Goal: Task Accomplishment & Management: Complete application form

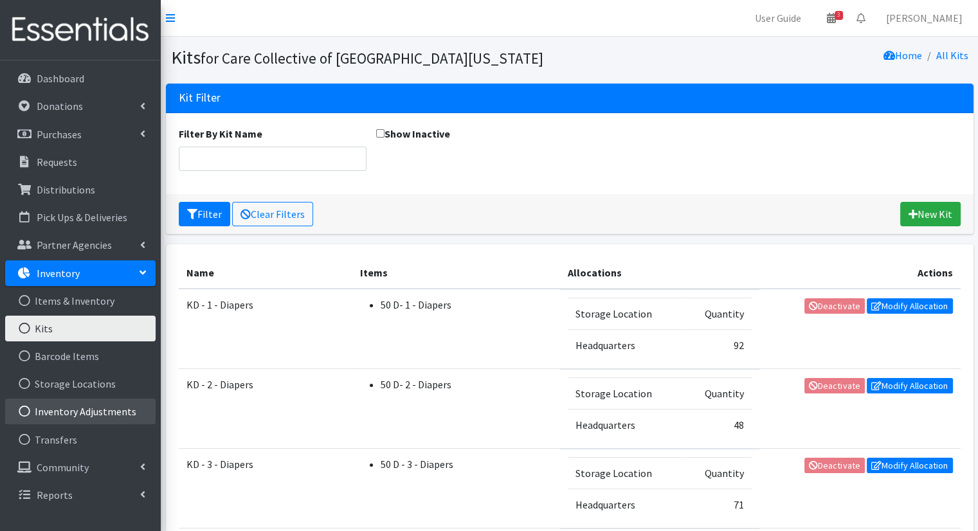
click at [102, 414] on link "Inventory Adjustments" at bounding box center [80, 412] width 151 height 26
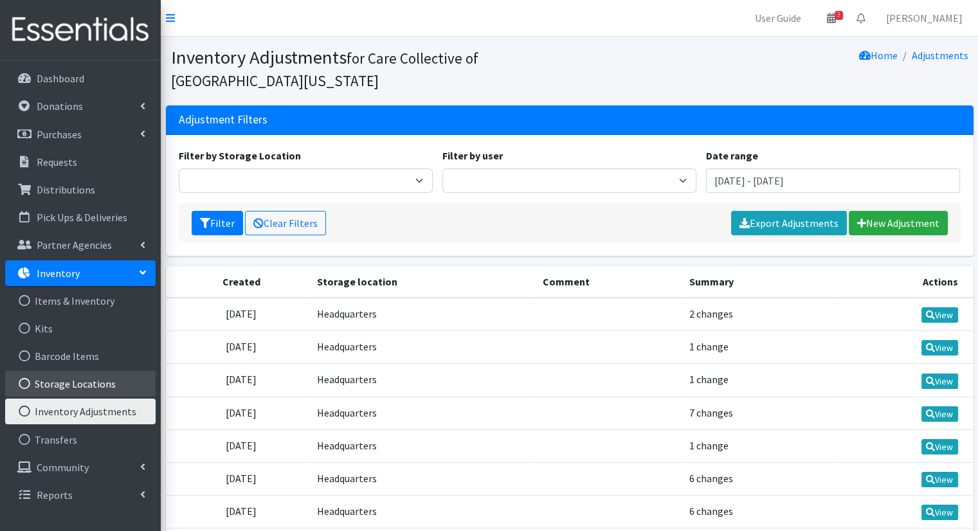
click at [102, 389] on link "Storage Locations" at bounding box center [80, 384] width 151 height 26
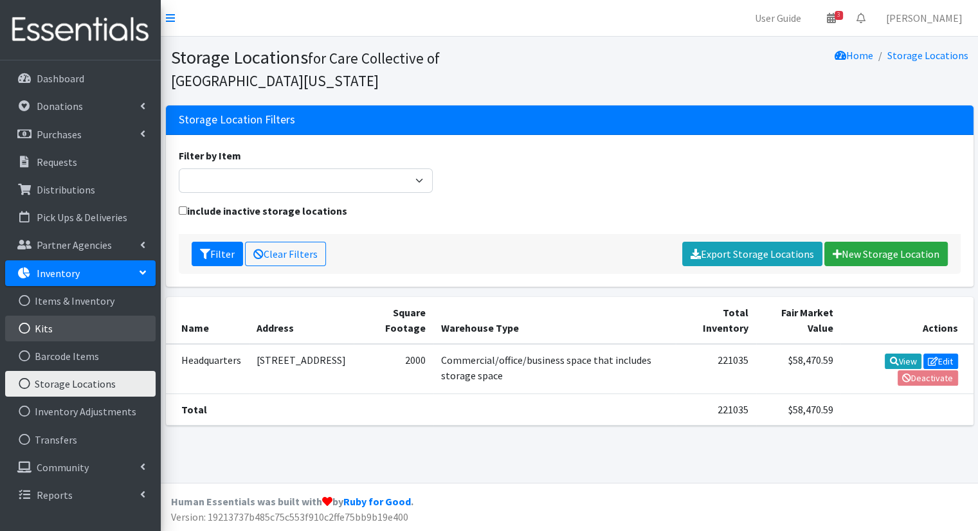
click at [109, 322] on link "Kits" at bounding box center [80, 329] width 151 height 26
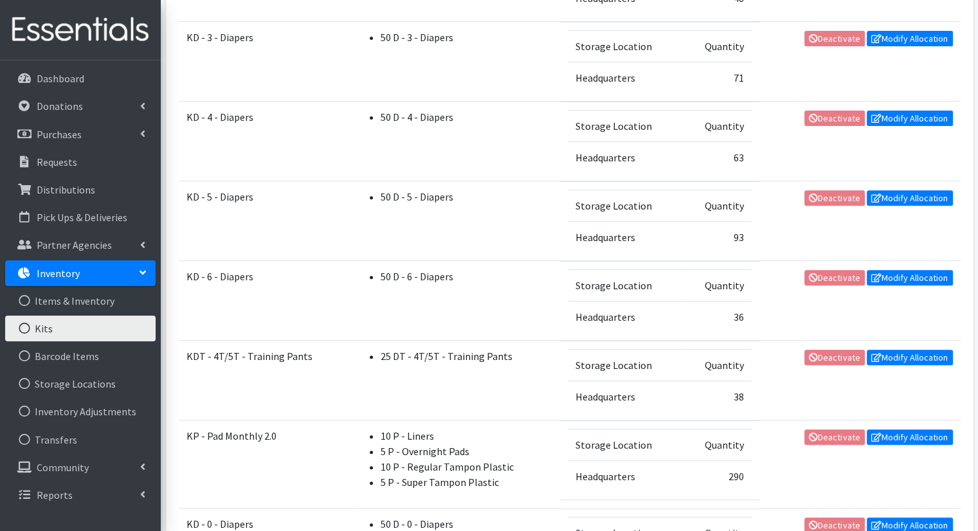
scroll to position [450, 0]
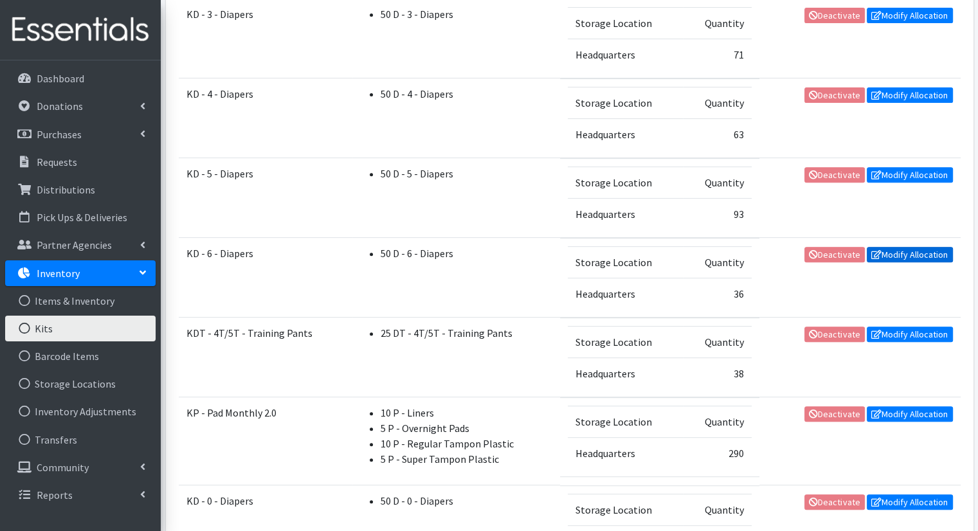
click at [939, 253] on link "Modify Allocation" at bounding box center [910, 254] width 86 height 15
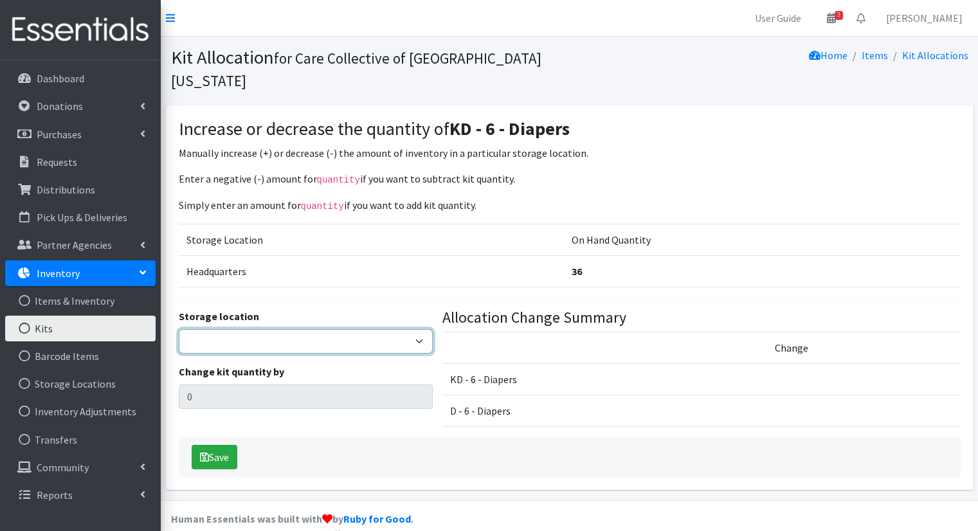
click at [365, 329] on select "Headquarters" at bounding box center [306, 341] width 254 height 24
select select "491"
click at [179, 329] on select "Headquarters" at bounding box center [306, 341] width 254 height 24
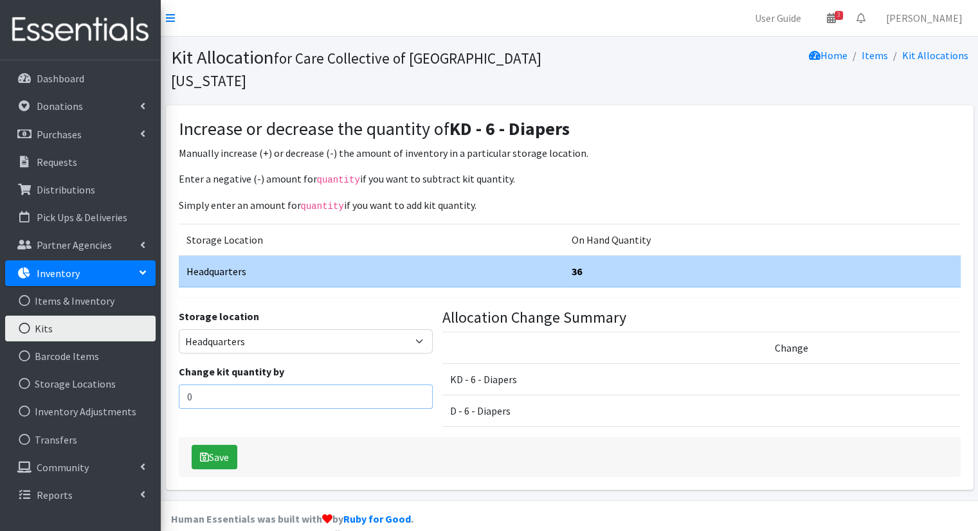
click at [330, 385] on input "0" at bounding box center [306, 397] width 254 height 24
click at [95, 184] on link "Distributions" at bounding box center [80, 190] width 151 height 26
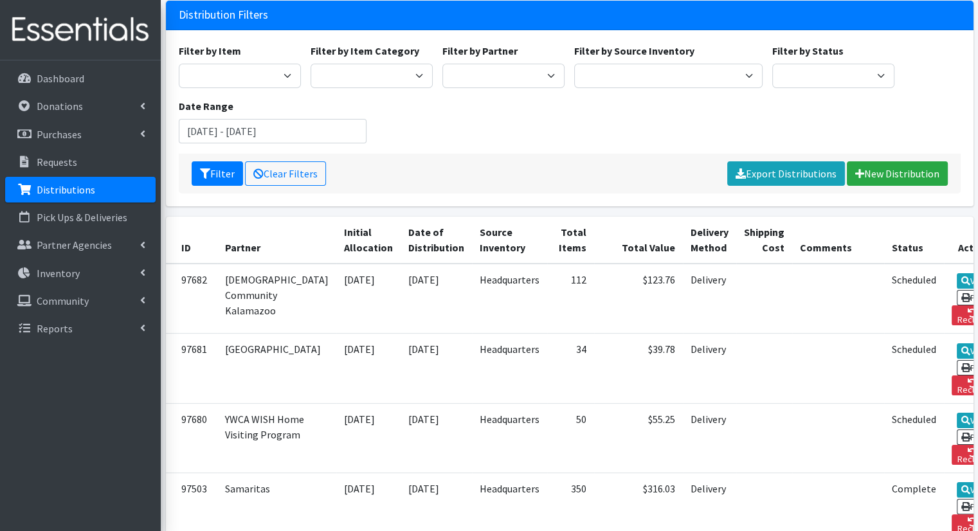
scroll to position [129, 0]
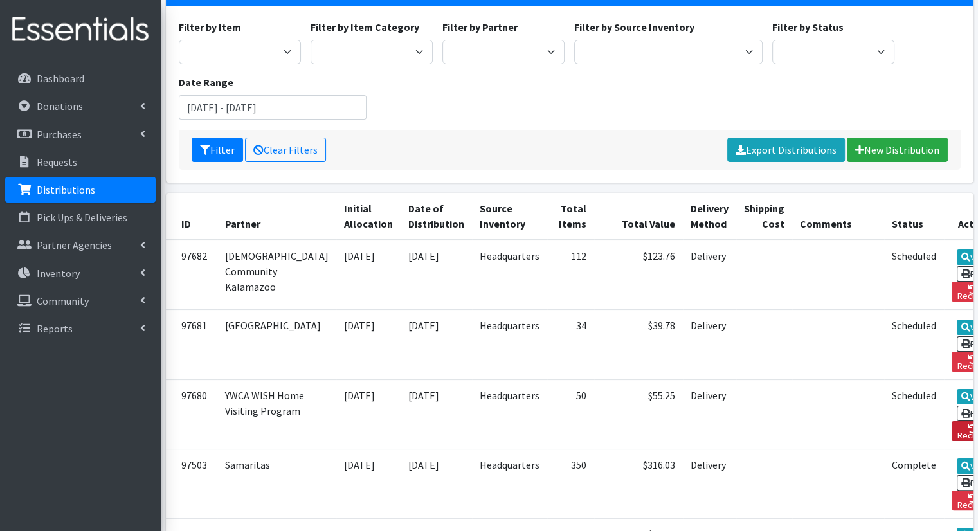
drag, startPoint x: 916, startPoint y: 360, endPoint x: 539, endPoint y: 77, distance: 471.4
click at [968, 425] on icon at bounding box center [972, 429] width 9 height 9
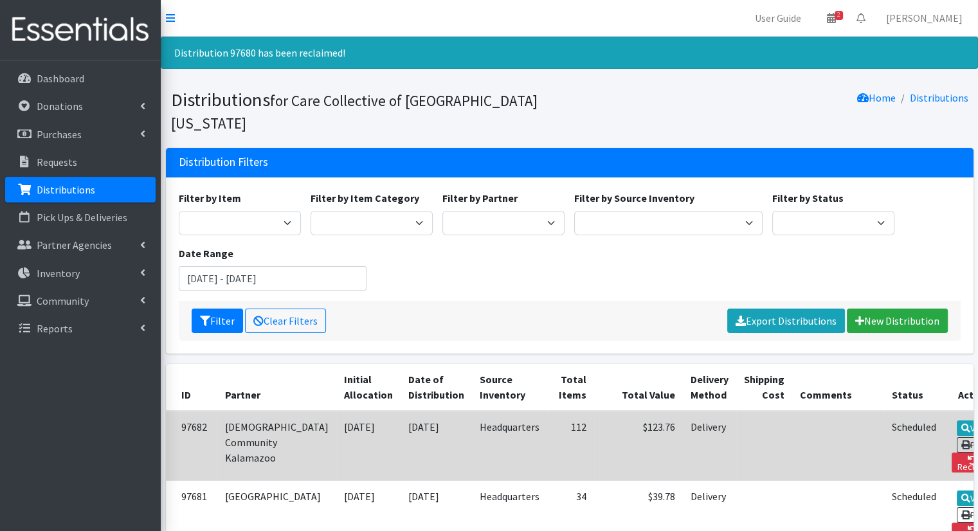
scroll to position [64, 0]
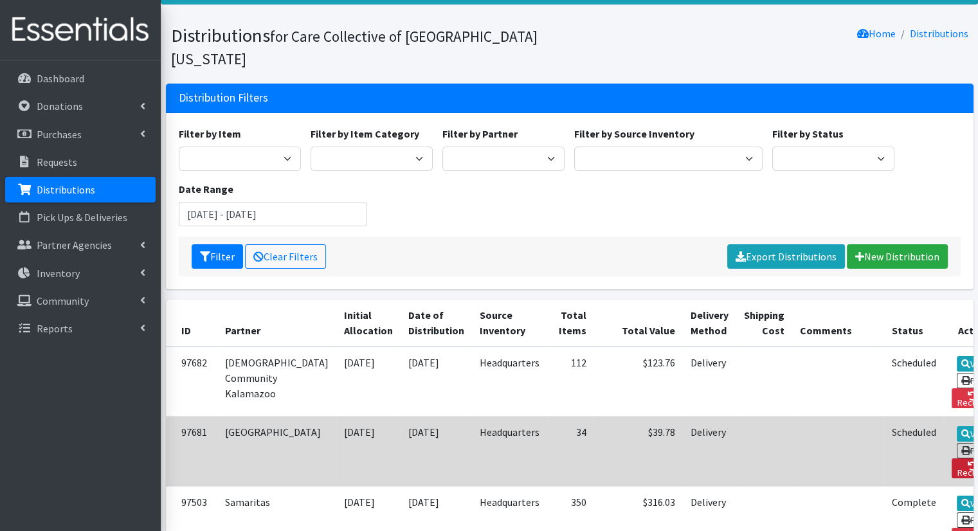
click at [952, 459] on link "Reclaim" at bounding box center [973, 469] width 42 height 20
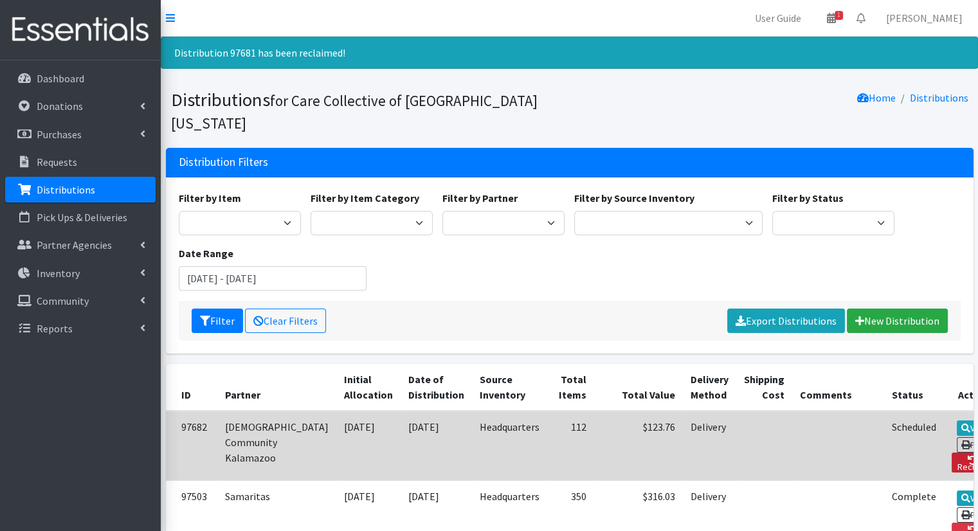
click at [952, 453] on link "Reclaim" at bounding box center [973, 463] width 42 height 20
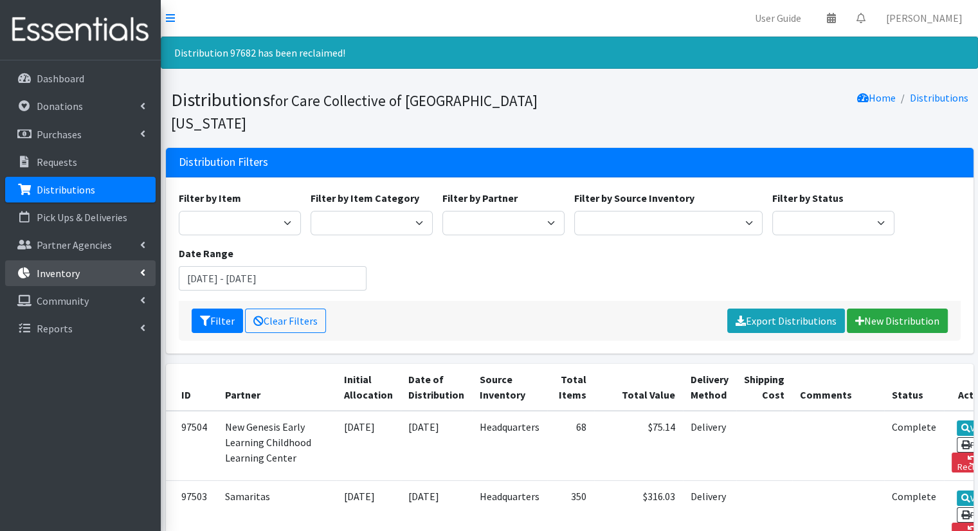
click at [131, 265] on link "Inventory" at bounding box center [80, 274] width 151 height 26
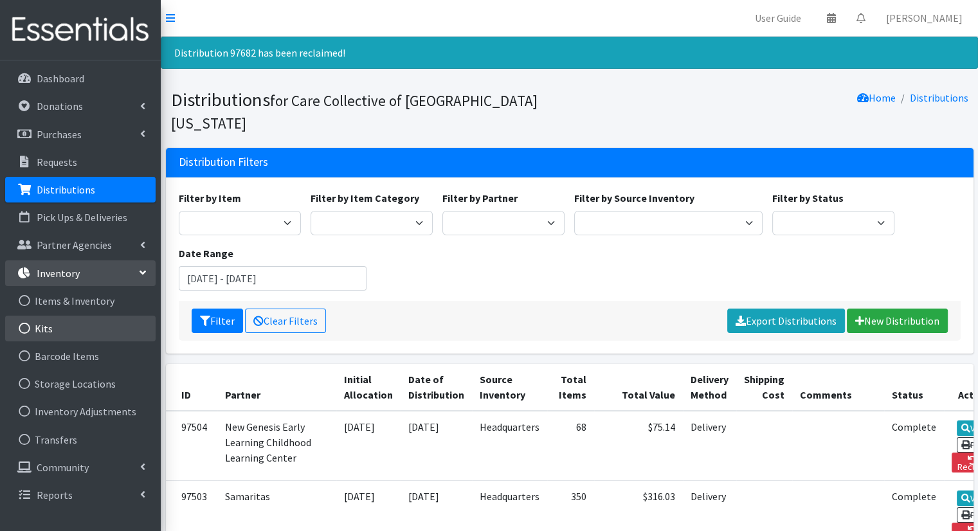
click at [107, 337] on link "Kits" at bounding box center [80, 329] width 151 height 26
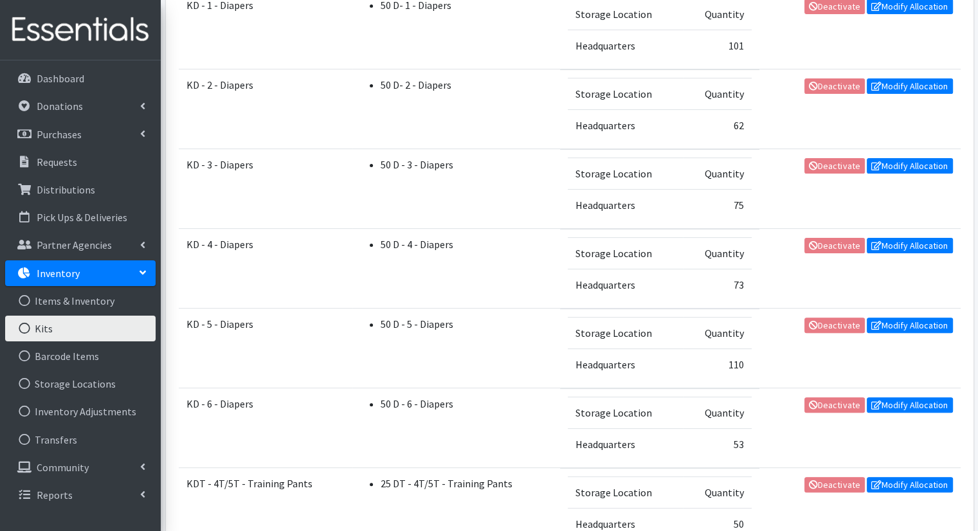
scroll to position [450, 0]
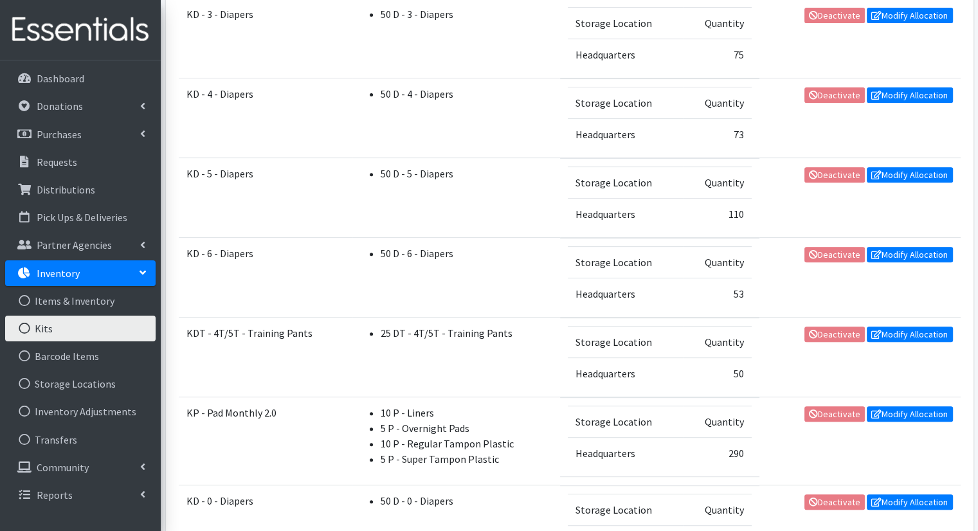
drag, startPoint x: 714, startPoint y: 294, endPoint x: 754, endPoint y: 289, distance: 40.1
click at [754, 289] on tr "KD - 6 - Diapers 50 D - 6 - Diapers Storage Location Quantity Headquarters 53 D…" at bounding box center [570, 278] width 782 height 80
click at [760, 289] on td "Deactivate Modify Allocation" at bounding box center [860, 278] width 201 height 80
click at [877, 258] on link "Modify Allocation" at bounding box center [910, 254] width 86 height 15
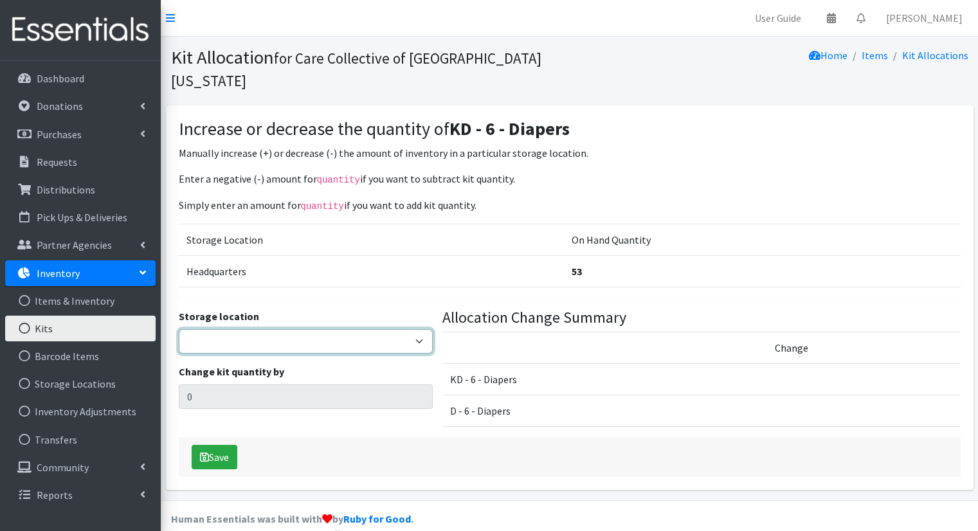
click at [417, 329] on select "Headquarters" at bounding box center [306, 341] width 254 height 24
select select "491"
click at [179, 329] on select "Headquarters" at bounding box center [306, 341] width 254 height 24
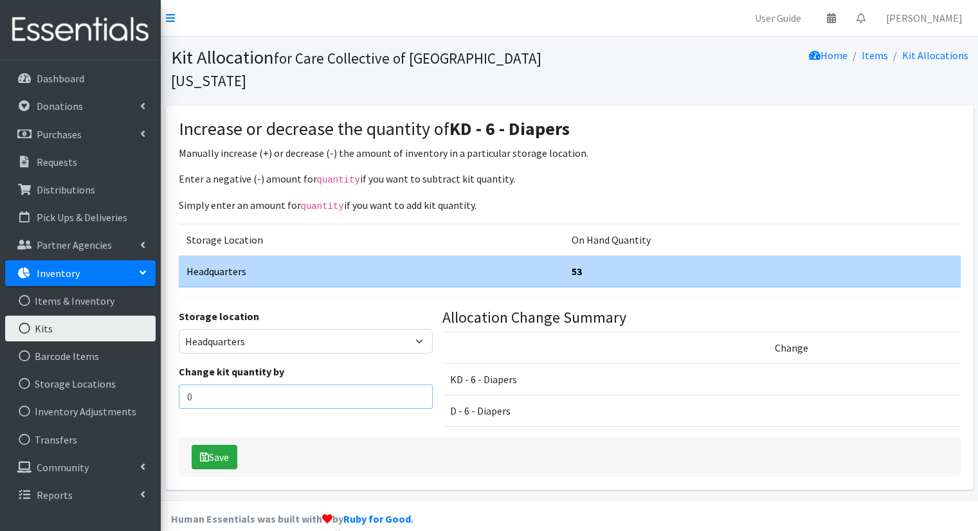
click at [360, 385] on input "0" at bounding box center [306, 397] width 254 height 24
click at [352, 385] on input "0" at bounding box center [306, 397] width 254 height 24
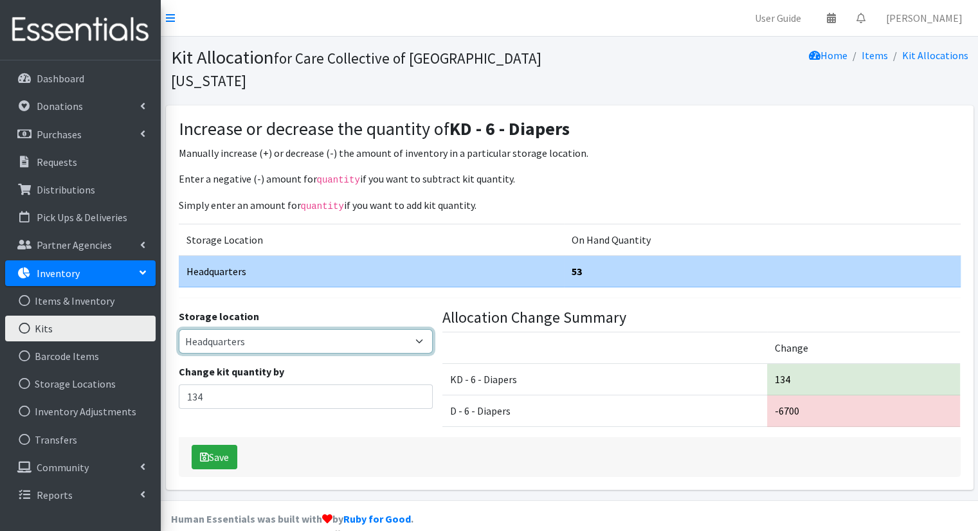
click at [394, 329] on select "Headquarters" at bounding box center [306, 341] width 254 height 24
drag, startPoint x: 371, startPoint y: 389, endPoint x: 371, endPoint y: 379, distance: 9.6
click at [371, 379] on div "Storage location Headquarters Change kit quantity by 134" at bounding box center [306, 373] width 264 height 129
click at [371, 385] on input "134" at bounding box center [306, 397] width 254 height 24
type input "1"
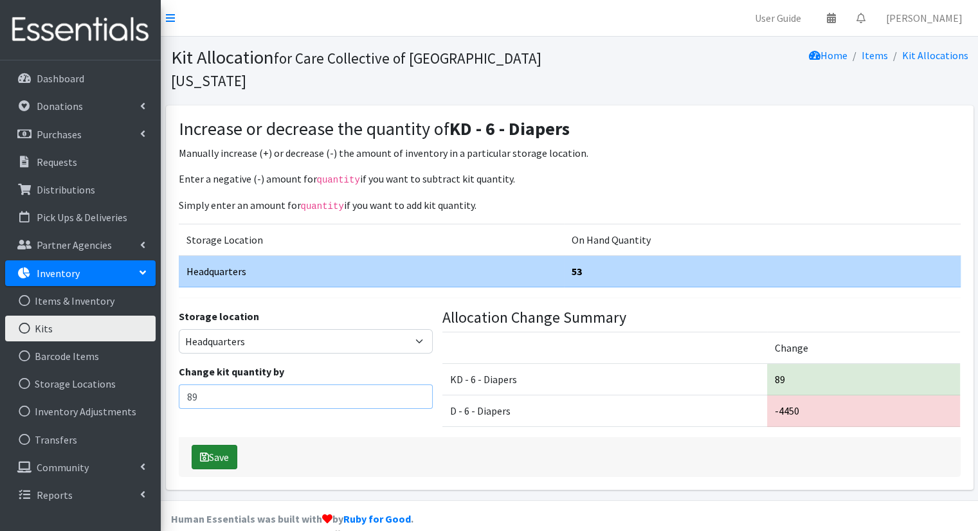
type input "89"
click at [208, 452] on icon "submit" at bounding box center [204, 457] width 9 height 10
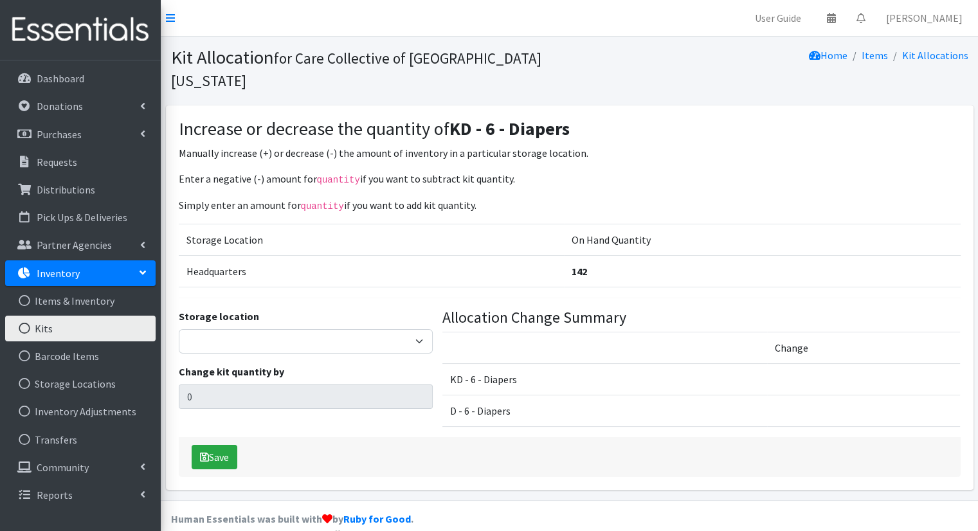
click at [41, 331] on link "Kits" at bounding box center [80, 329] width 151 height 26
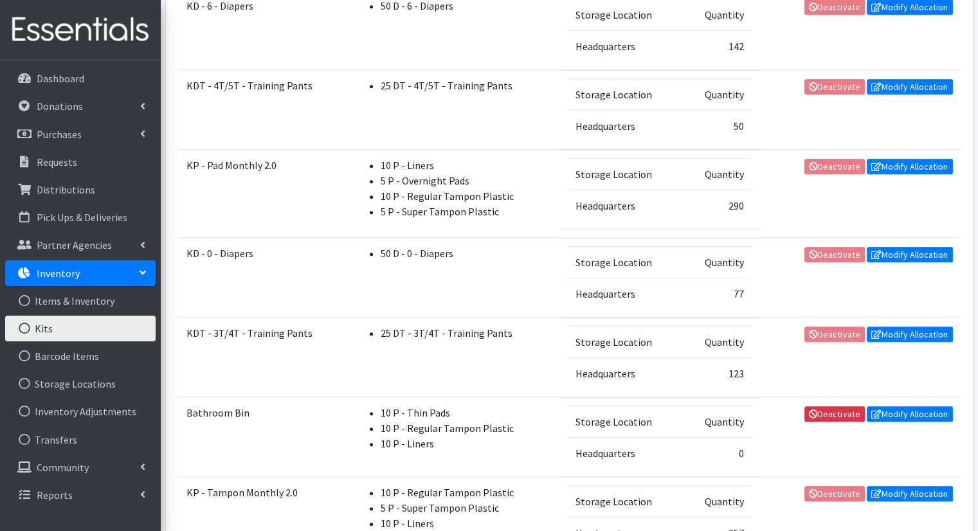
scroll to position [643, 0]
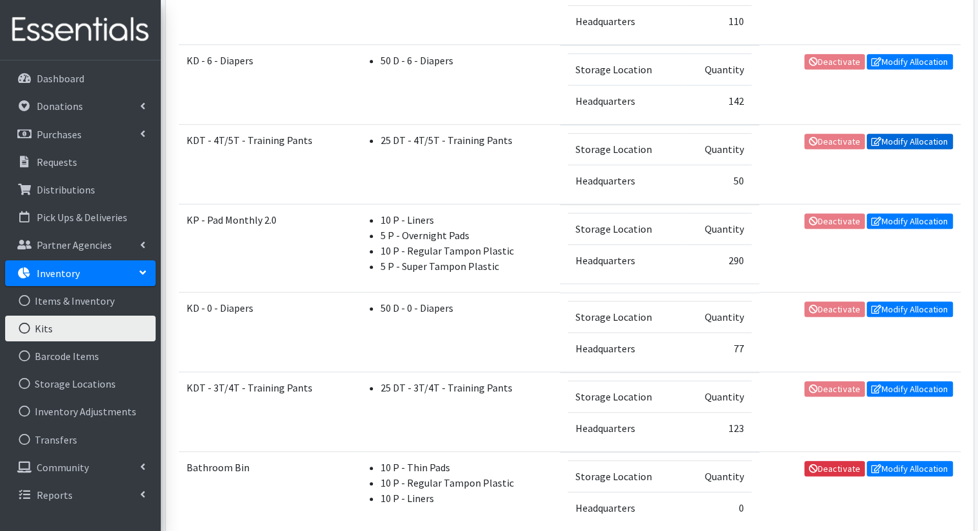
click at [915, 134] on link "Modify Allocation" at bounding box center [910, 141] width 86 height 15
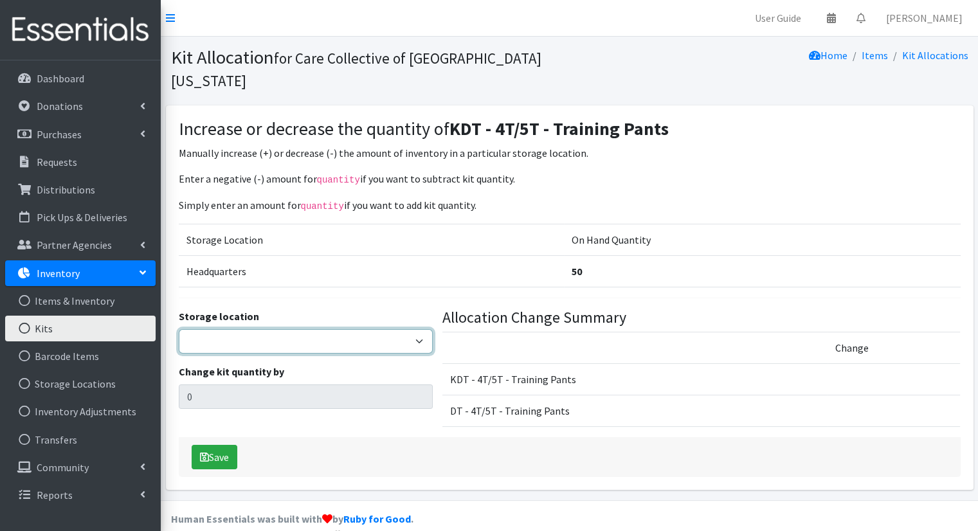
click at [401, 329] on select "Headquarters" at bounding box center [306, 341] width 254 height 24
select select "491"
click at [179, 329] on select "Headquarters" at bounding box center [306, 341] width 254 height 24
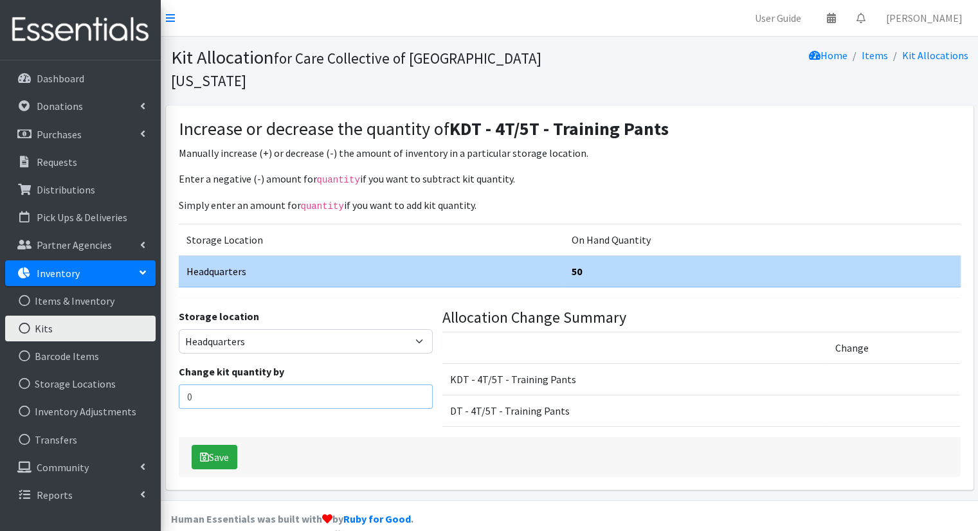
click at [345, 385] on input "0" at bounding box center [306, 397] width 254 height 24
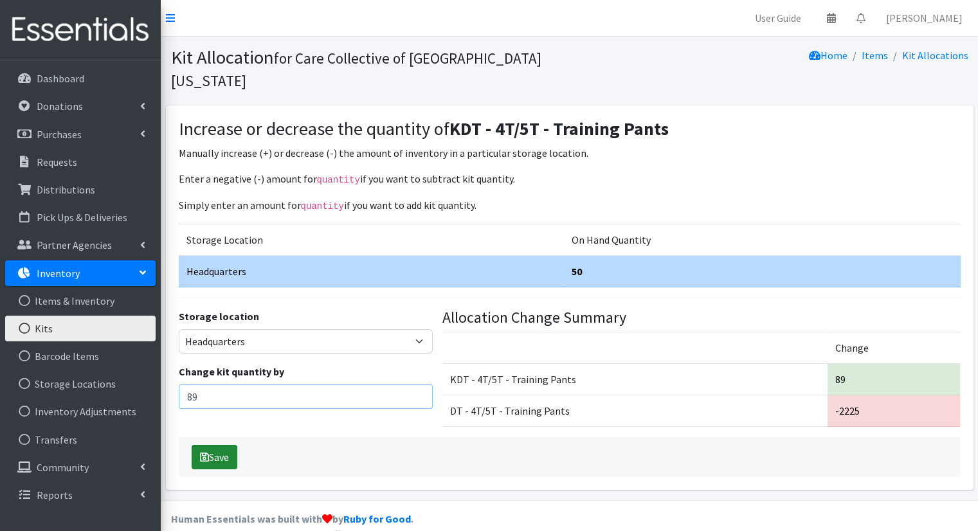
type input "89"
click at [214, 445] on button "Save" at bounding box center [215, 457] width 46 height 24
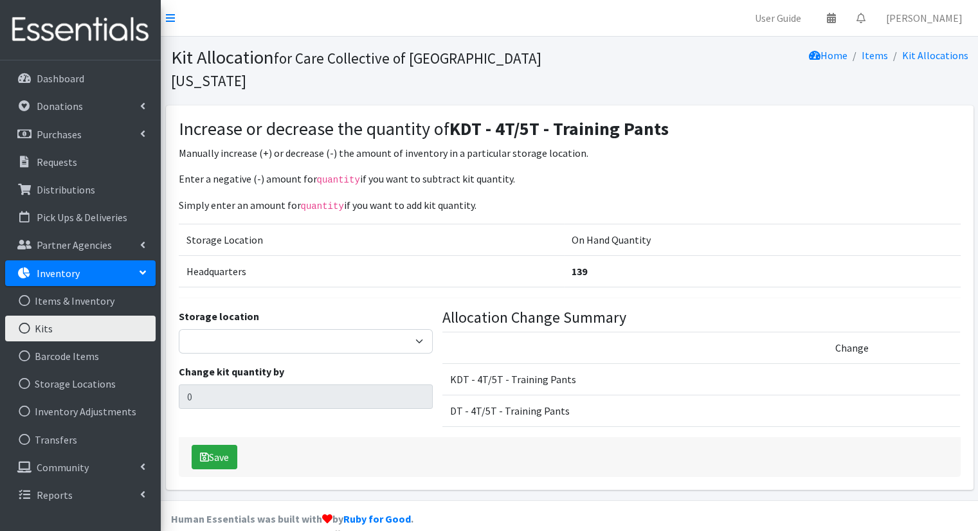
click at [102, 329] on link "Kits" at bounding box center [80, 329] width 151 height 26
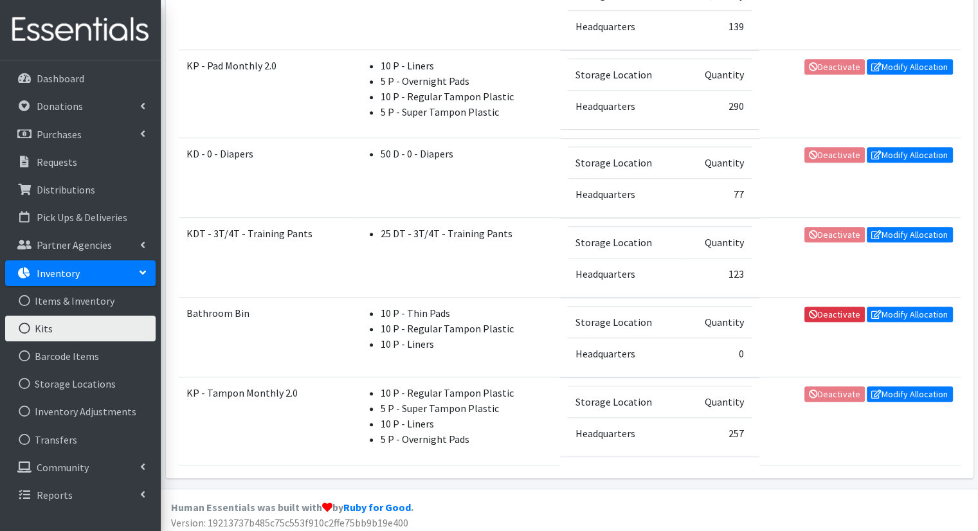
scroll to position [669, 0]
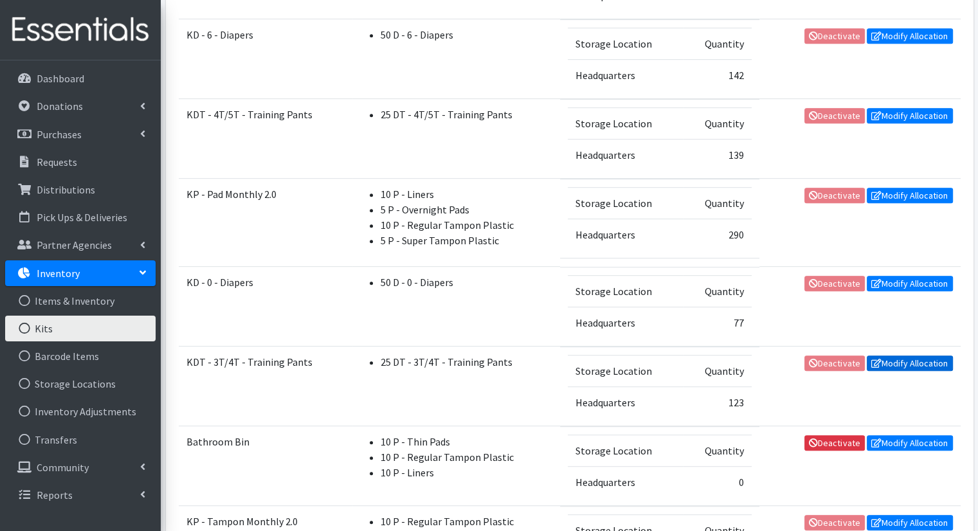
click at [910, 356] on link "Modify Allocation" at bounding box center [910, 363] width 86 height 15
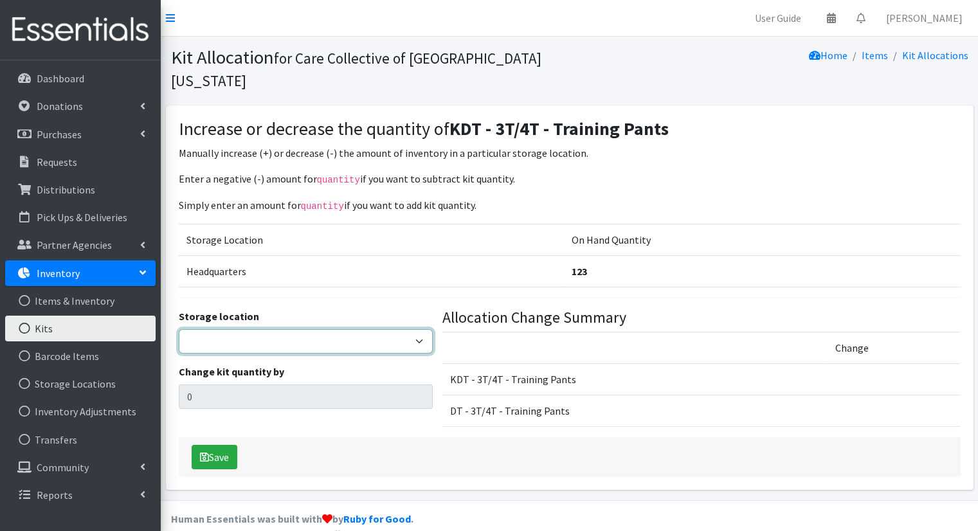
click at [319, 329] on select "Headquarters" at bounding box center [306, 341] width 254 height 24
select select "491"
click at [179, 329] on select "Headquarters" at bounding box center [306, 341] width 254 height 24
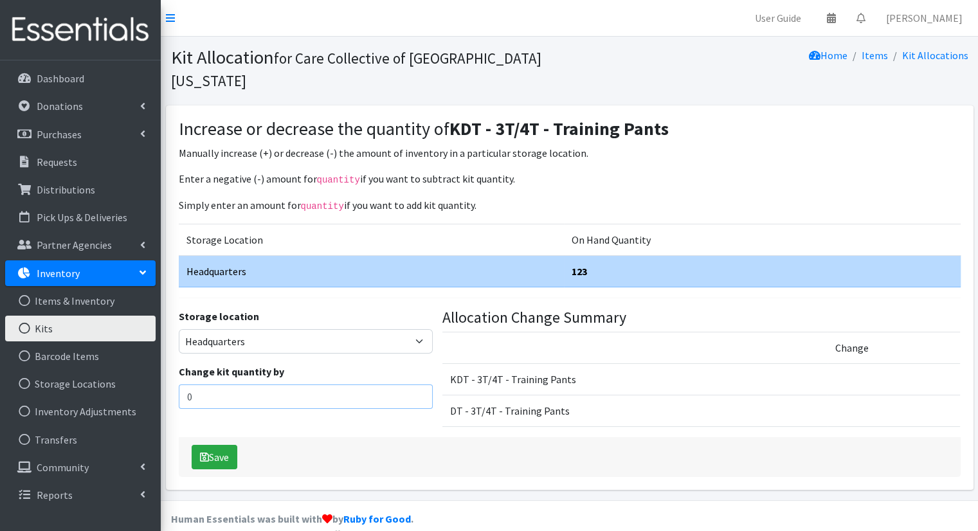
click at [295, 385] on input "0" at bounding box center [306, 397] width 254 height 24
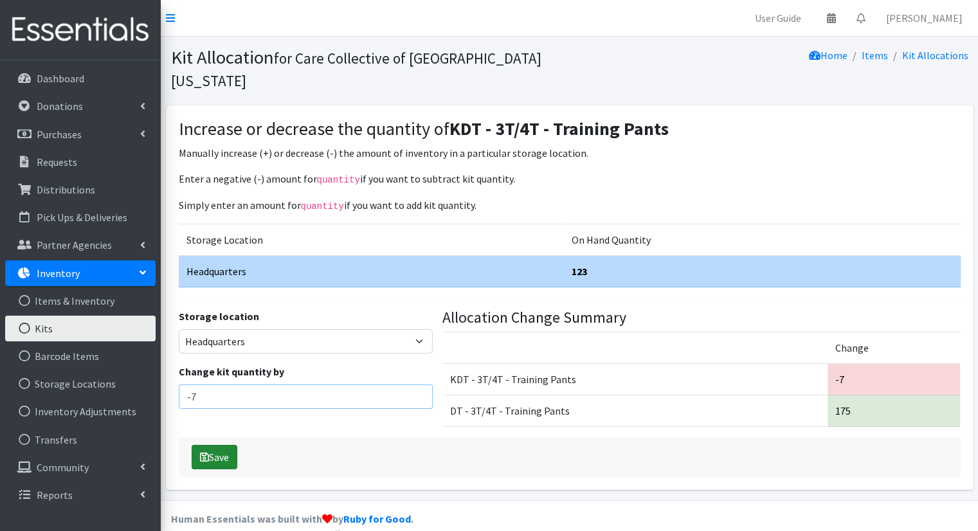
type input "-7"
click at [194, 445] on button "Save" at bounding box center [215, 457] width 46 height 24
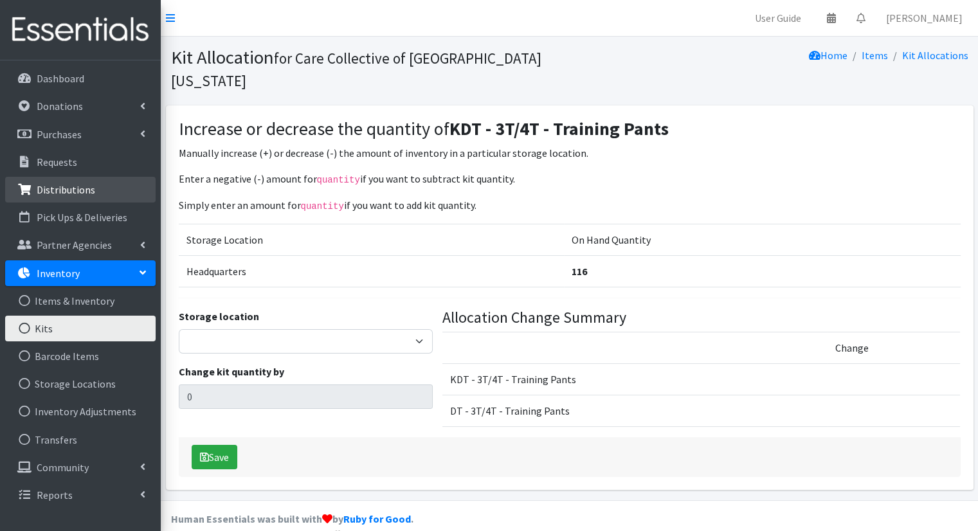
click at [57, 187] on p "Distributions" at bounding box center [66, 189] width 59 height 13
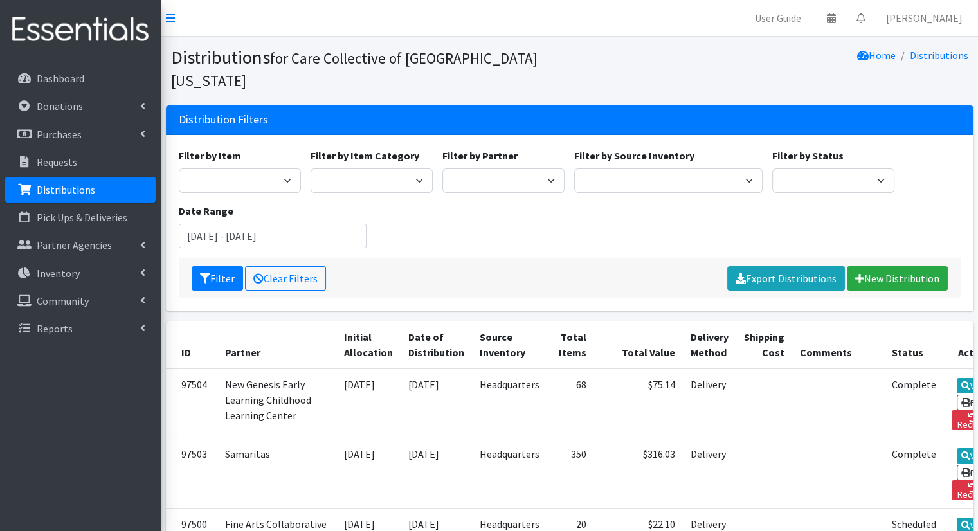
click at [868, 268] on div "Filter Clear Filters Export Distributions New Distribution" at bounding box center [570, 279] width 782 height 40
click at [874, 266] on link "New Distribution" at bounding box center [897, 278] width 101 height 24
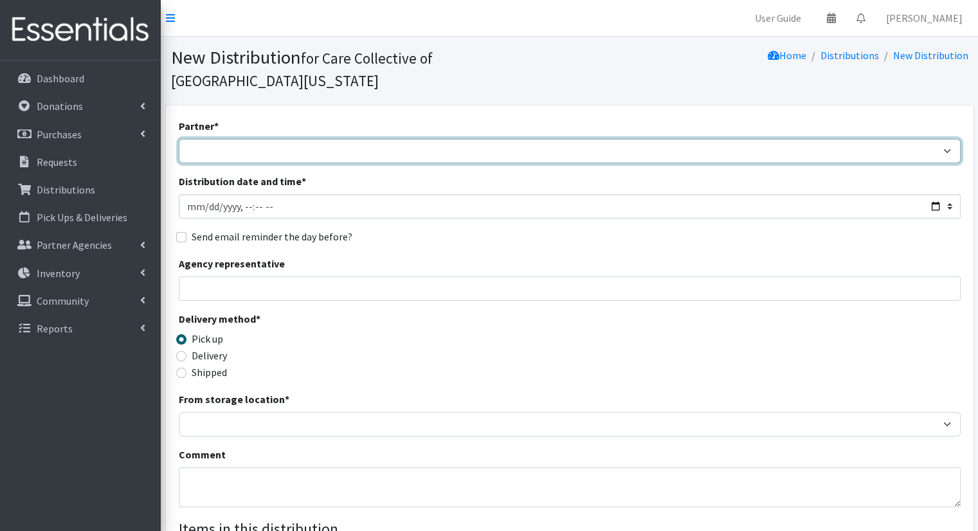
click at [257, 139] on select "African Community Kalamazoo Black Lives Matter Kzoo/BC Diaper Train Cares Sexua…" at bounding box center [570, 151] width 782 height 24
click at [179, 139] on select "African Community Kalamazoo Black Lives Matter Kzoo/[GEOGRAPHIC_DATA] Diaper Tr…" at bounding box center [570, 151] width 782 height 24
click at [324, 139] on select "African Community Kalamazoo Black Lives Matter Kzoo/[GEOGRAPHIC_DATA] Diaper Tr…" at bounding box center [570, 151] width 782 height 24
select select "7974"
click at [179, 139] on select "African Community Kalamazoo Black Lives Matter Kzoo/[GEOGRAPHIC_DATA] Diaper Tr…" at bounding box center [570, 151] width 782 height 24
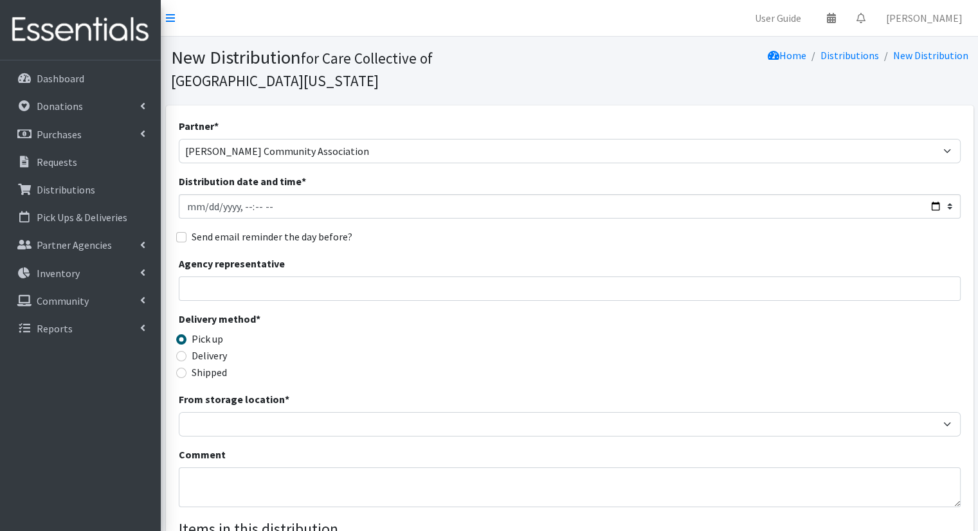
click at [311, 174] on div "Distribution date and time *" at bounding box center [570, 196] width 782 height 45
click at [929, 194] on input "Distribution date and time *" at bounding box center [570, 206] width 782 height 24
type input "2025-10-08T10:00"
drag, startPoint x: 574, startPoint y: 181, endPoint x: 567, endPoint y: 187, distance: 9.6
click at [574, 194] on input "Distribution date and time *" at bounding box center [570, 206] width 782 height 24
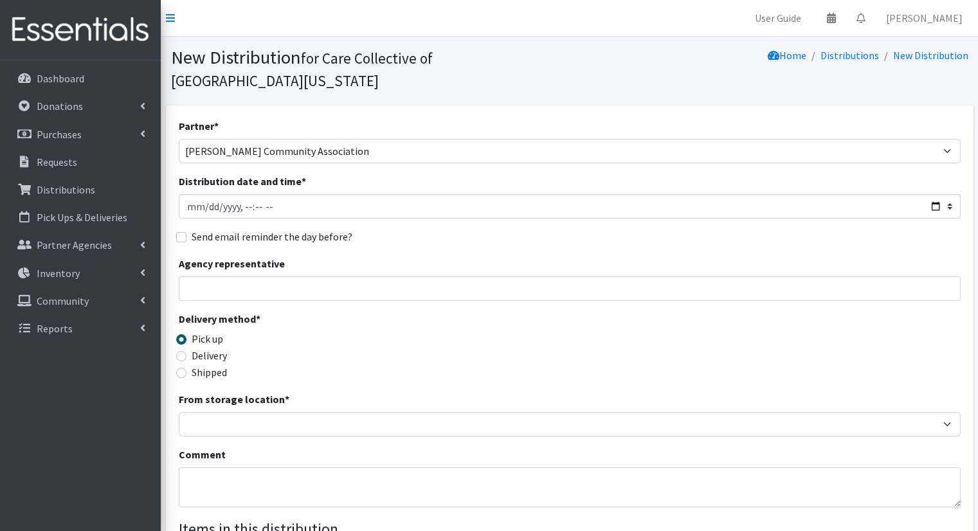
click at [232, 348] on div "Delivery" at bounding box center [277, 355] width 196 height 15
click at [223, 348] on label "Delivery" at bounding box center [209, 355] width 35 height 15
click at [187, 351] on input "Delivery" at bounding box center [181, 356] width 10 height 10
radio input "true"
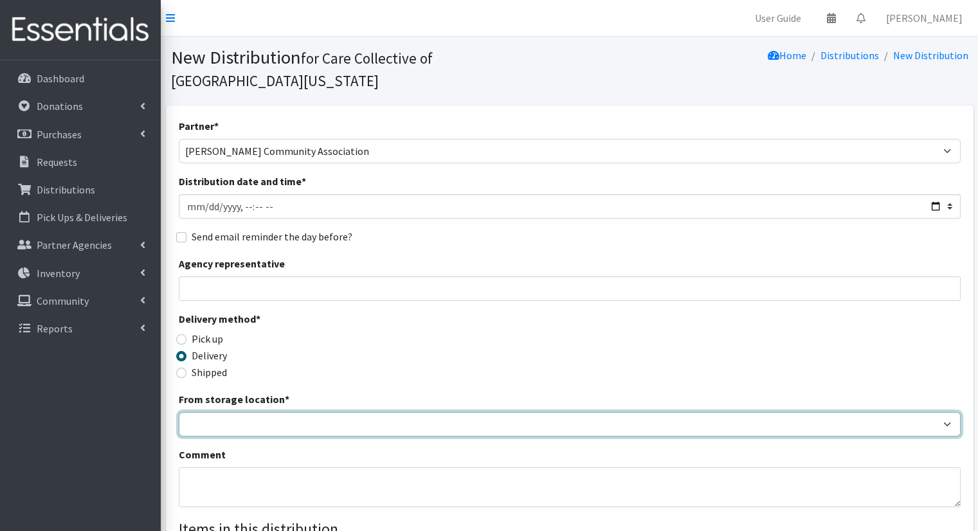
click at [275, 412] on select "Headquarters" at bounding box center [570, 424] width 782 height 24
select select "491"
click at [179, 412] on select "Headquarters" at bounding box center [570, 424] width 782 height 24
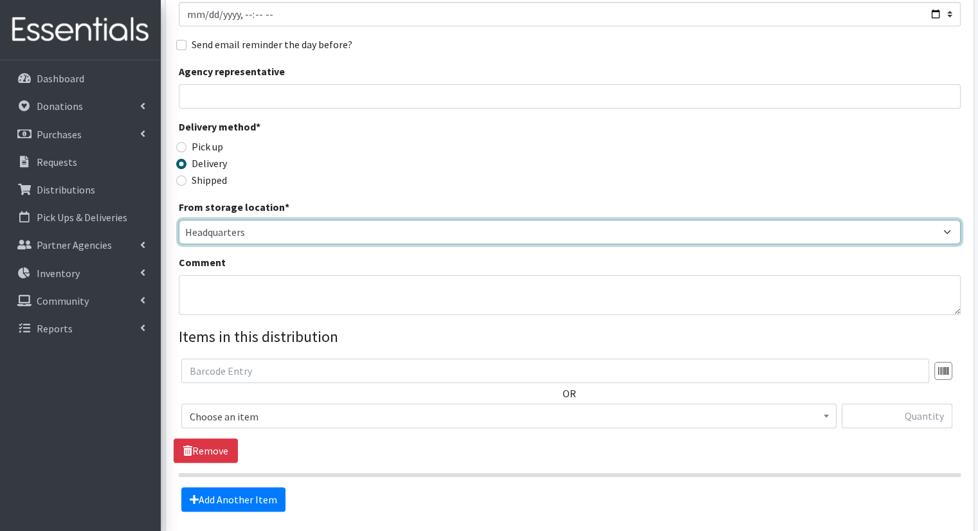
scroll to position [193, 0]
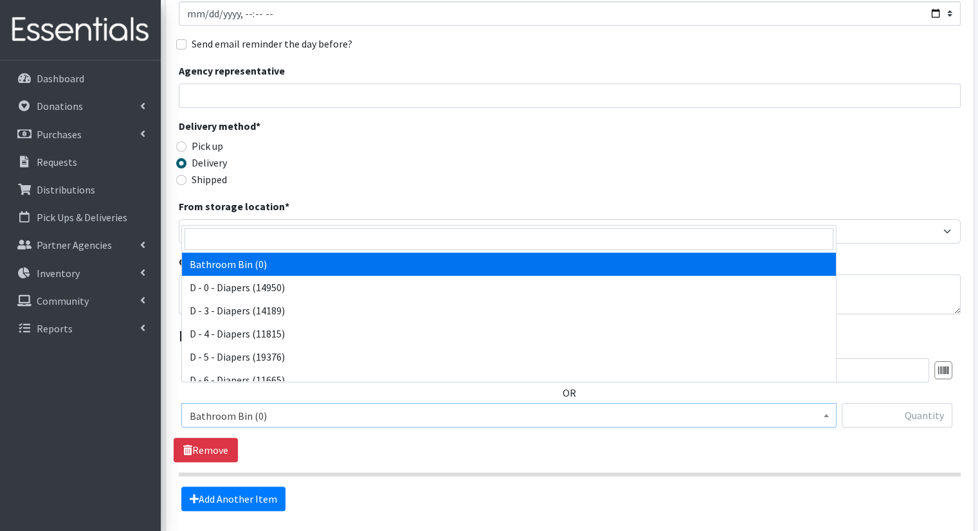
click at [308, 407] on span "Bathroom Bin (0)" at bounding box center [509, 416] width 639 height 18
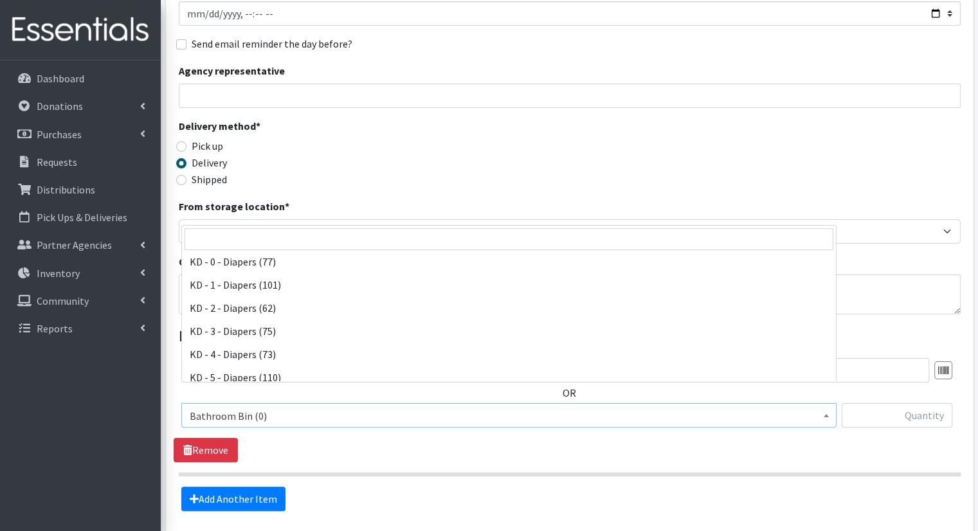
scroll to position [322, 0]
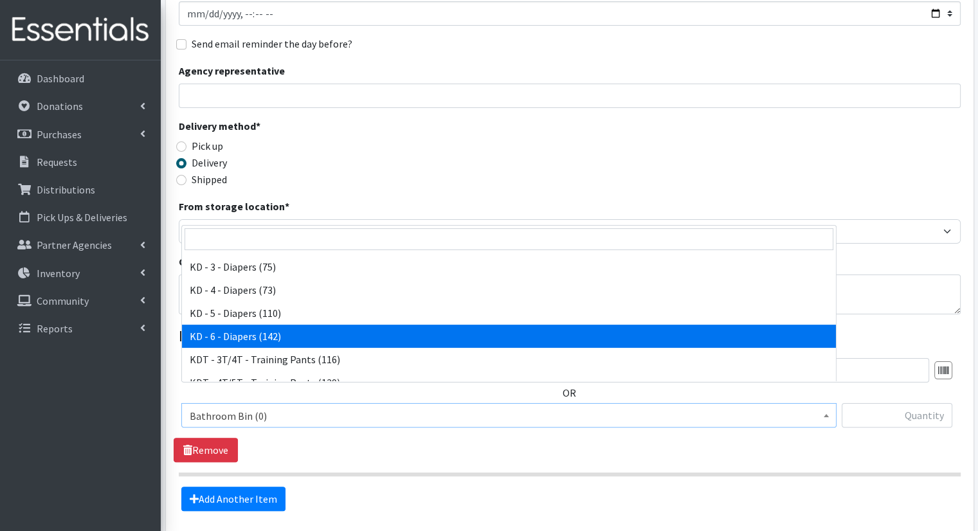
select select "15502"
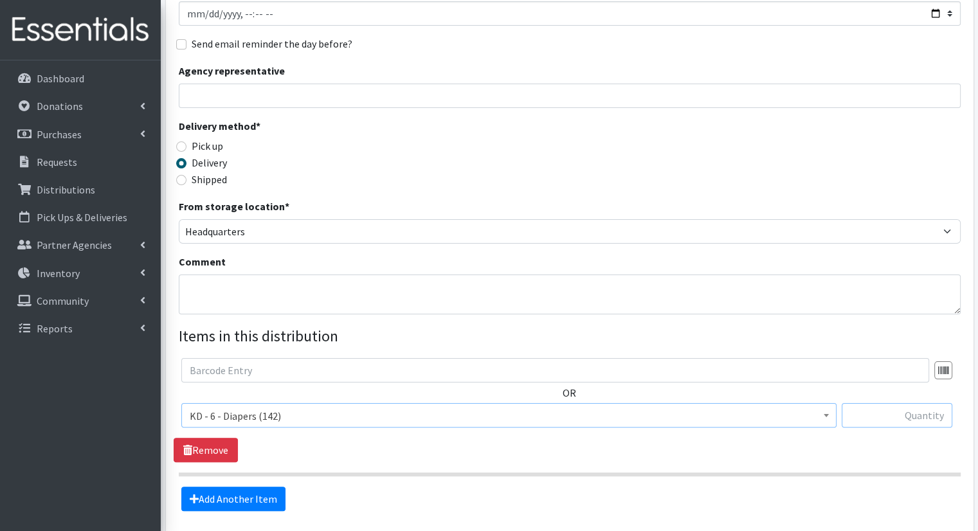
click at [911, 403] on input "text" at bounding box center [897, 415] width 111 height 24
type input "40"
click at [250, 487] on link "Add Another Item" at bounding box center [233, 499] width 104 height 24
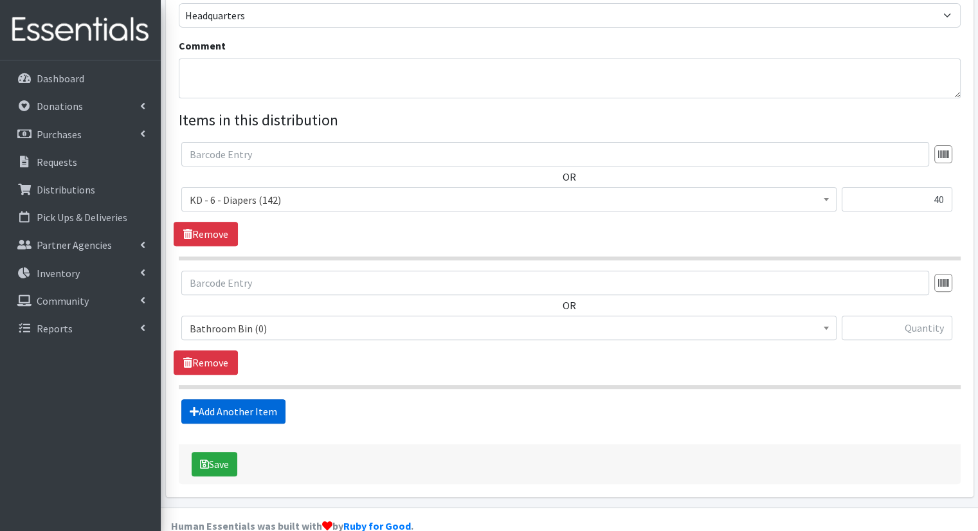
scroll to position [410, 0]
click at [331, 319] on span "Bathroom Bin (0)" at bounding box center [509, 328] width 639 height 18
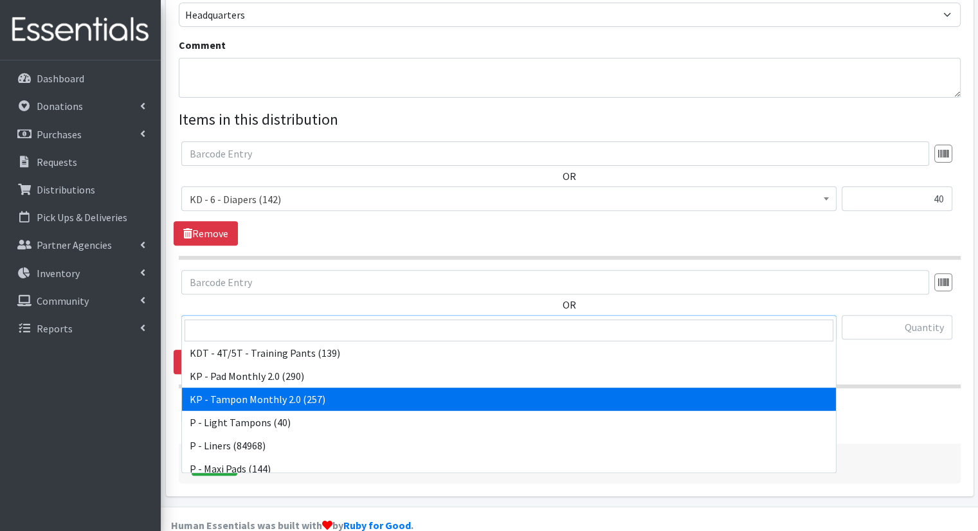
scroll to position [378, 0]
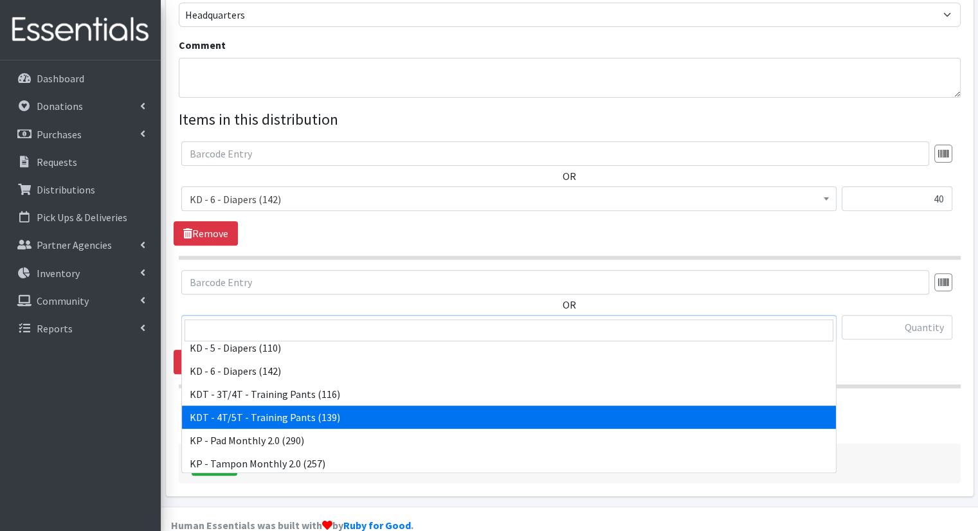
select select "15507"
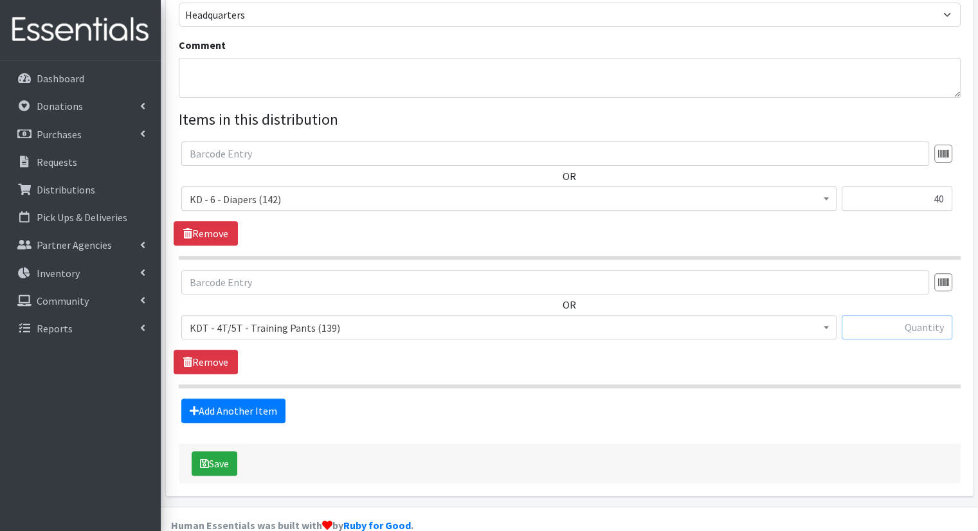
click at [874, 315] on input "text" at bounding box center [897, 327] width 111 height 24
type input "60"
click at [212, 452] on button "Save" at bounding box center [215, 464] width 46 height 24
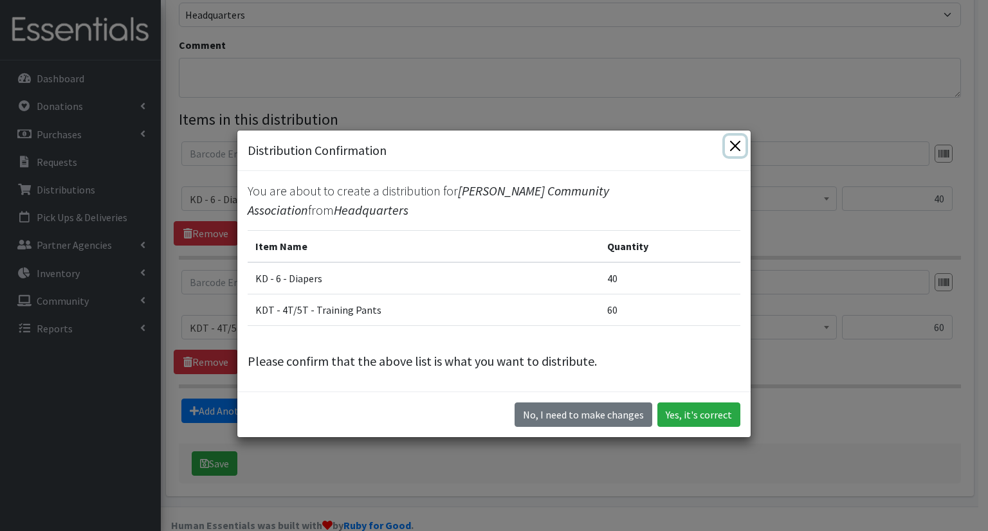
click at [728, 149] on button "Close" at bounding box center [735, 146] width 21 height 21
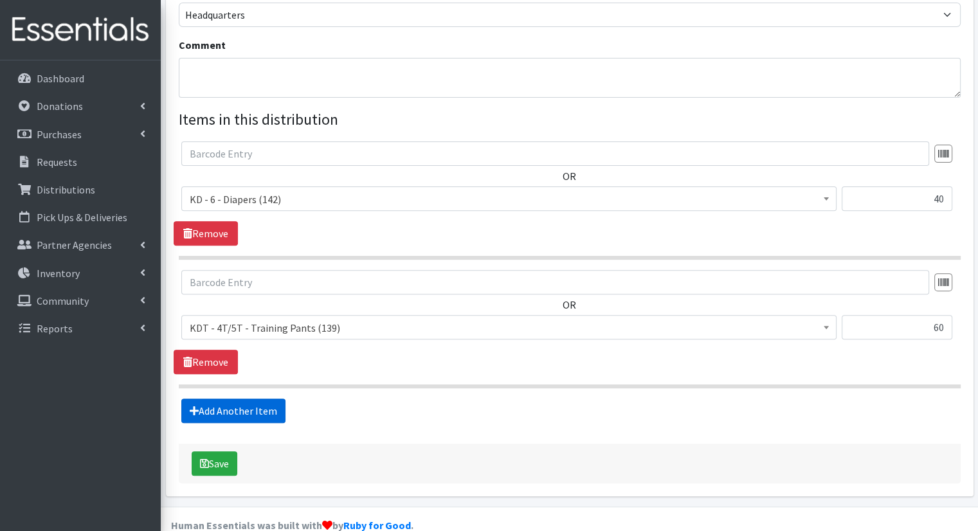
click at [276, 399] on link "Add Another Item" at bounding box center [233, 411] width 104 height 24
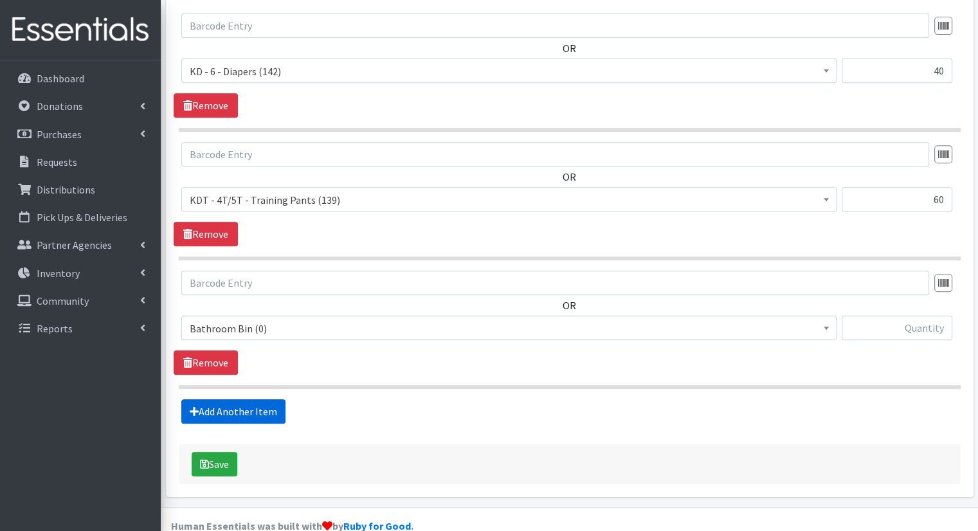
scroll to position [538, 0]
click at [360, 320] on span "Bathroom Bin (0)" at bounding box center [509, 329] width 639 height 18
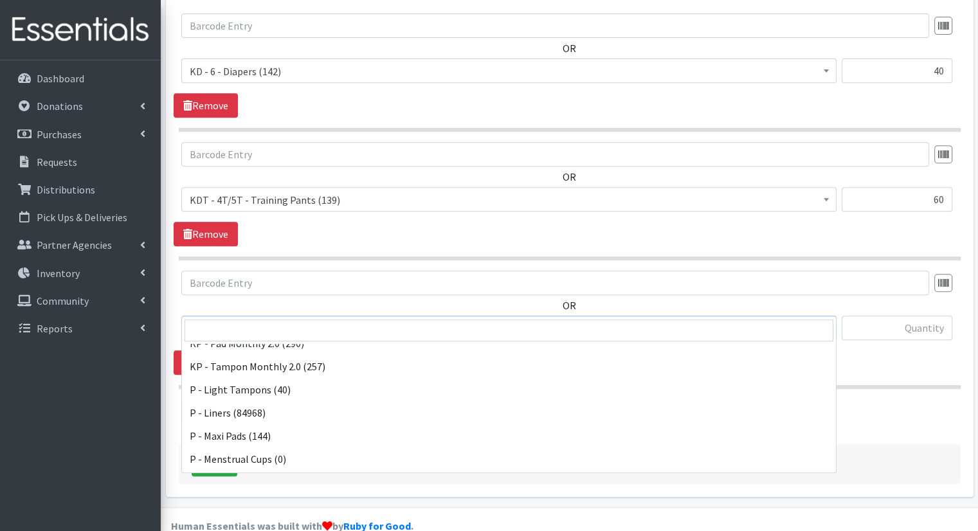
scroll to position [636, 0]
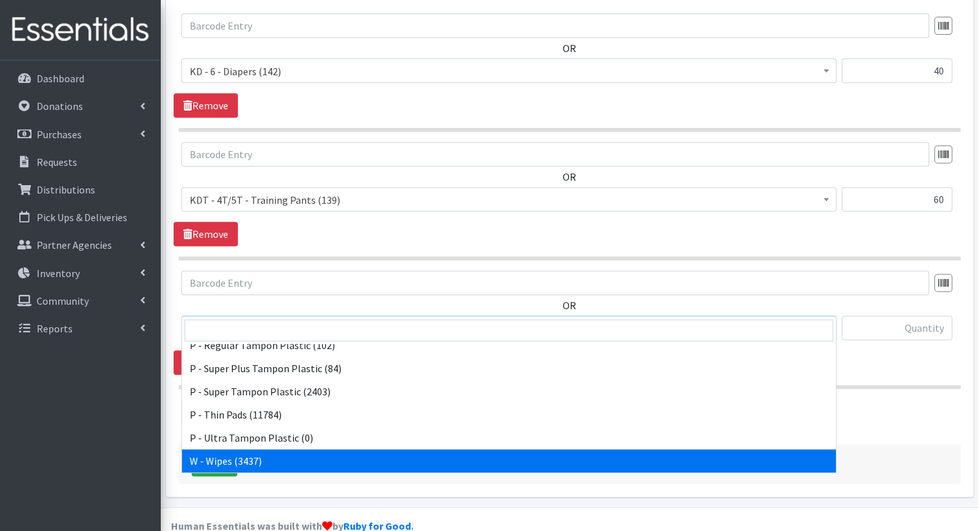
select select "15495"
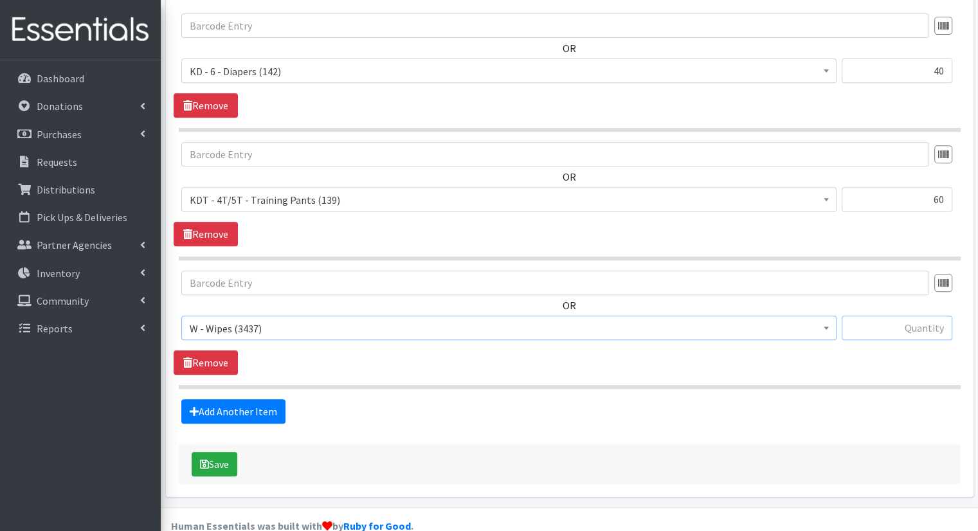
click at [919, 316] on input "text" at bounding box center [897, 328] width 111 height 24
type input "100"
click at [270, 399] on link "Add Another Item" at bounding box center [233, 411] width 104 height 24
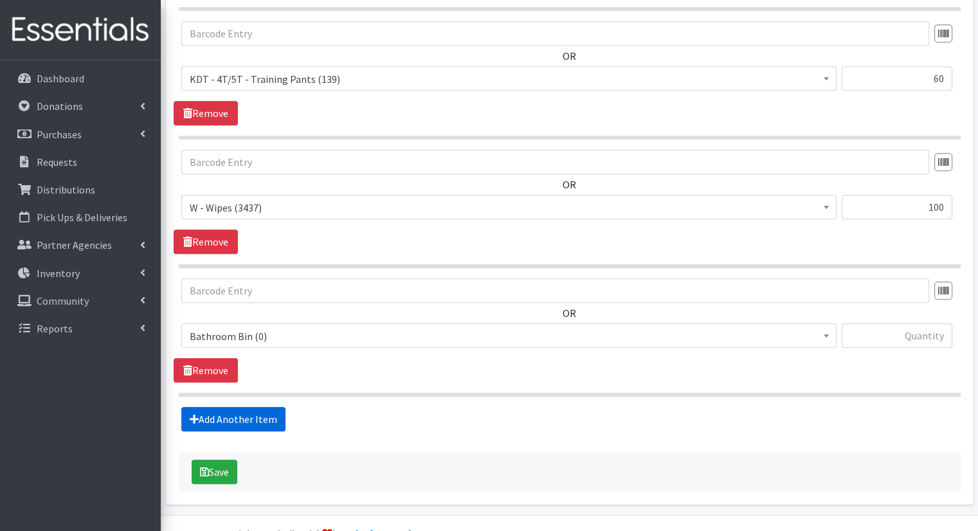
scroll to position [666, 0]
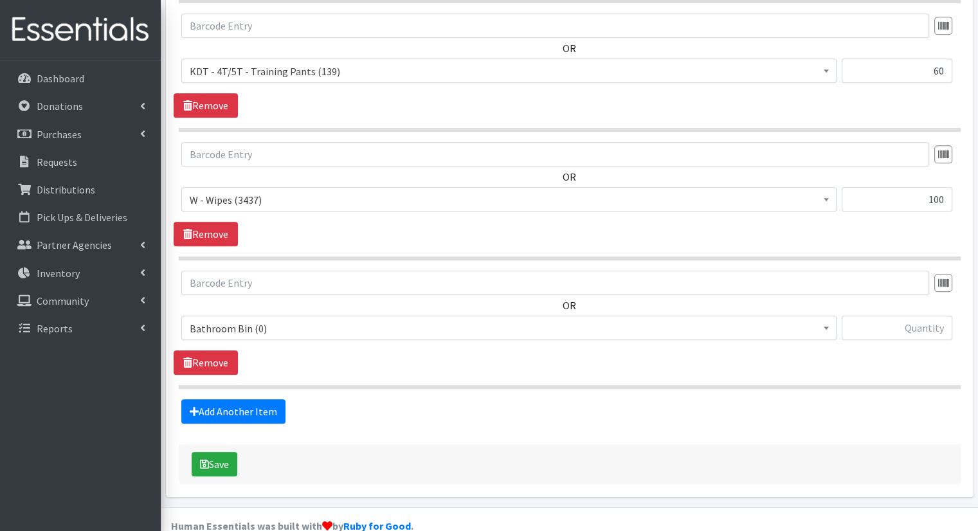
click at [336, 320] on span "Bathroom Bin (0)" at bounding box center [509, 329] width 639 height 18
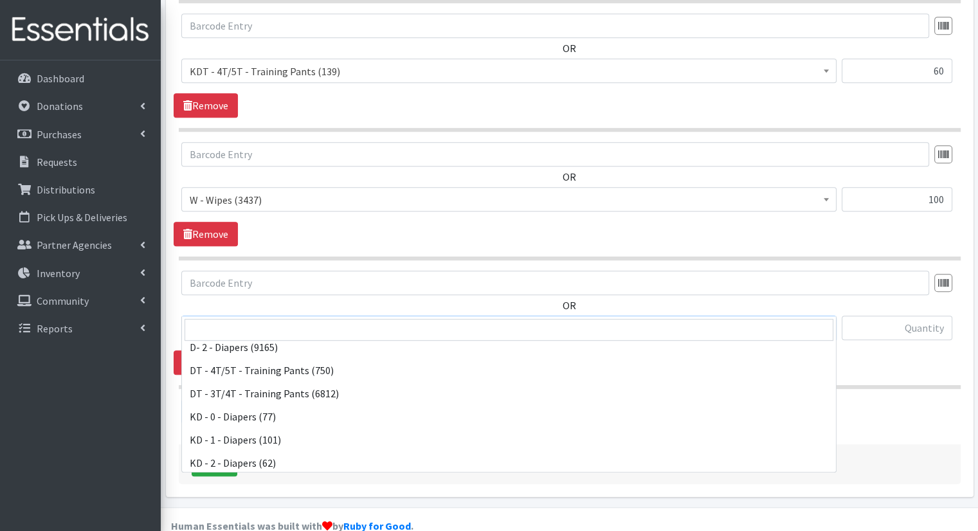
scroll to position [450, 0]
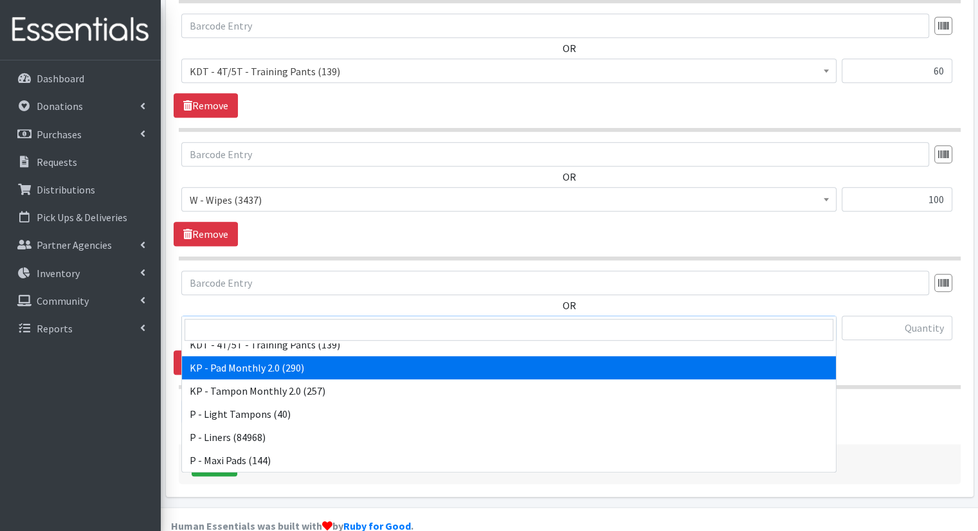
select select "15566"
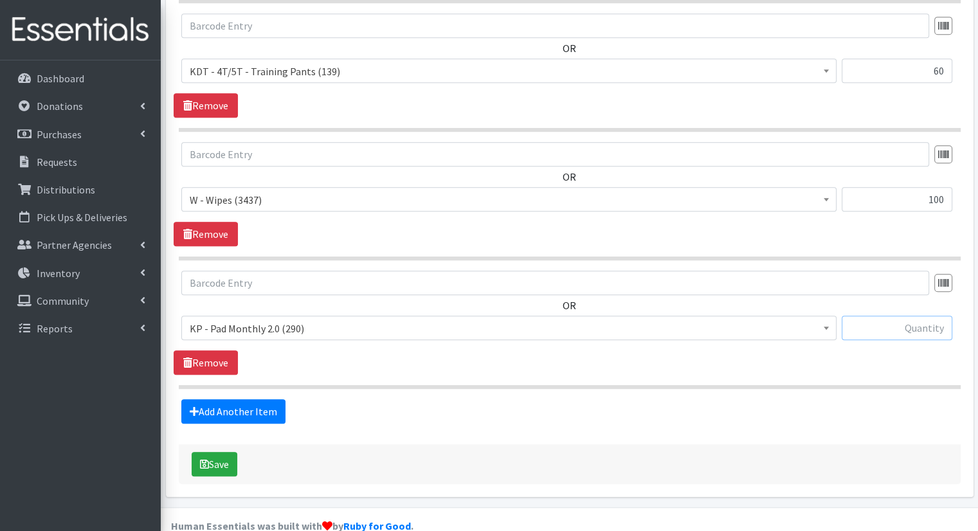
click at [888, 316] on input "text" at bounding box center [897, 328] width 111 height 24
type input "75"
click at [239, 399] on link "Add Another Item" at bounding box center [233, 411] width 104 height 24
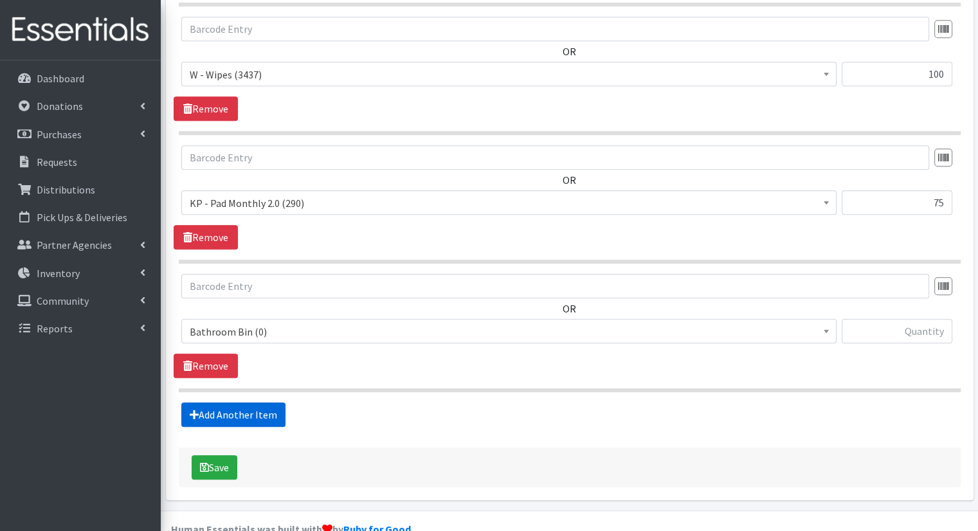
scroll to position [795, 0]
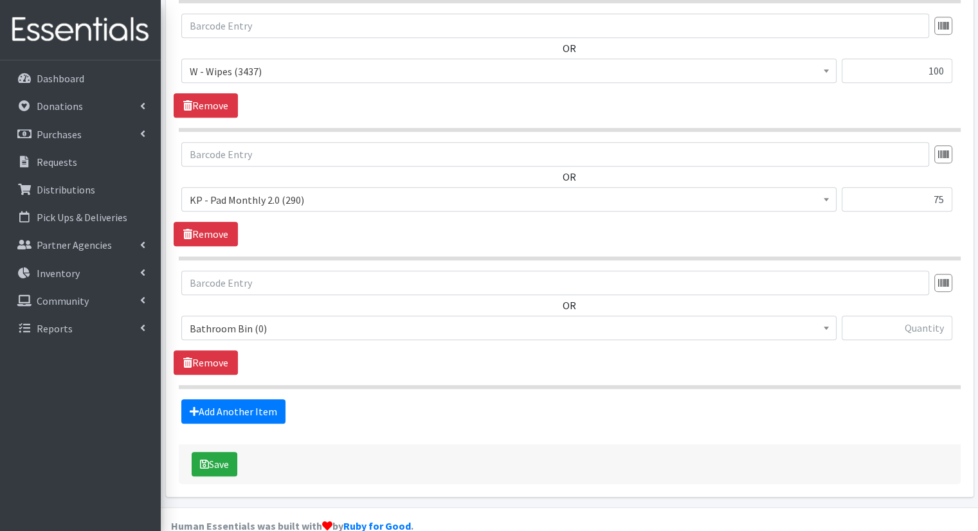
click at [316, 320] on span "Bathroom Bin (0)" at bounding box center [509, 329] width 639 height 18
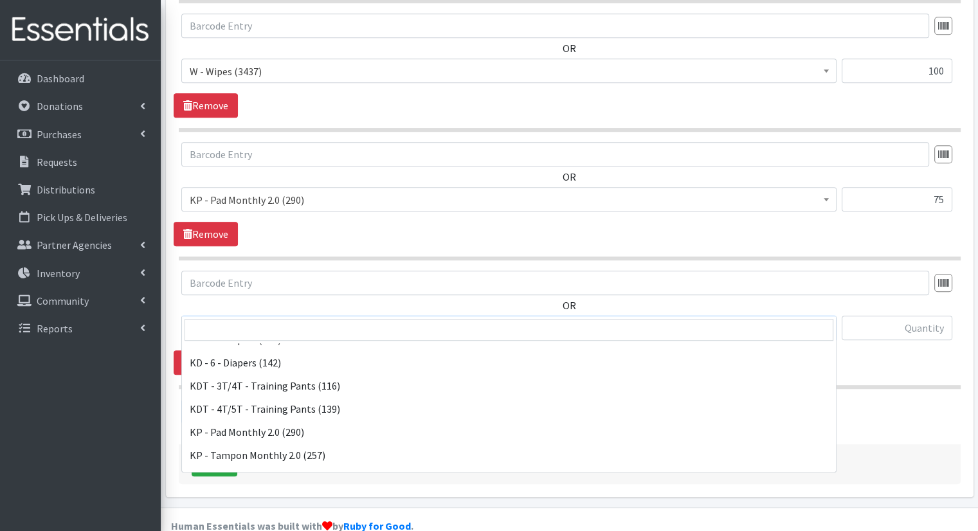
scroll to position [450, 0]
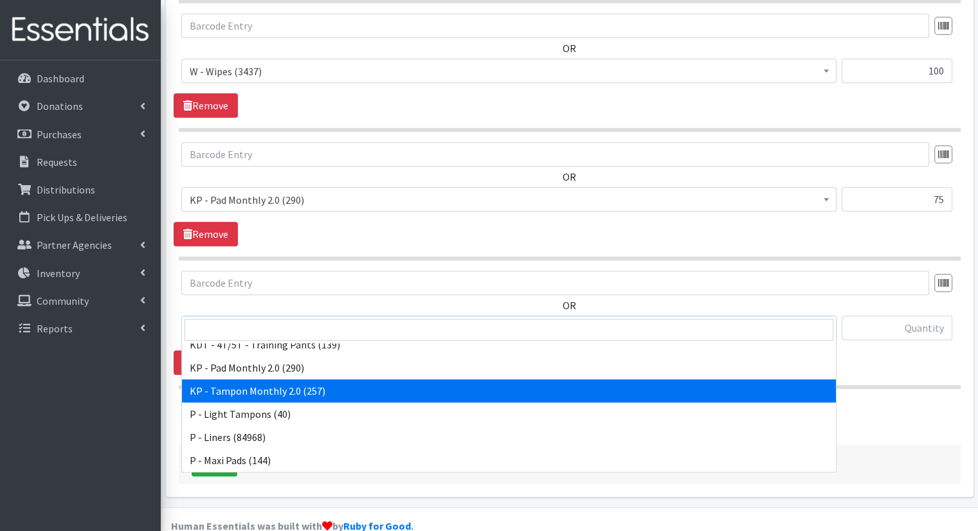
select select "15575"
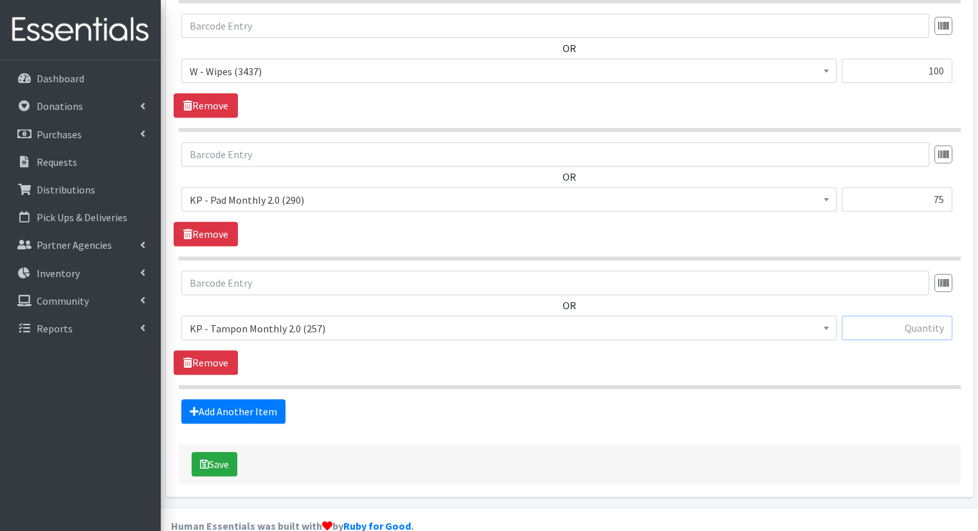
click at [937, 316] on input "text" at bounding box center [897, 328] width 111 height 24
type input "50"
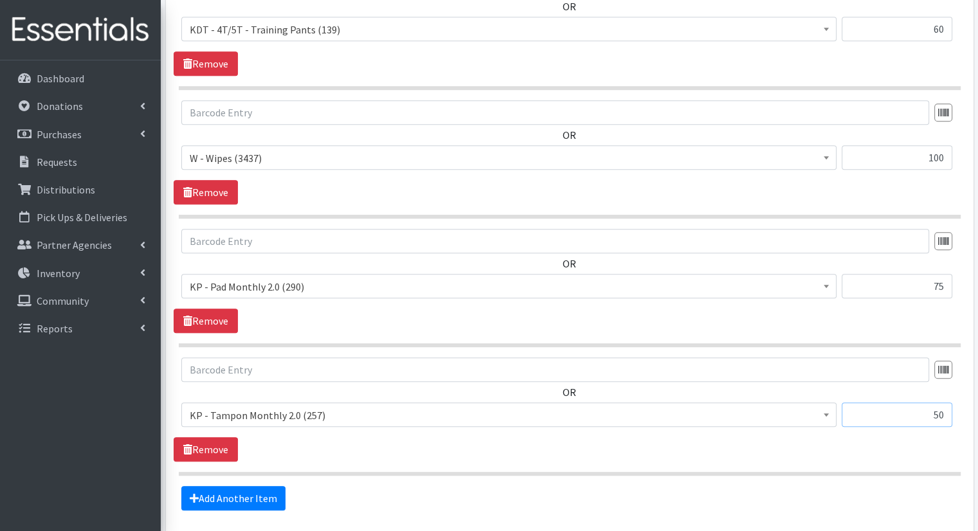
scroll to position [731, 0]
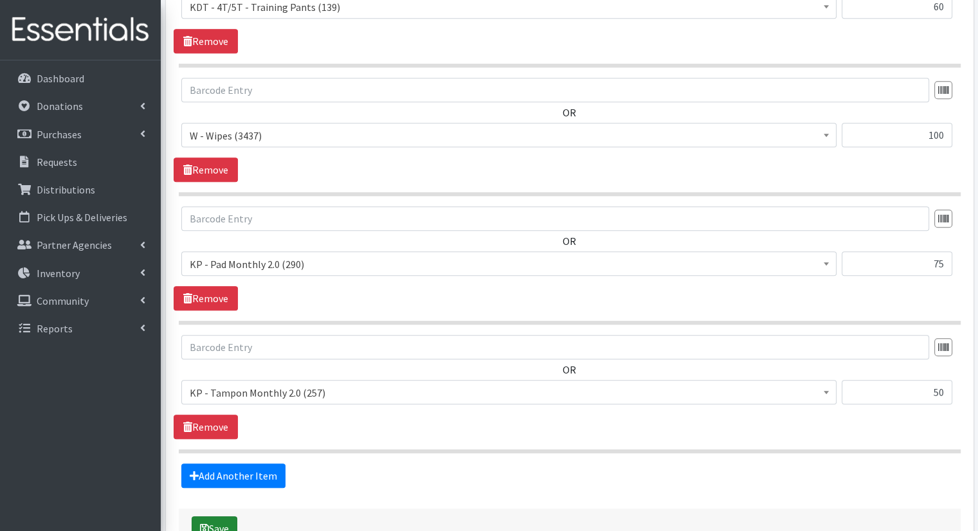
drag, startPoint x: 199, startPoint y: 517, endPoint x: 203, endPoint y: 497, distance: 19.7
click at [203, 513] on div "Save" at bounding box center [570, 529] width 782 height 40
click at [204, 517] on button "Save" at bounding box center [215, 529] width 46 height 24
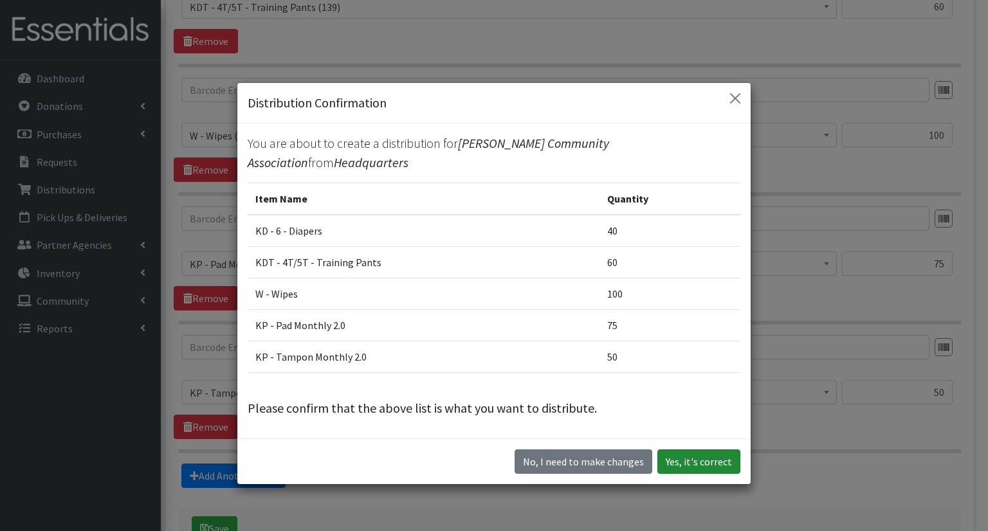
click at [731, 453] on button "Yes, it's correct" at bounding box center [698, 462] width 83 height 24
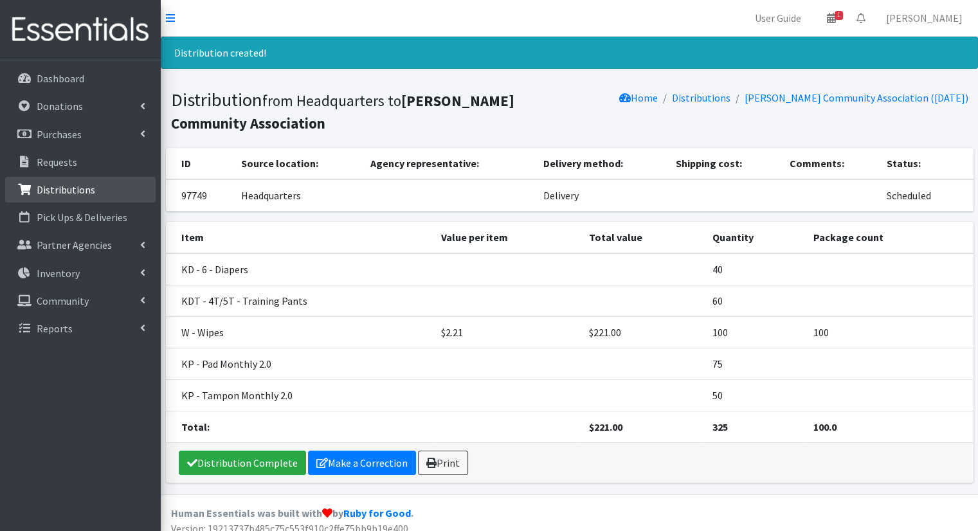
click at [129, 199] on link "Distributions" at bounding box center [80, 190] width 151 height 26
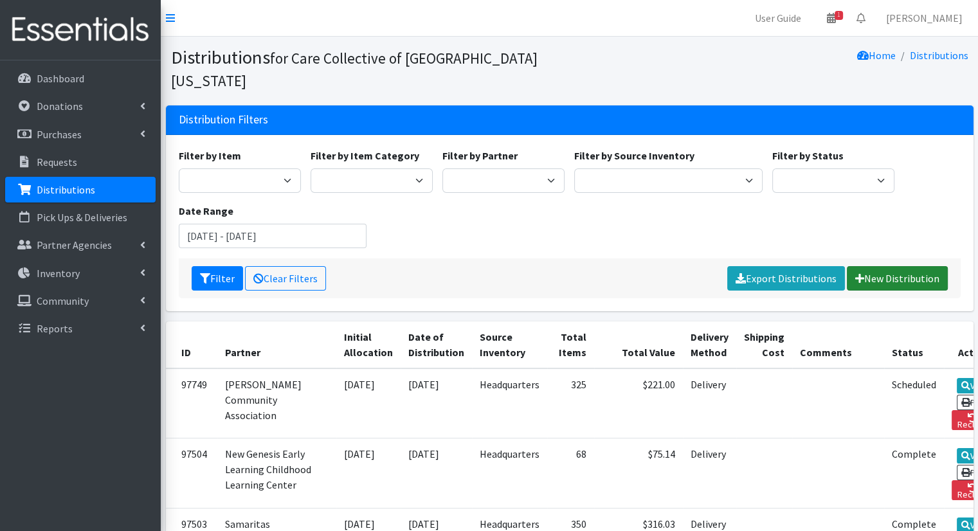
drag, startPoint x: 895, startPoint y: 251, endPoint x: 679, endPoint y: 244, distance: 216.2
click at [895, 266] on link "New Distribution" at bounding box center [897, 278] width 101 height 24
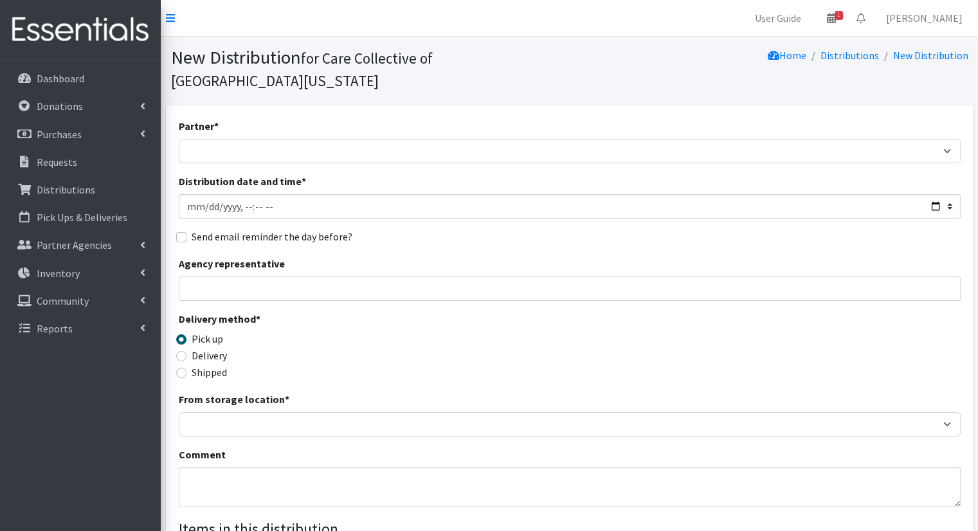
drag, startPoint x: 267, startPoint y: 148, endPoint x: 277, endPoint y: 140, distance: 13.3
click at [271, 145] on div "Partner * [DEMOGRAPHIC_DATA] Community Kalamazoo Black Lives Matter Kzoo/[GEOGR…" at bounding box center [570, 411] width 782 height 586
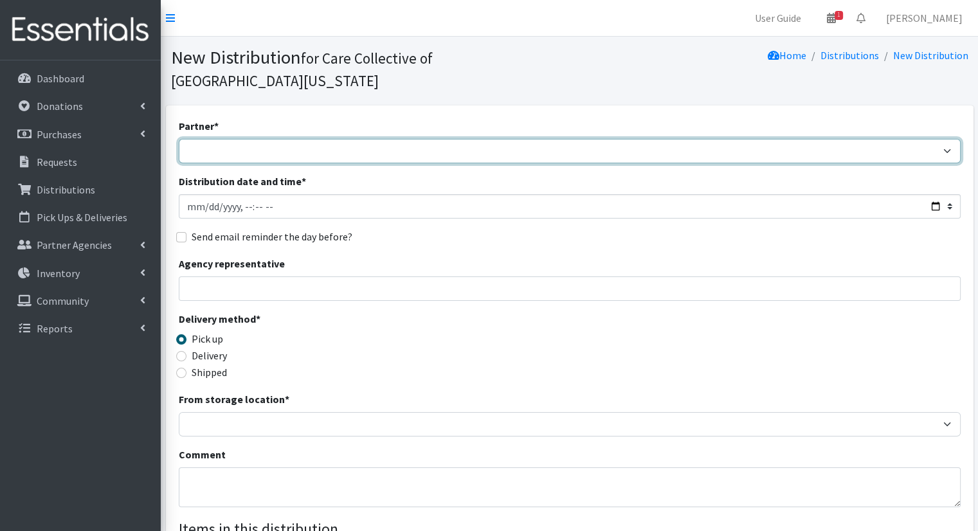
click at [277, 140] on select "African Community Kalamazoo Black Lives Matter Kzoo/[GEOGRAPHIC_DATA] Diaper Tr…" at bounding box center [570, 151] width 782 height 24
select select "7976"
click at [179, 139] on select "African Community Kalamazoo Black Lives Matter Kzoo/[GEOGRAPHIC_DATA] Diaper Tr…" at bounding box center [570, 151] width 782 height 24
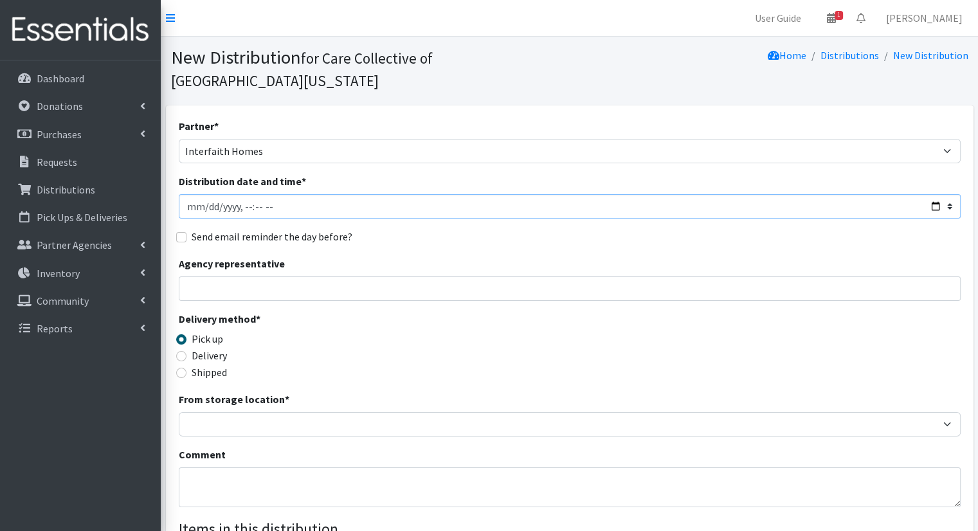
click at [938, 194] on input "Distribution date and time *" at bounding box center [570, 206] width 782 height 24
click at [942, 194] on input "Distribution date and time *" at bounding box center [570, 206] width 782 height 24
click at [932, 194] on input "Distribution date and time *" at bounding box center [570, 206] width 782 height 24
type input "2025-10-08T10:00"
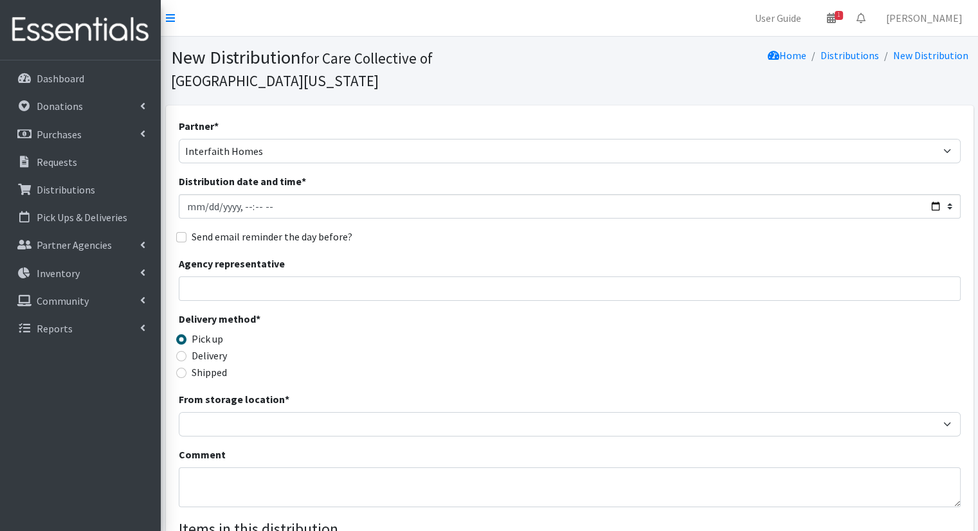
click at [499, 256] on div "Agency representative" at bounding box center [570, 278] width 782 height 45
click at [208, 365] on label "Shipped" at bounding box center [209, 372] width 35 height 15
click at [187, 368] on input "Shipped" at bounding box center [181, 373] width 10 height 10
radio input "true"
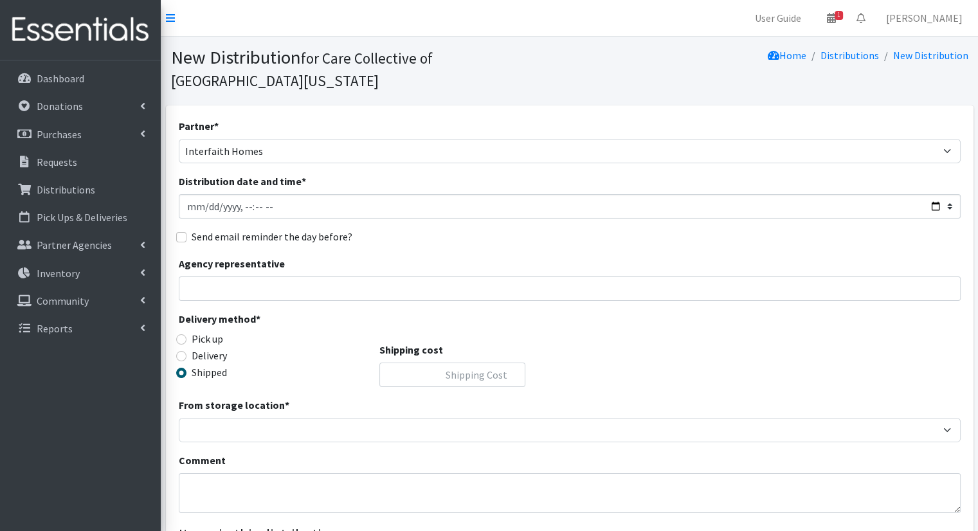
click at [218, 348] on label "Delivery" at bounding box center [209, 355] width 35 height 15
click at [187, 351] on input "Delivery" at bounding box center [181, 356] width 10 height 10
radio input "true"
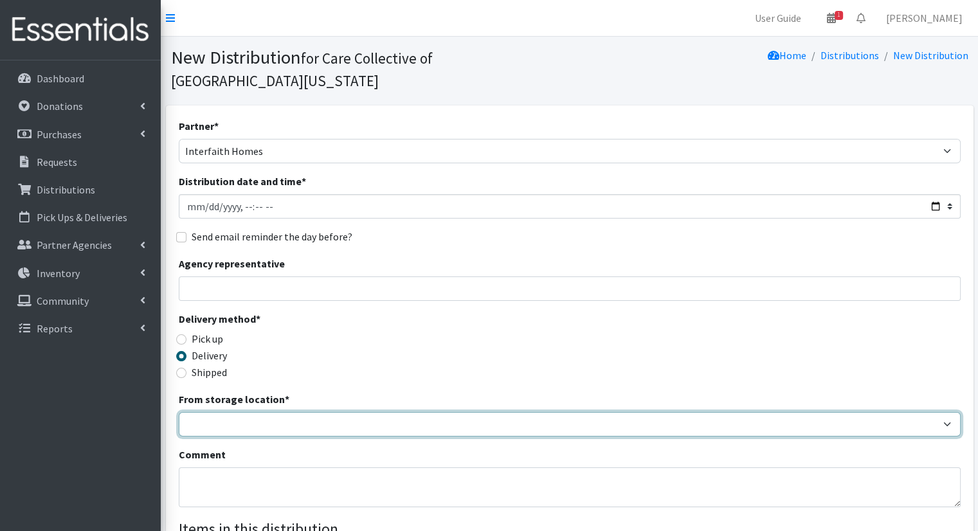
click at [258, 412] on select "Headquarters" at bounding box center [570, 424] width 782 height 24
select select "491"
click at [179, 412] on select "Headquarters" at bounding box center [570, 424] width 782 height 24
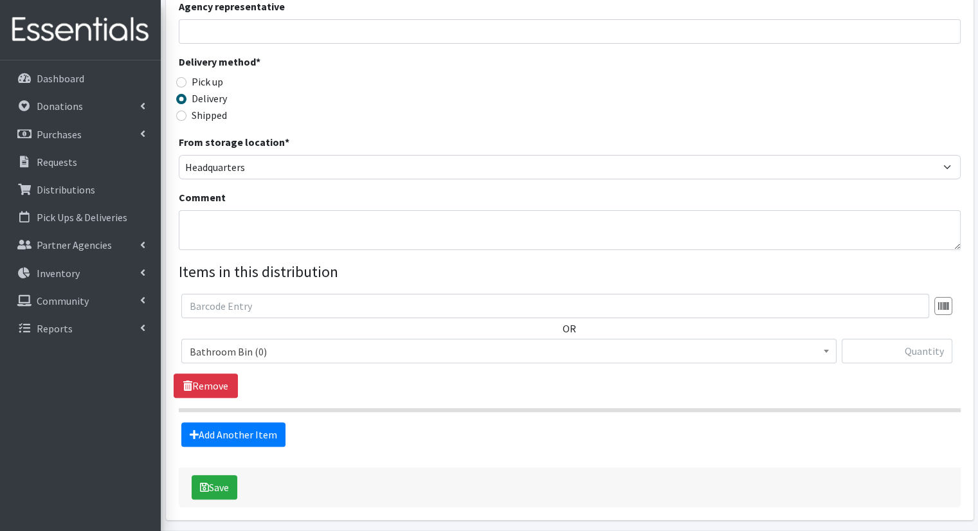
click at [465, 343] on span "Bathroom Bin (0)" at bounding box center [509, 352] width 639 height 18
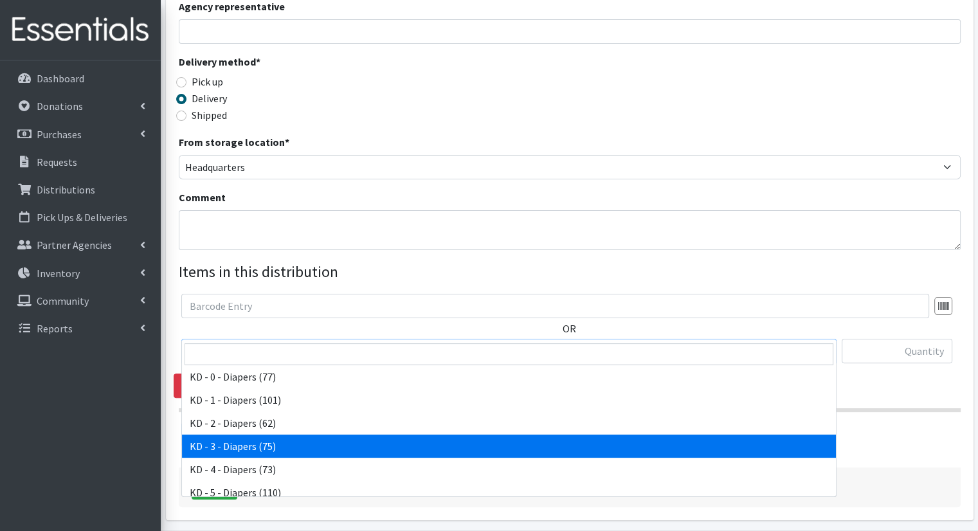
drag, startPoint x: 422, startPoint y: 433, endPoint x: 424, endPoint y: 442, distance: 9.2
select select "15499"
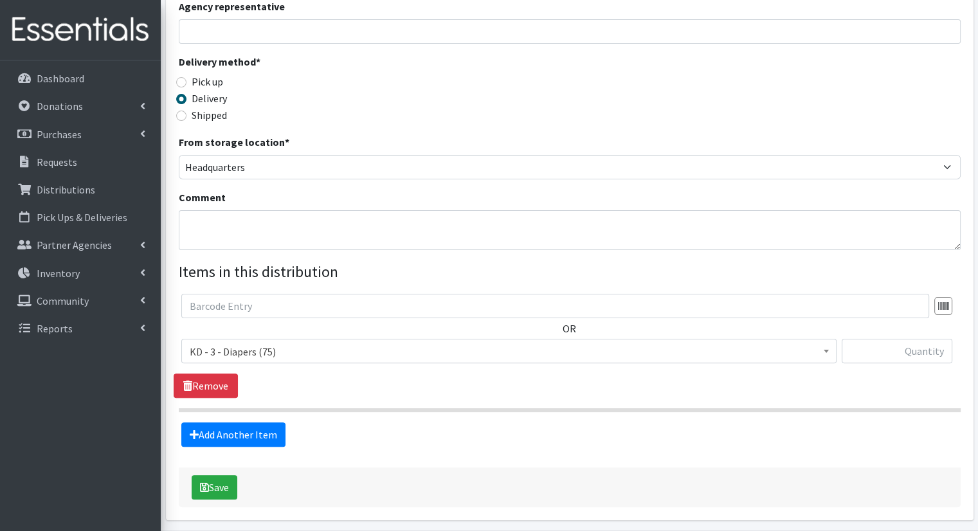
drag, startPoint x: 859, startPoint y: 311, endPoint x: 873, endPoint y: 336, distance: 29.4
click at [859, 313] on div "OR Bathroom Bin (0) D - 0 - Diapers (14950) D - 3 - Diapers (14189) D - 4 - Dia…" at bounding box center [570, 334] width 792 height 80
click at [873, 339] on input "text" at bounding box center [897, 351] width 111 height 24
type input "12"
click at [264, 423] on link "Add Another Item" at bounding box center [233, 435] width 104 height 24
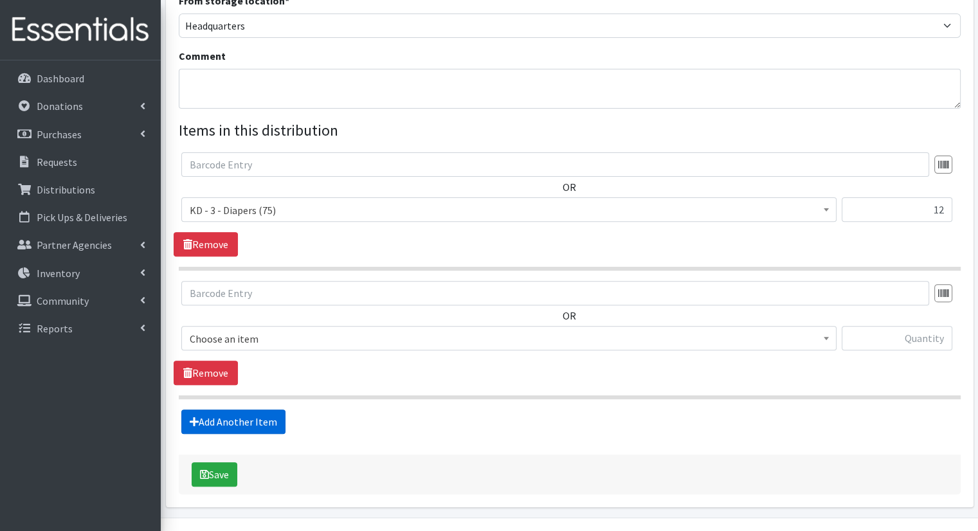
scroll to position [410, 0]
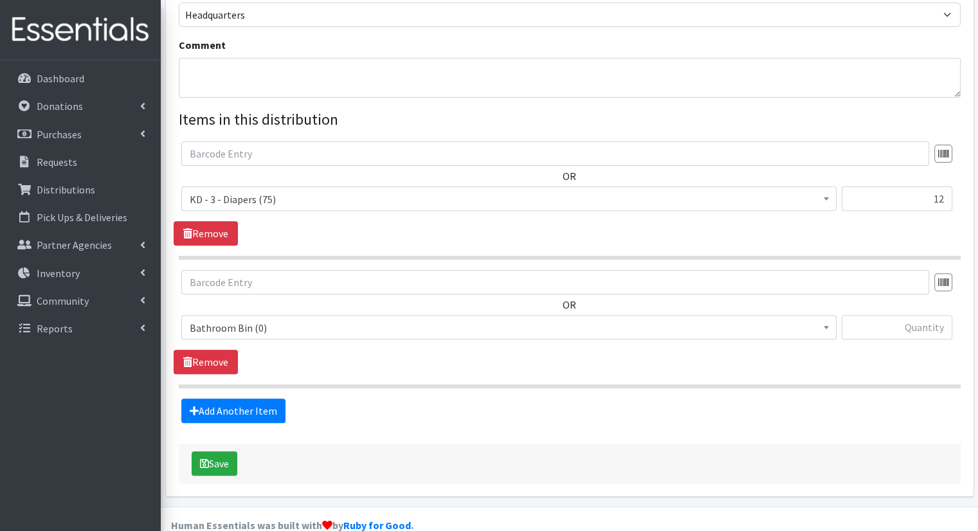
click at [340, 319] on span "Bathroom Bin (0)" at bounding box center [509, 328] width 639 height 18
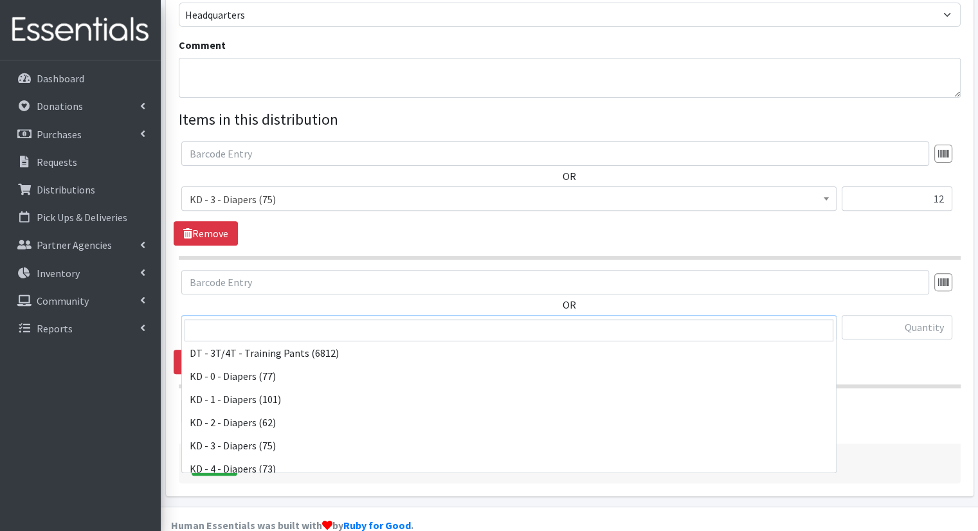
scroll to position [257, 0]
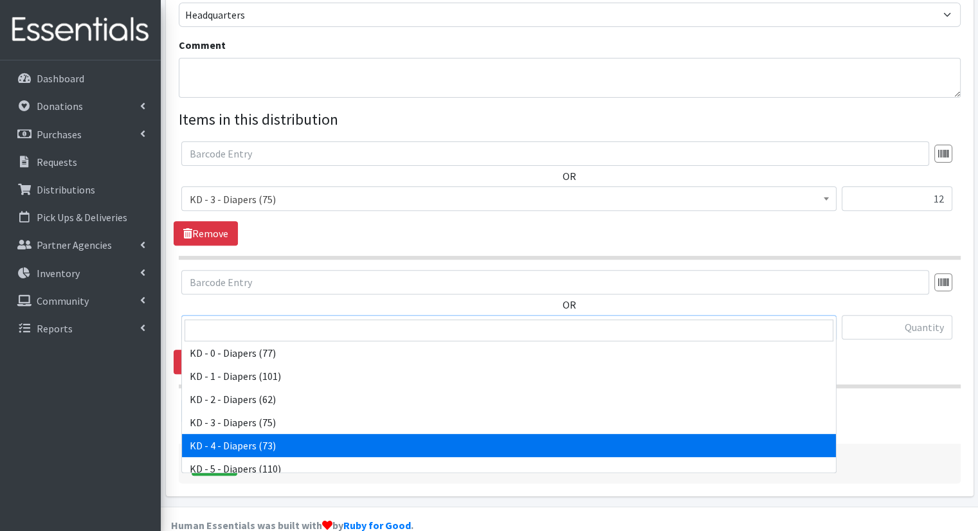
select select "15500"
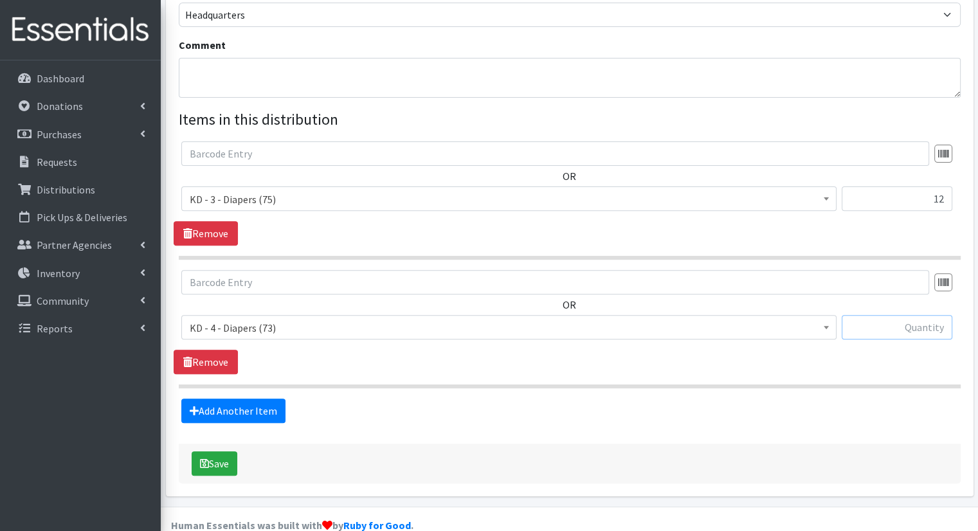
click at [922, 315] on input "text" at bounding box center [897, 327] width 111 height 24
type input "18"
click at [262, 399] on link "Add Another Item" at bounding box center [233, 411] width 104 height 24
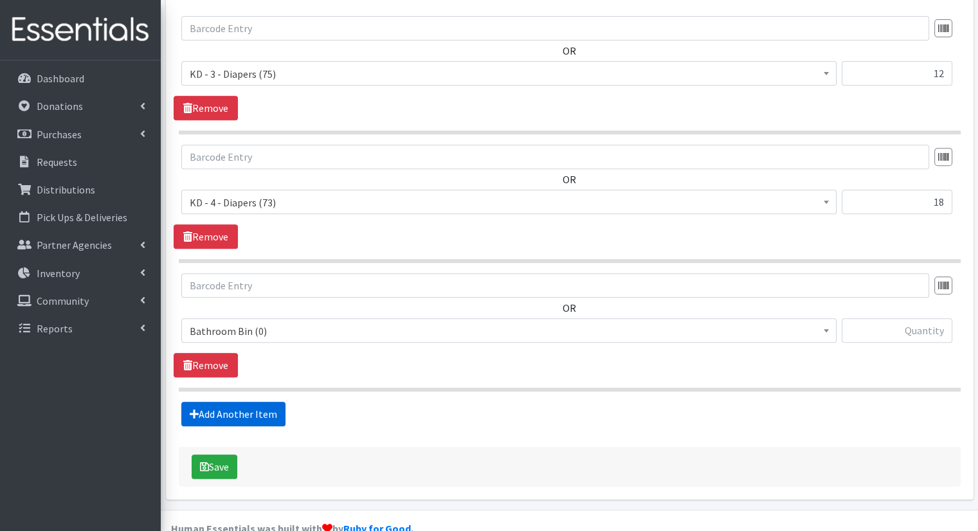
scroll to position [538, 0]
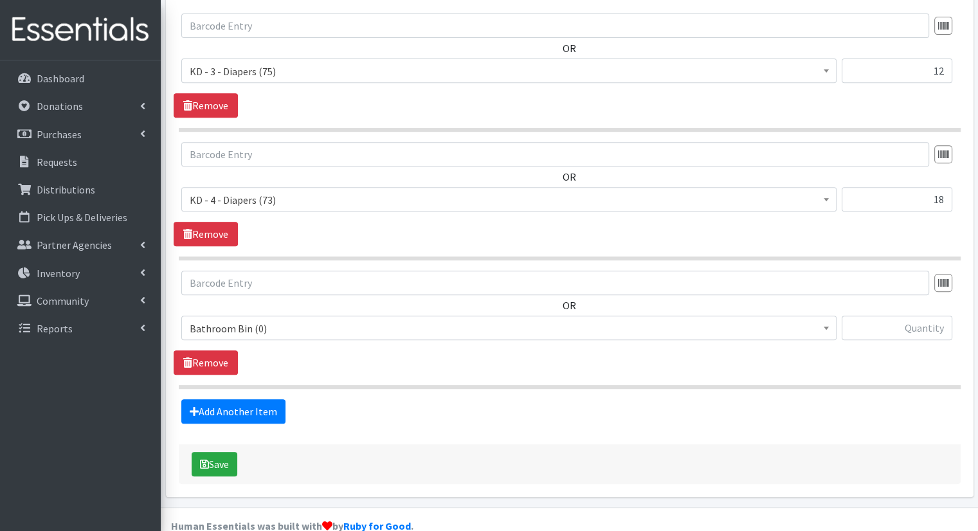
drag, startPoint x: 333, startPoint y: 306, endPoint x: 330, endPoint y: 315, distance: 9.0
click at [333, 320] on span "Bathroom Bin (0)" at bounding box center [509, 329] width 639 height 18
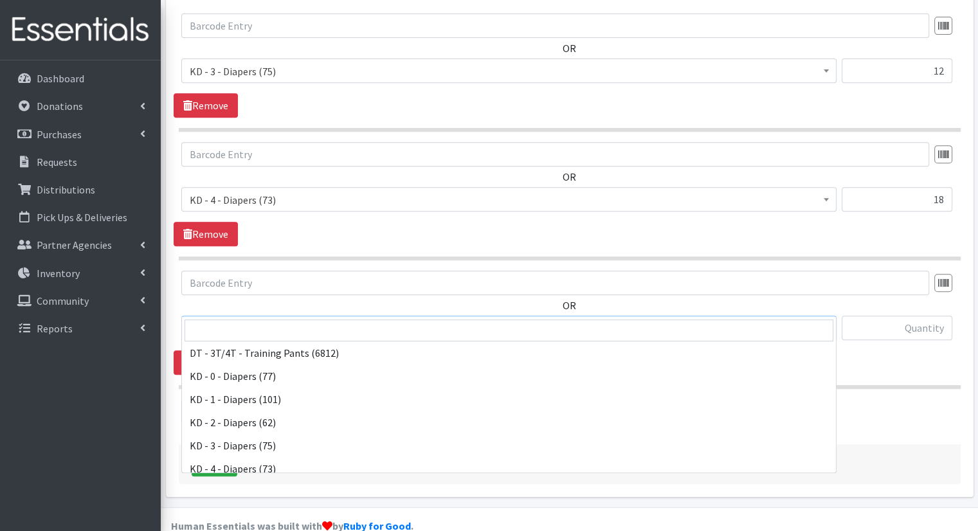
scroll to position [257, 0]
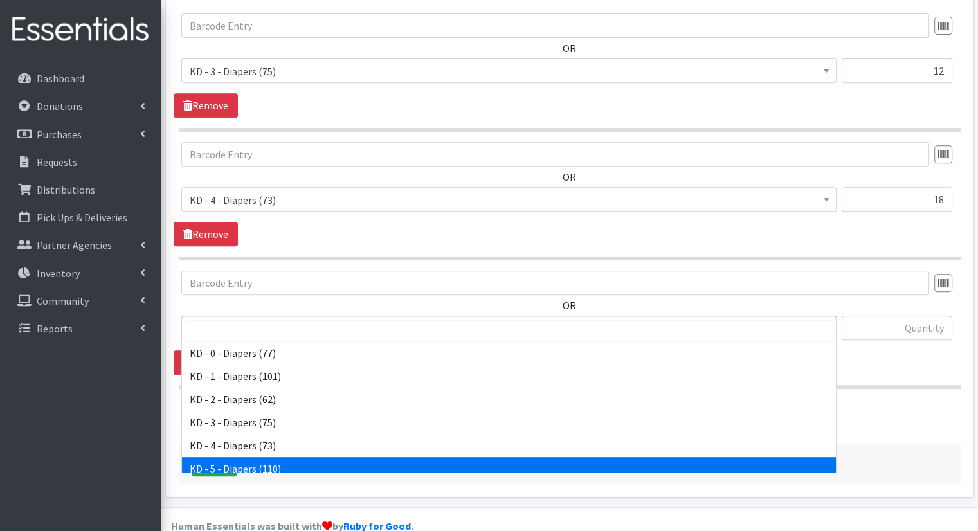
select select "15501"
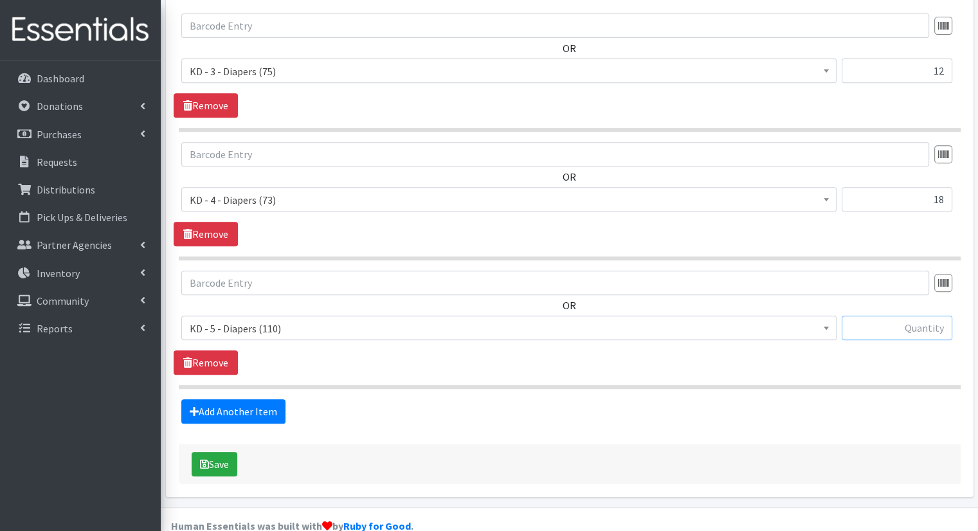
click at [893, 316] on input "text" at bounding box center [897, 328] width 111 height 24
type input "24"
click at [250, 399] on link "Add Another Item" at bounding box center [233, 411] width 104 height 24
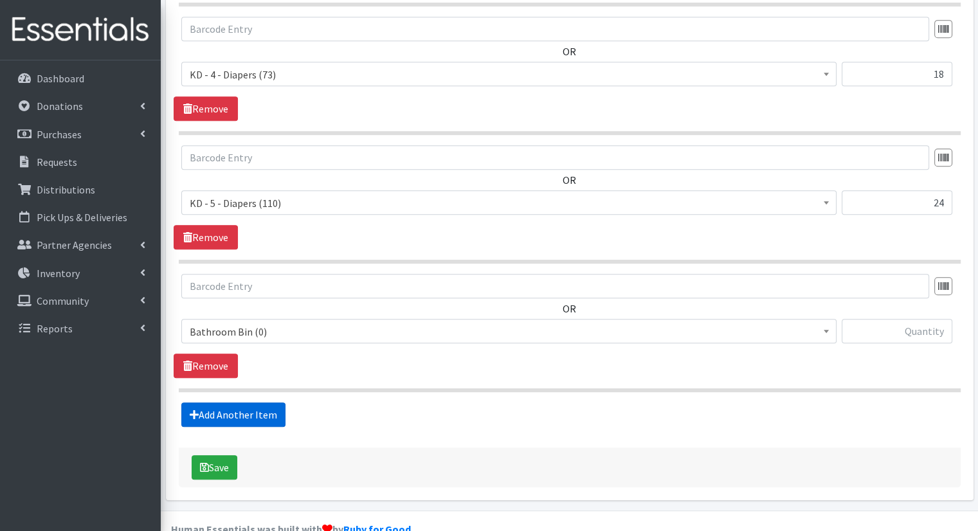
scroll to position [666, 0]
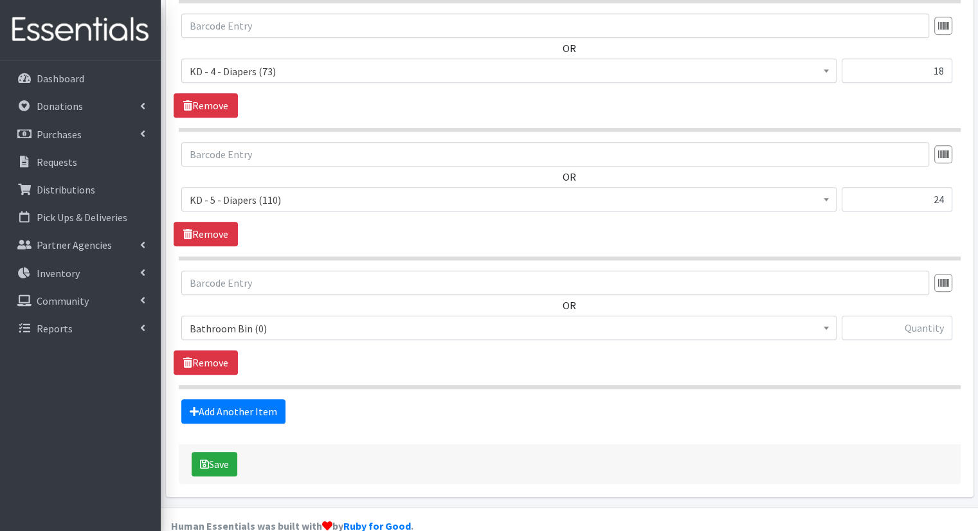
click at [300, 291] on div "OR Bathroom Bin (0) D - 0 - Diapers (14950) D - 3 - Diapers (14189) D - 4 - Dia…" at bounding box center [570, 311] width 792 height 80
click at [292, 320] on span "Bathroom Bin (0)" at bounding box center [509, 329] width 639 height 18
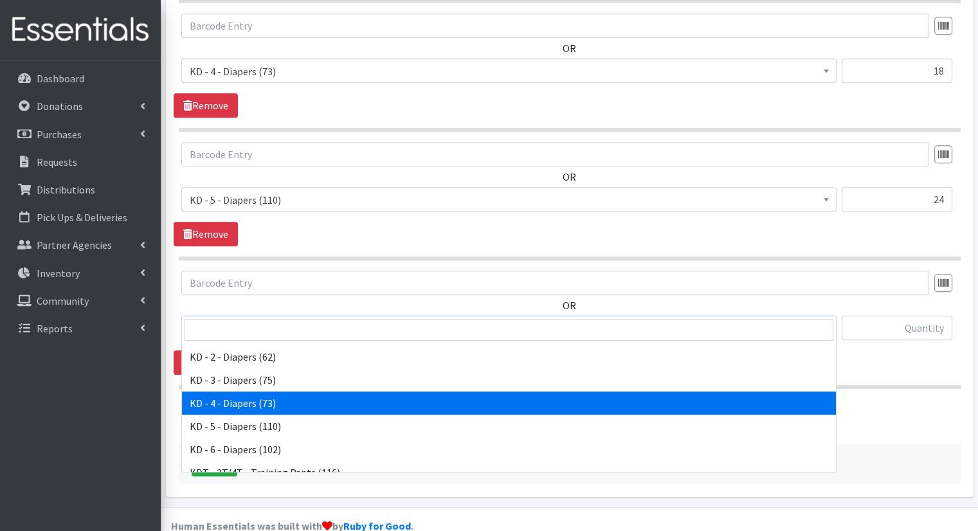
scroll to position [322, 0]
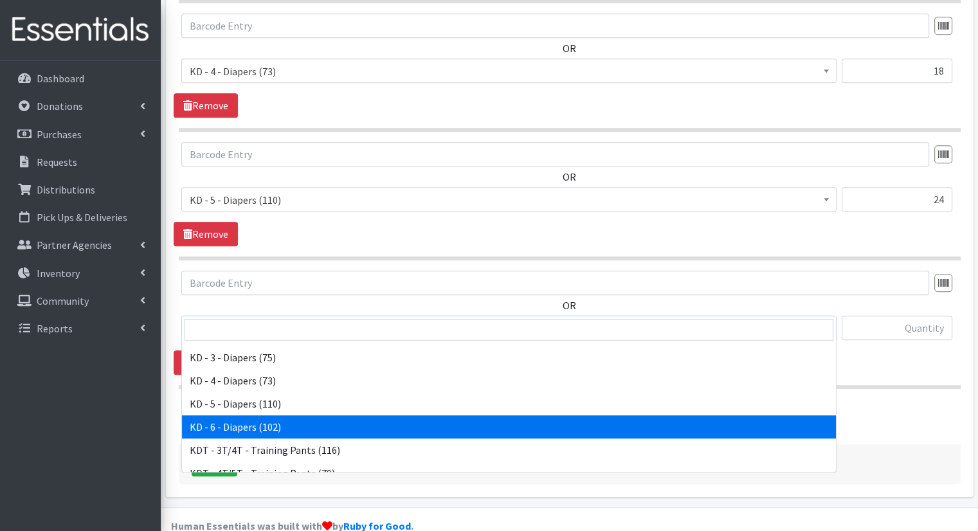
select select "15502"
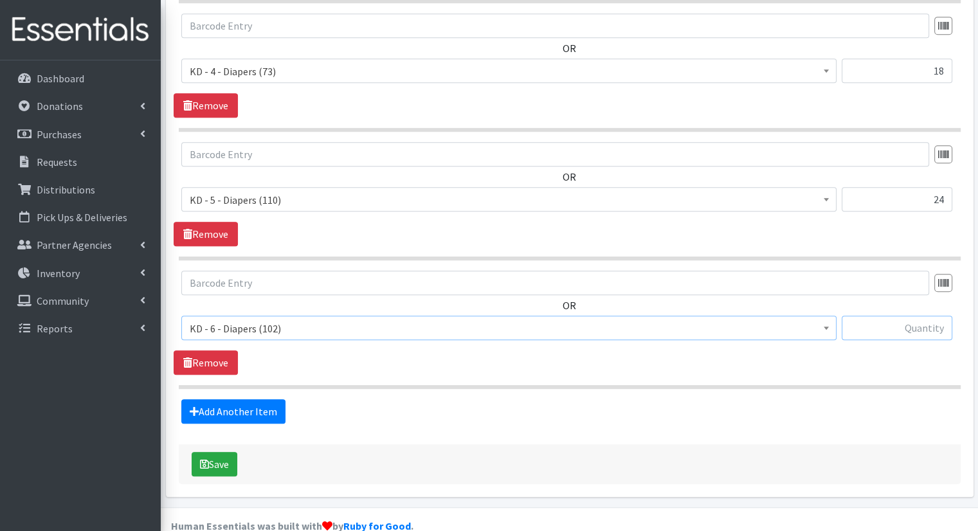
click at [849, 316] on input "text" at bounding box center [897, 328] width 111 height 24
type input "24"
click at [234, 399] on link "Add Another Item" at bounding box center [233, 411] width 104 height 24
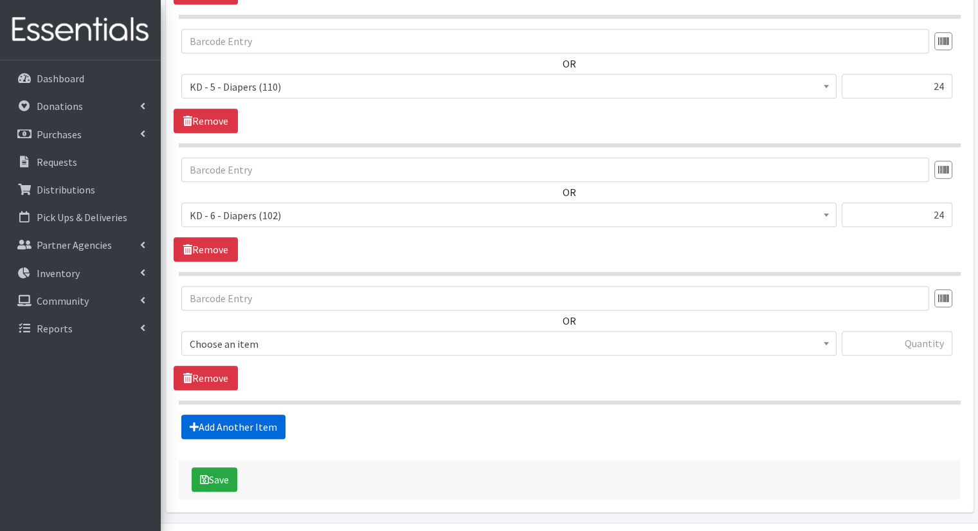
scroll to position [795, 0]
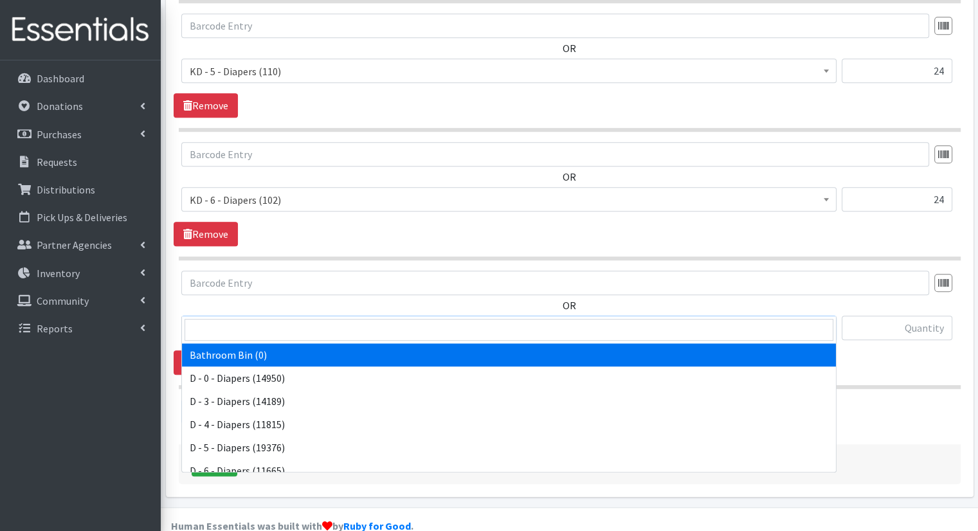
click at [360, 320] on span "Bathroom Bin (0)" at bounding box center [509, 329] width 639 height 18
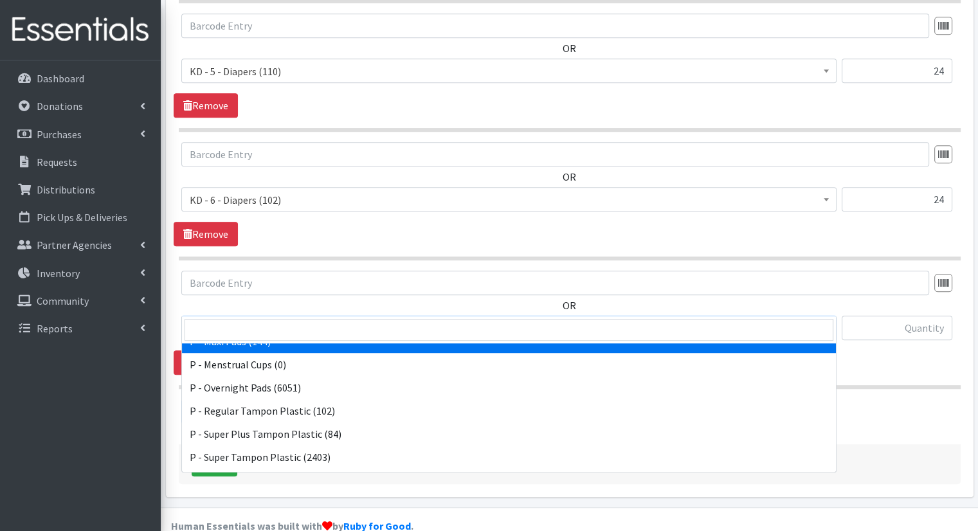
scroll to position [636, 0]
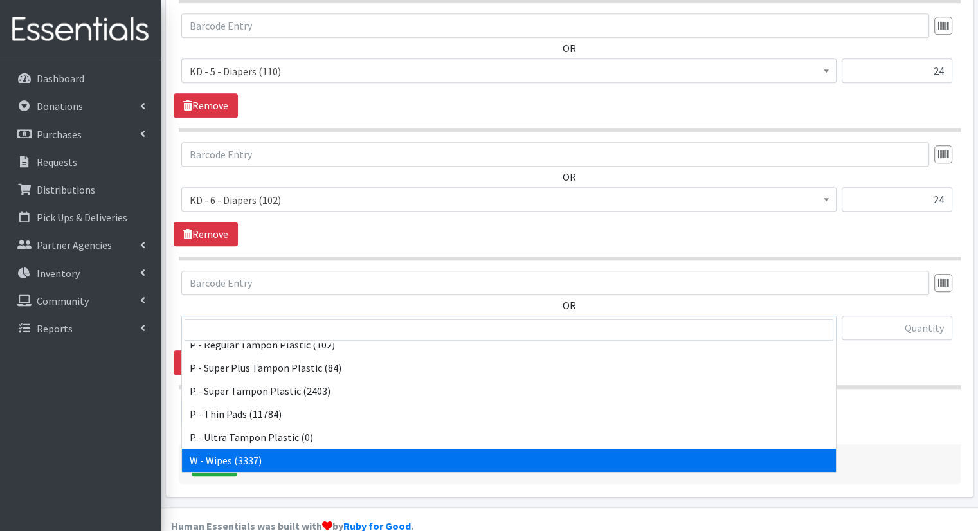
select select "15495"
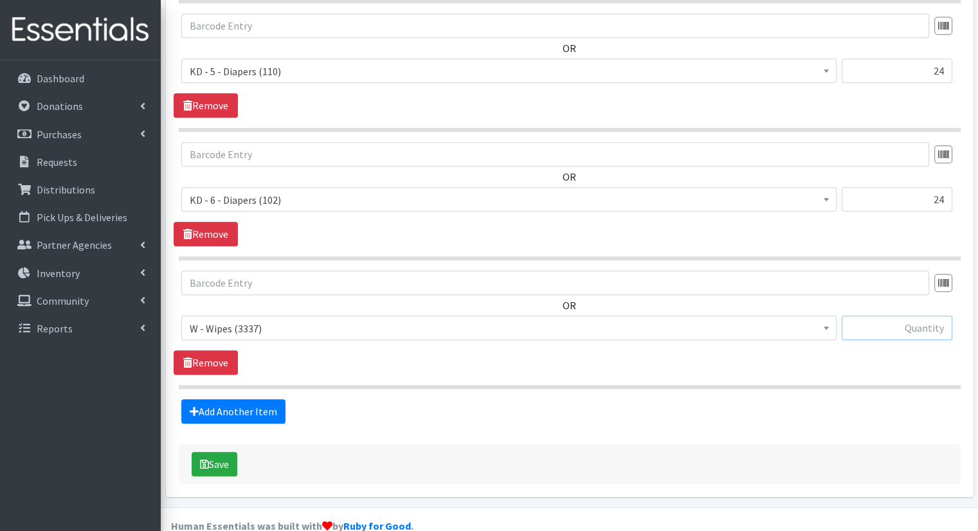
click at [885, 316] on input "text" at bounding box center [897, 328] width 111 height 24
type input "78"
click at [232, 452] on button "Save" at bounding box center [215, 464] width 46 height 24
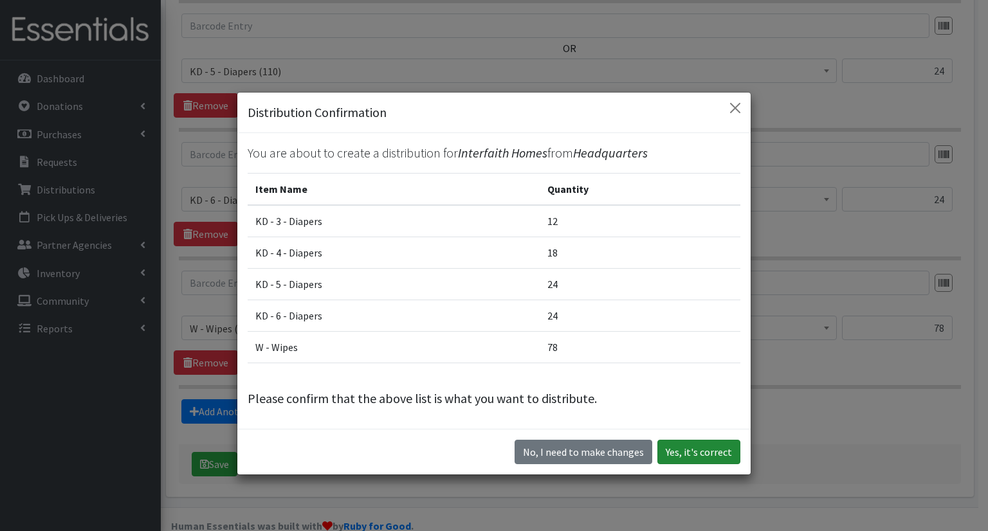
click at [677, 444] on button "Yes, it's correct" at bounding box center [698, 452] width 83 height 24
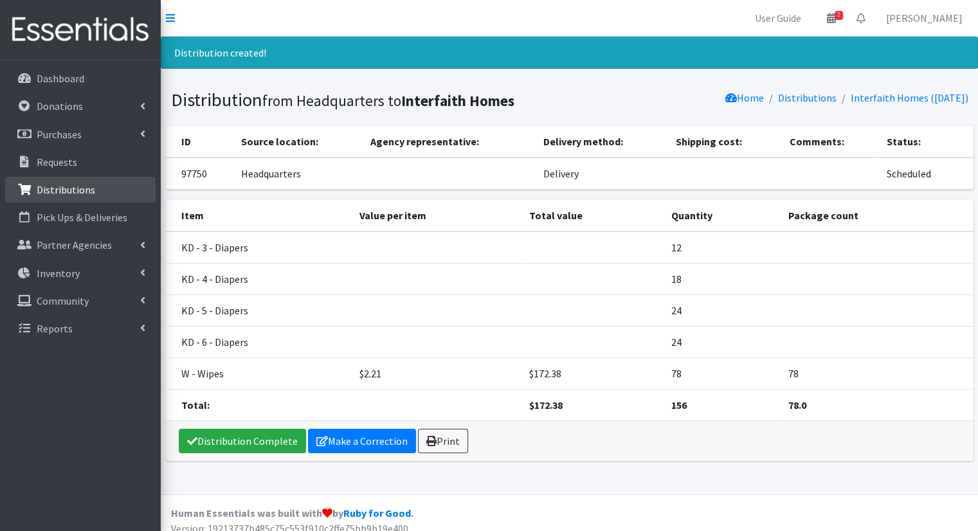
click at [116, 196] on link "Distributions" at bounding box center [80, 190] width 151 height 26
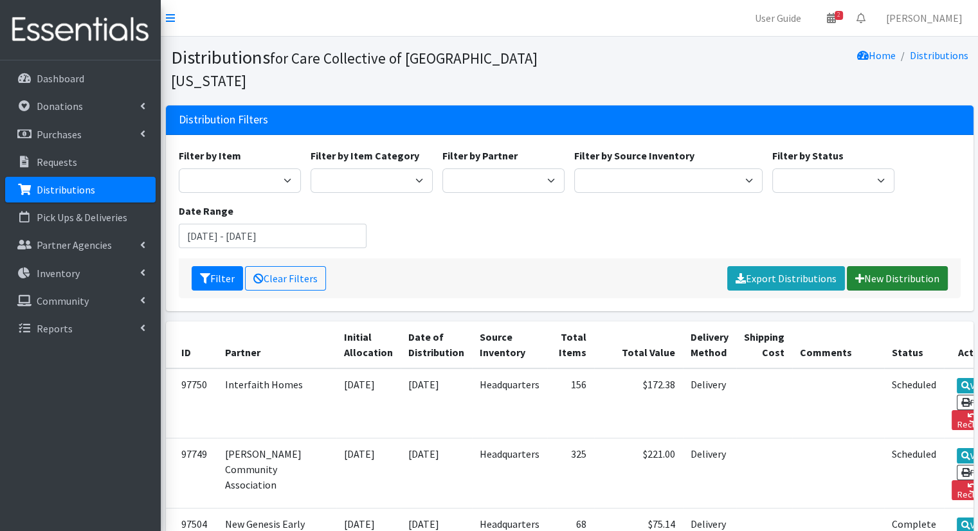
click at [884, 266] on link "New Distribution" at bounding box center [897, 278] width 101 height 24
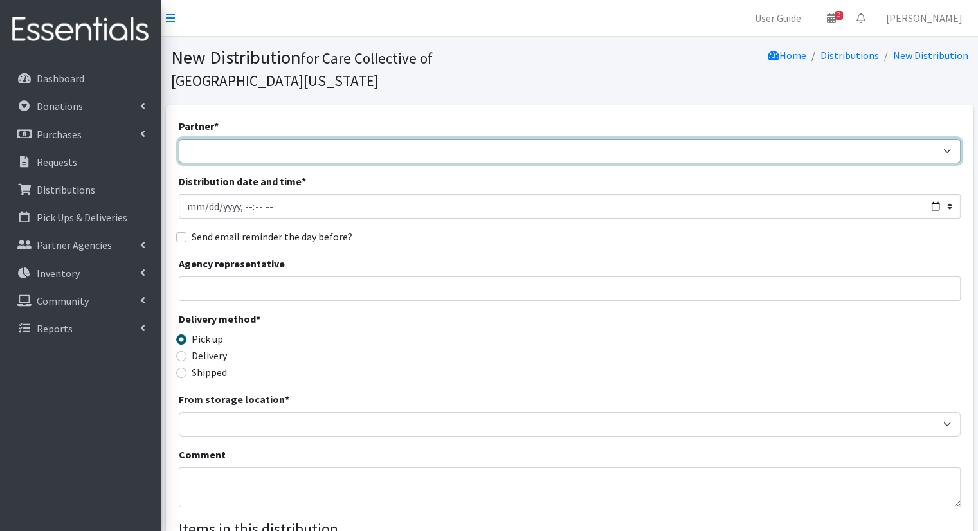
click at [217, 139] on select "African Community Kalamazoo Black Lives Matter Kzoo/[GEOGRAPHIC_DATA] Diaper Tr…" at bounding box center [570, 151] width 782 height 24
select select "7973"
click at [179, 139] on select "African Community Kalamazoo Black Lives Matter Kzoo/[GEOGRAPHIC_DATA] Diaper Tr…" at bounding box center [570, 151] width 782 height 24
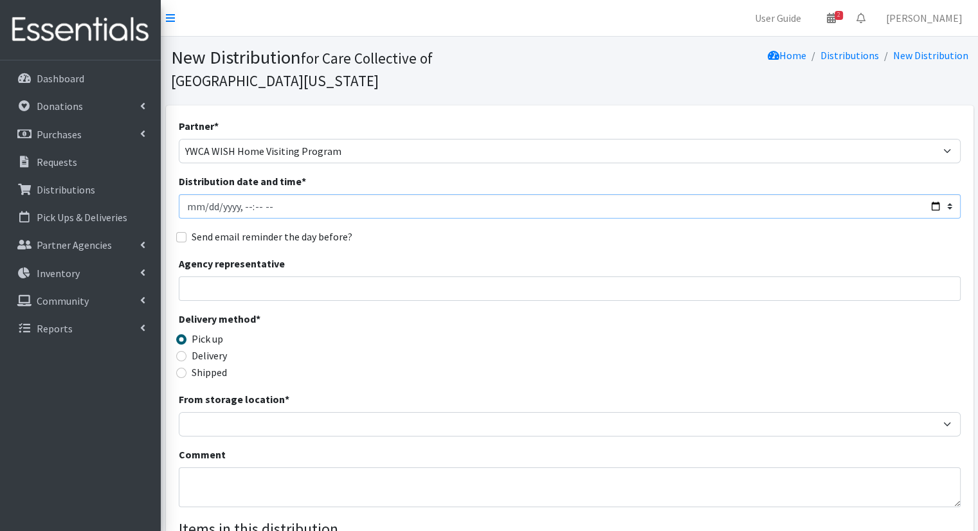
click at [935, 194] on input "Distribution date and time *" at bounding box center [570, 206] width 782 height 24
type input "[DATE]T10:00"
click at [581, 256] on div "Agency representative" at bounding box center [570, 278] width 782 height 45
drag, startPoint x: 231, startPoint y: 337, endPoint x: 203, endPoint y: 332, distance: 28.1
click at [231, 348] on div "Delivery" at bounding box center [277, 355] width 196 height 15
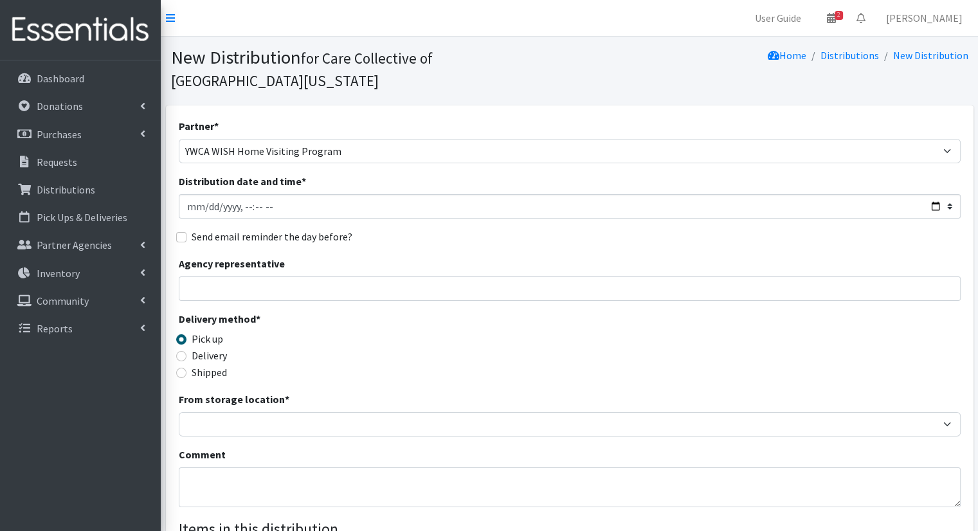
click at [203, 348] on label "Delivery" at bounding box center [209, 355] width 35 height 15
click at [187, 351] on input "Delivery" at bounding box center [181, 356] width 10 height 10
radio input "true"
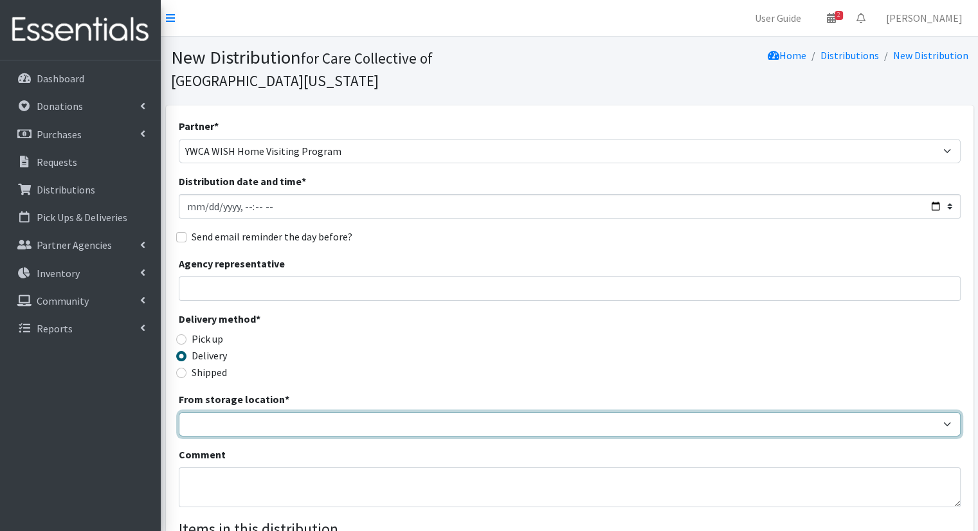
click at [277, 412] on select "Headquarters" at bounding box center [570, 424] width 782 height 24
select select "491"
click at [179, 412] on select "Headquarters" at bounding box center [570, 424] width 782 height 24
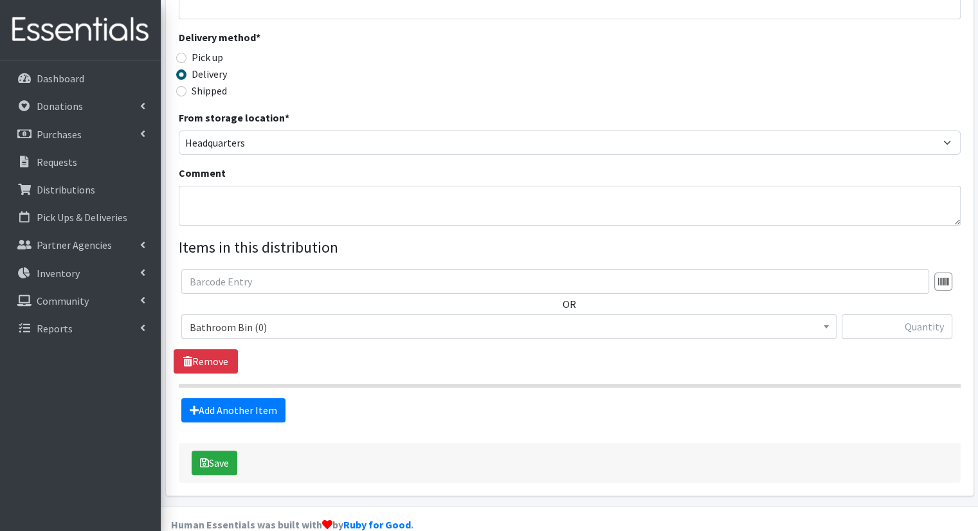
click at [262, 291] on div "OR Bathroom Bin (0) D - 0 - Diapers (14950) D - 3 - Diapers (14189) D - 4 - Dia…" at bounding box center [570, 310] width 792 height 80
click at [268, 318] on span "Bathroom Bin (0)" at bounding box center [509, 327] width 639 height 18
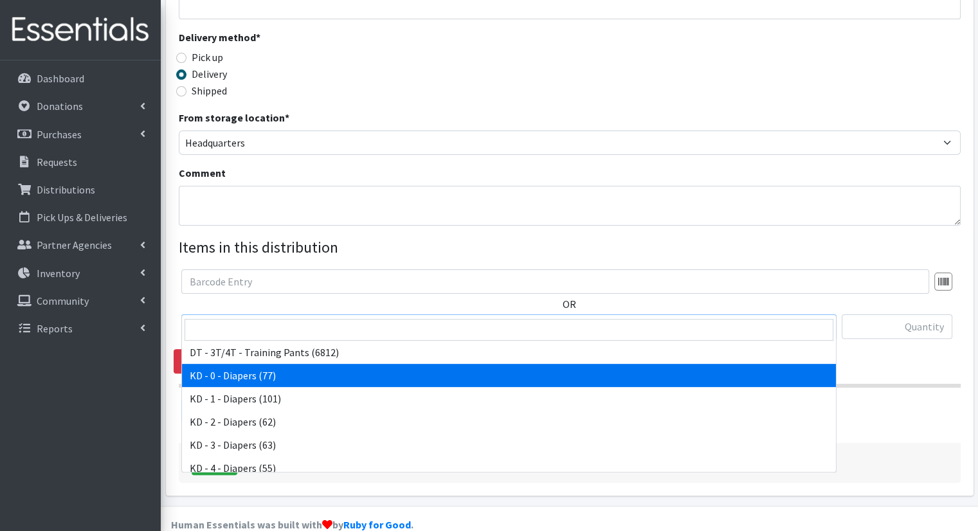
scroll to position [257, 0]
select select "15497"
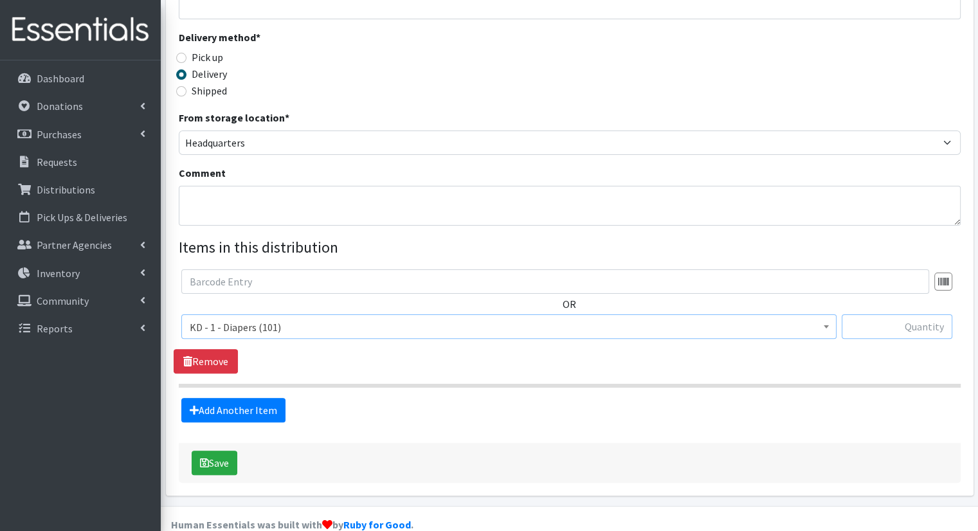
click at [888, 315] on input "text" at bounding box center [897, 327] width 111 height 24
type input "5"
click at [219, 398] on link "Add Another Item" at bounding box center [233, 410] width 104 height 24
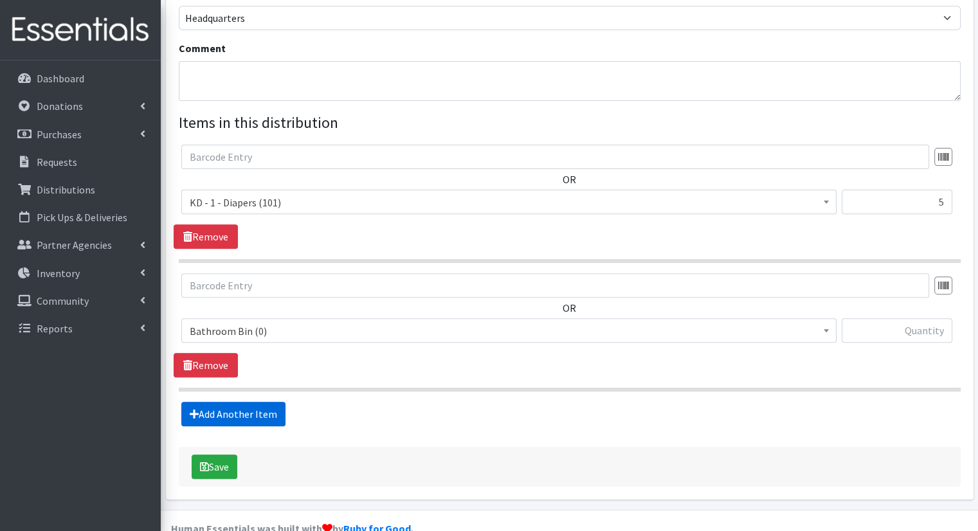
scroll to position [410, 0]
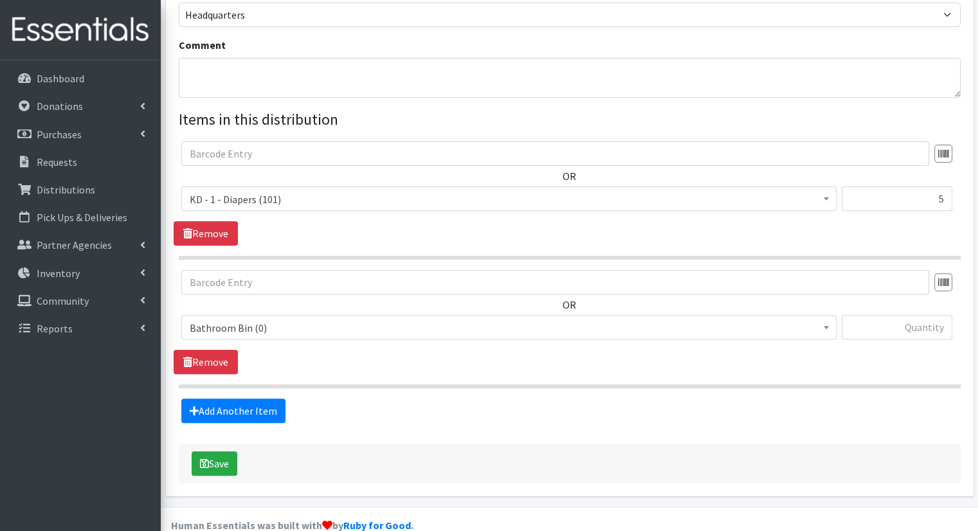
click at [301, 319] on span "Bathroom Bin (0)" at bounding box center [509, 328] width 639 height 18
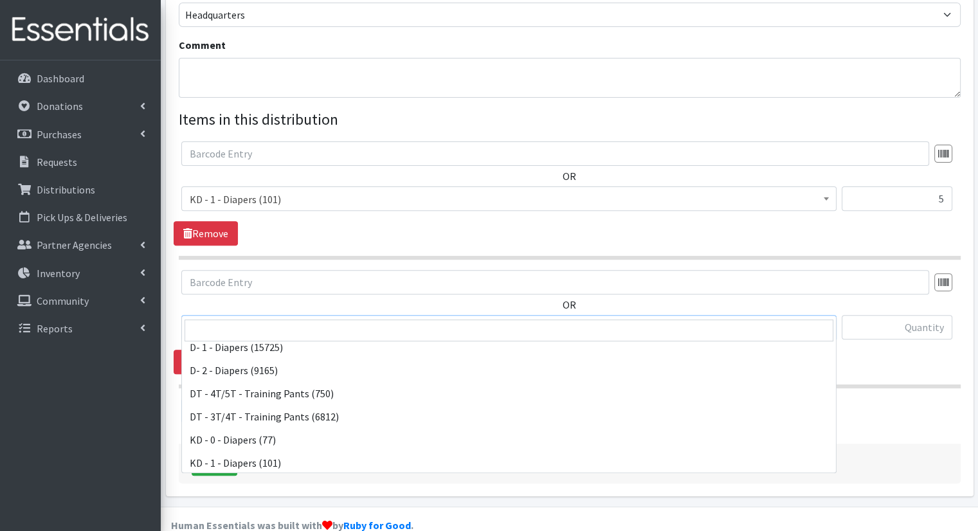
scroll to position [193, 0]
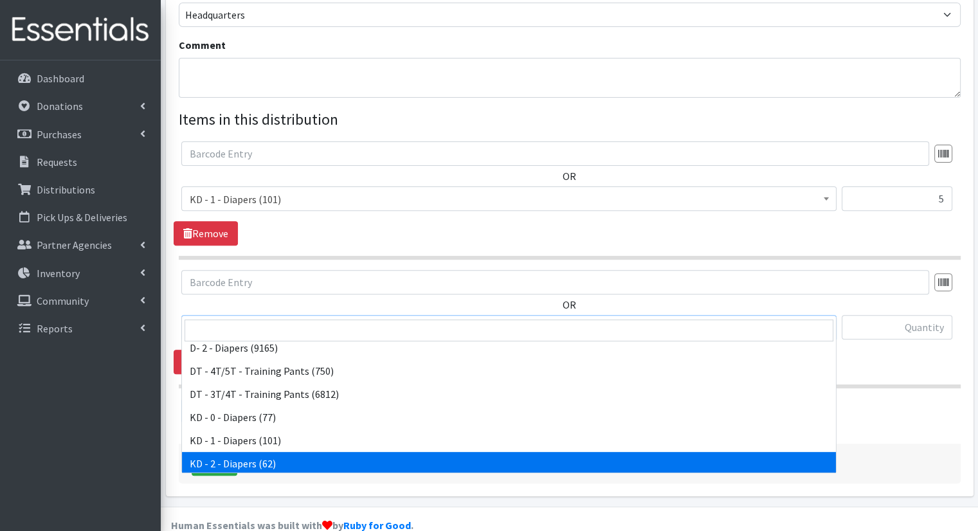
select select "15498"
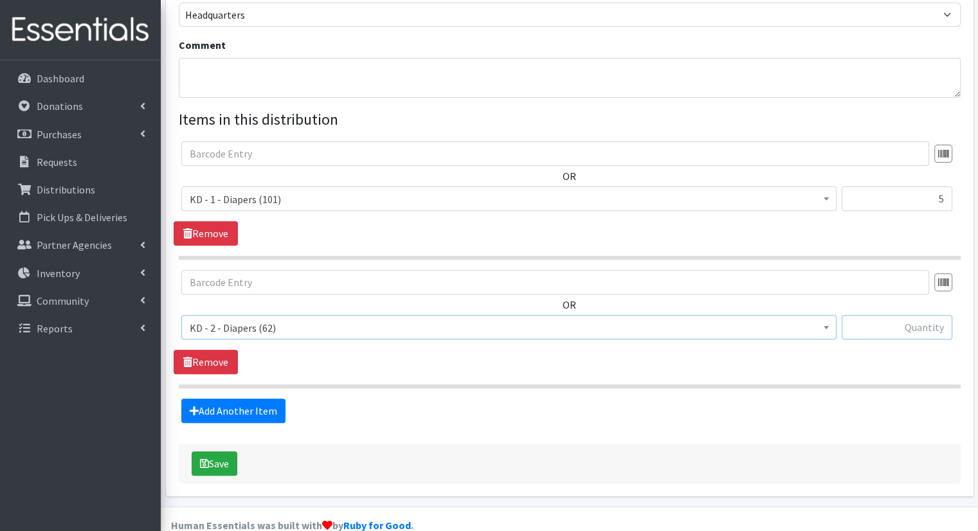
click at [946, 315] on input "text" at bounding box center [897, 327] width 111 height 24
type input "2"
type input "10"
click at [273, 374] on fieldset "Items in this distribution OR Bathroom Bin (0) D - 0 - Diapers (14950) D - 3 - …" at bounding box center [570, 265] width 782 height 315
click at [262, 399] on link "Add Another Item" at bounding box center [233, 411] width 104 height 24
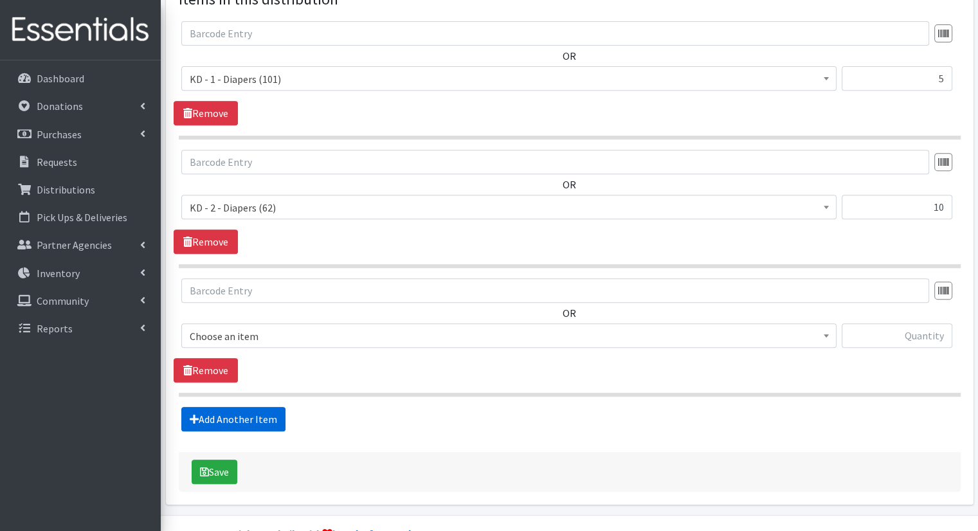
scroll to position [538, 0]
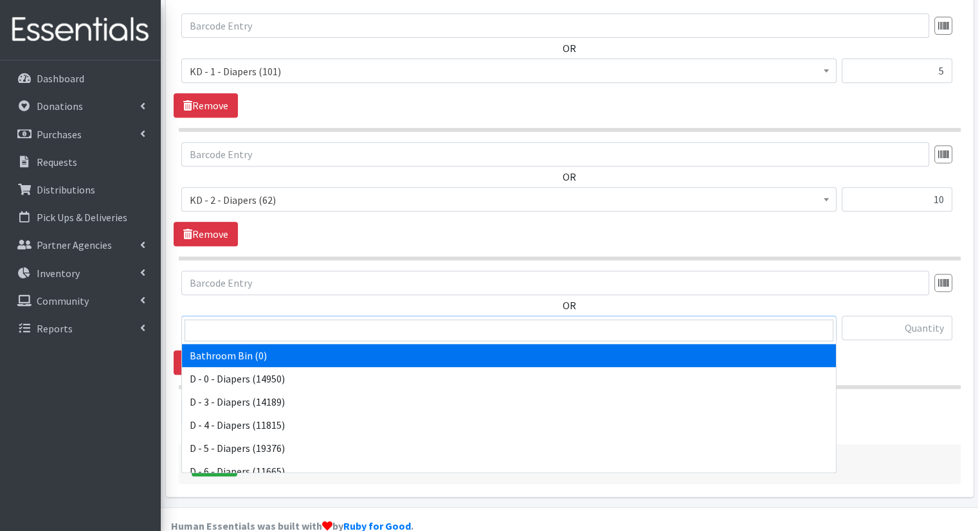
click at [373, 320] on span "Bathroom Bin (0)" at bounding box center [509, 329] width 639 height 18
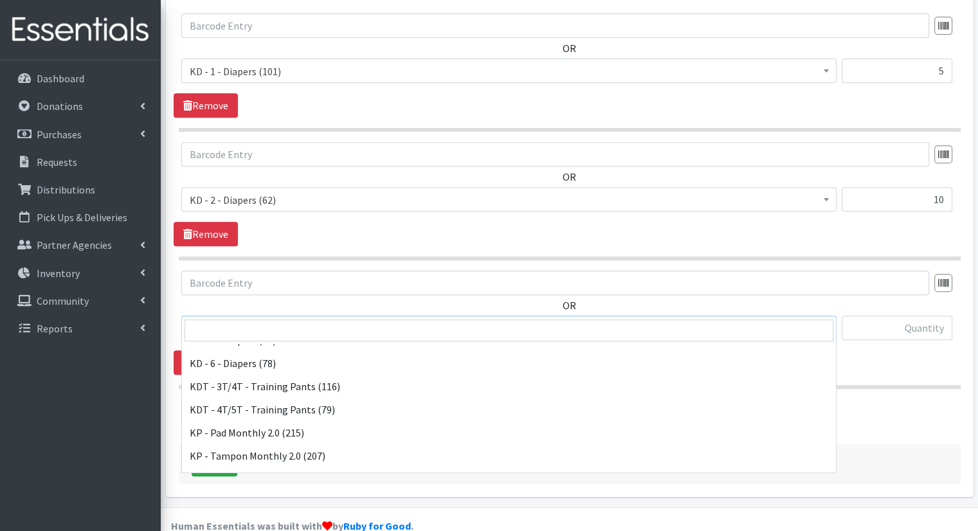
scroll to position [322, 0]
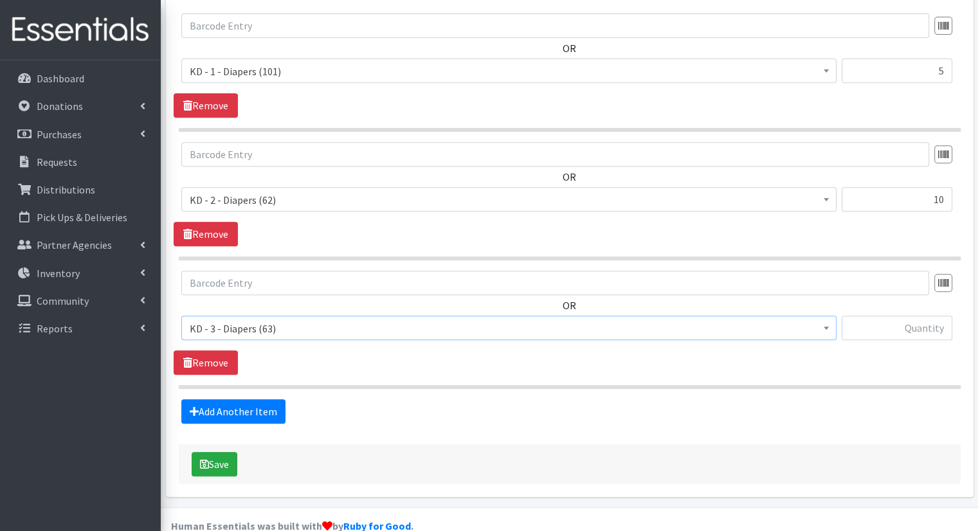
click at [377, 316] on span "KD - 3 - Diapers (63)" at bounding box center [508, 328] width 655 height 24
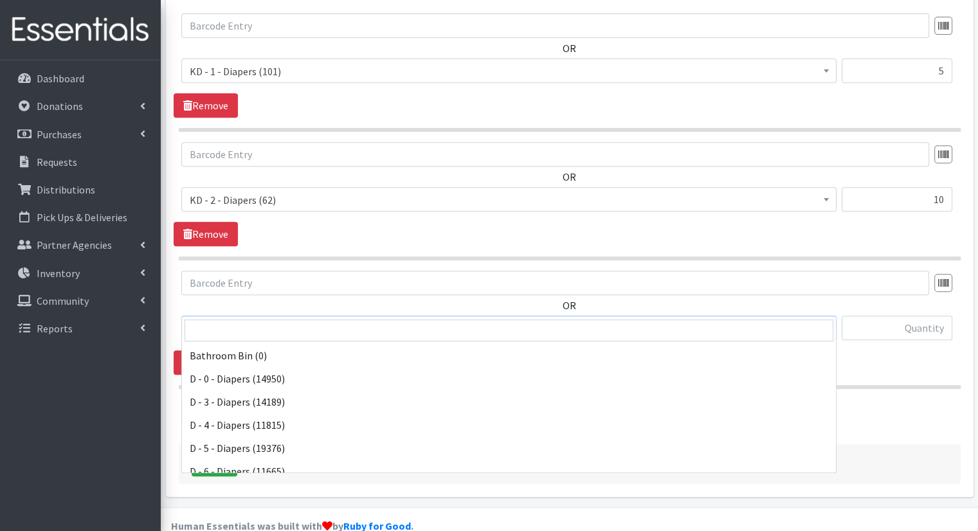
scroll to position [301, 0]
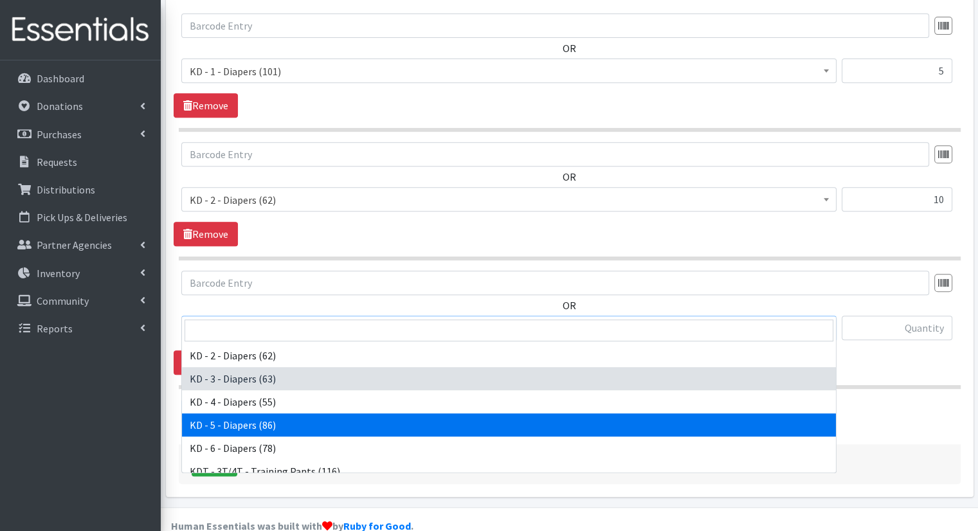
select select "15501"
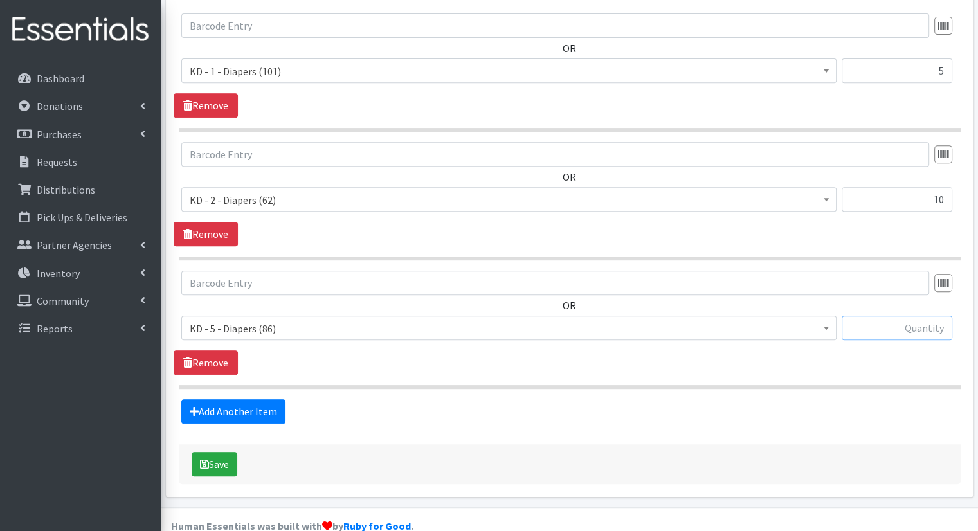
click at [942, 316] on input "text" at bounding box center [897, 328] width 111 height 24
type input "5"
click at [203, 399] on link "Add Another Item" at bounding box center [233, 411] width 104 height 24
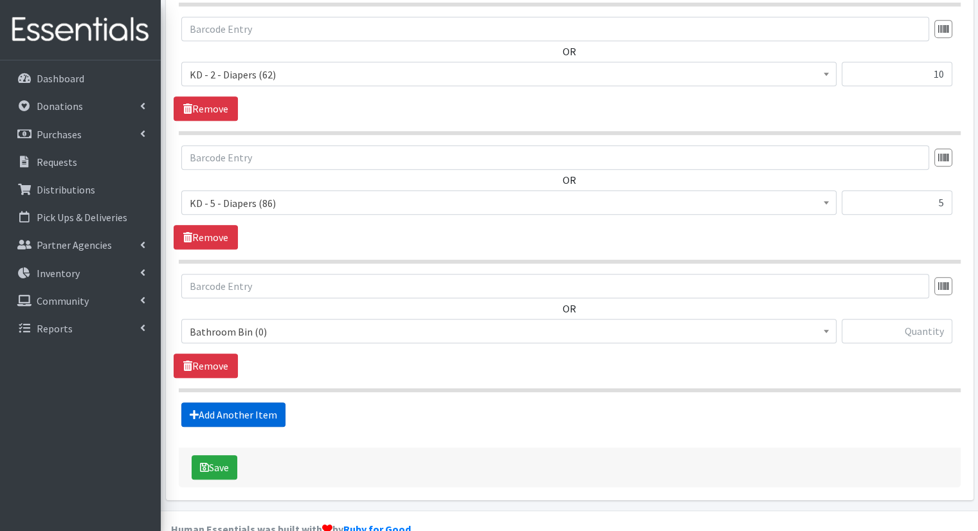
scroll to position [666, 0]
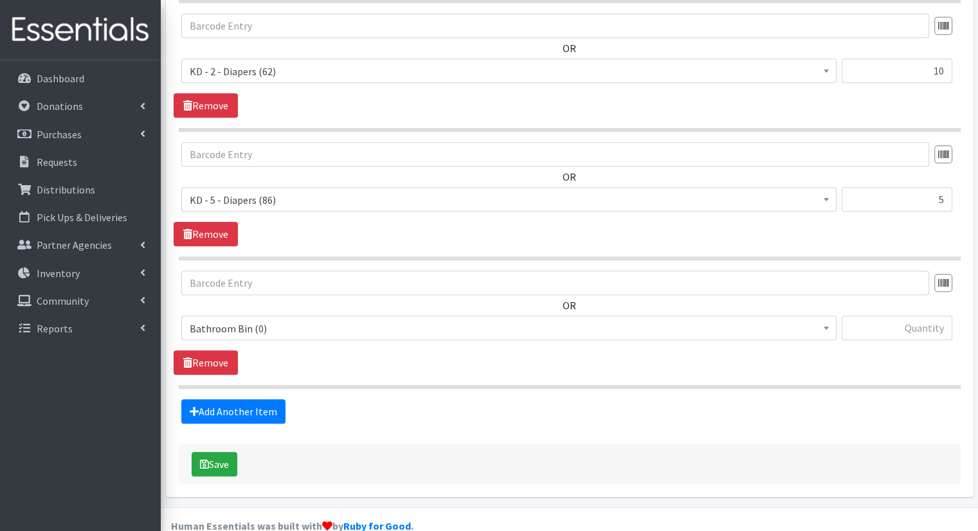
click at [304, 320] on span "Bathroom Bin (0)" at bounding box center [509, 329] width 639 height 18
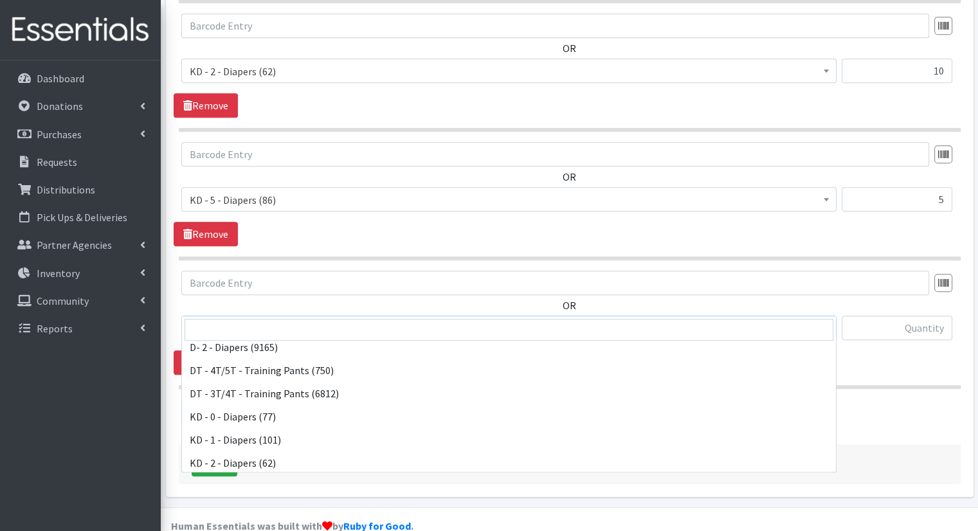
scroll to position [322, 0]
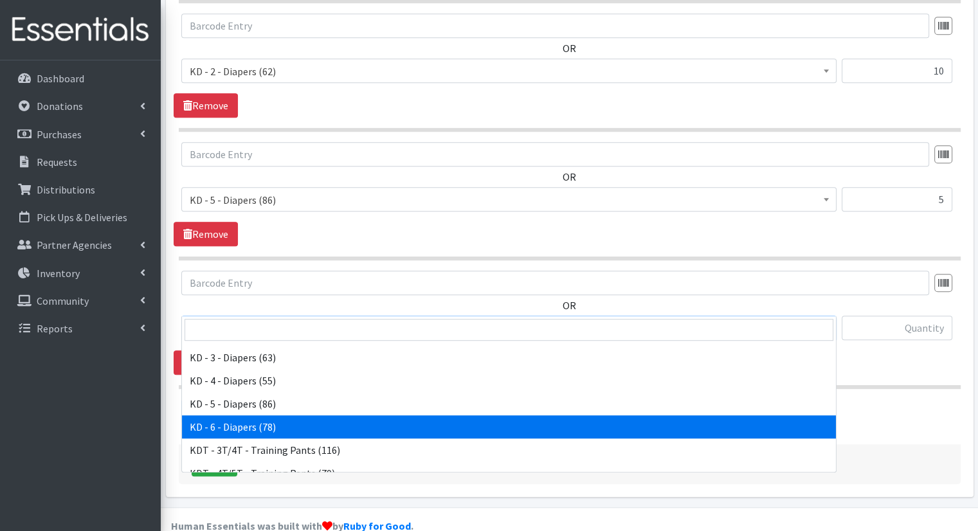
select select "15502"
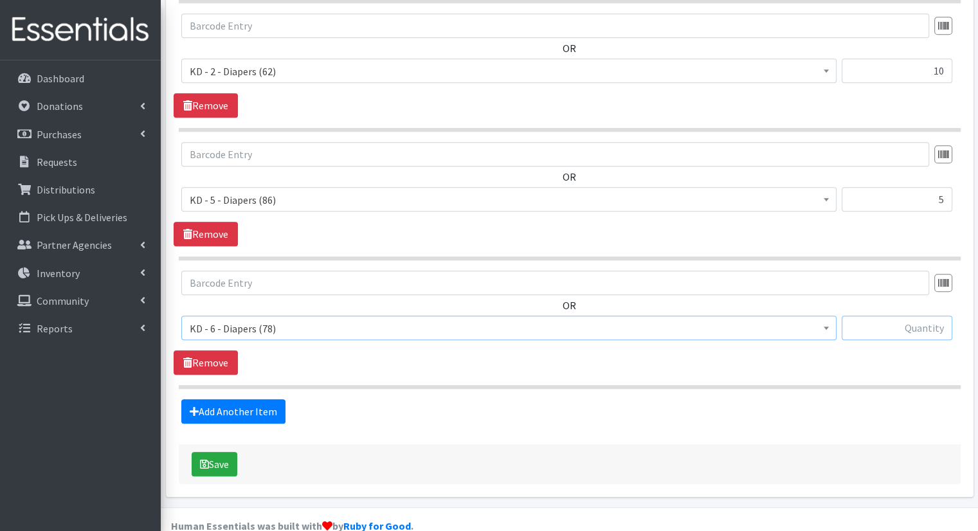
click at [933, 316] on input "text" at bounding box center [897, 328] width 111 height 24
type input "5"
click at [278, 399] on link "Add Another Item" at bounding box center [233, 411] width 104 height 24
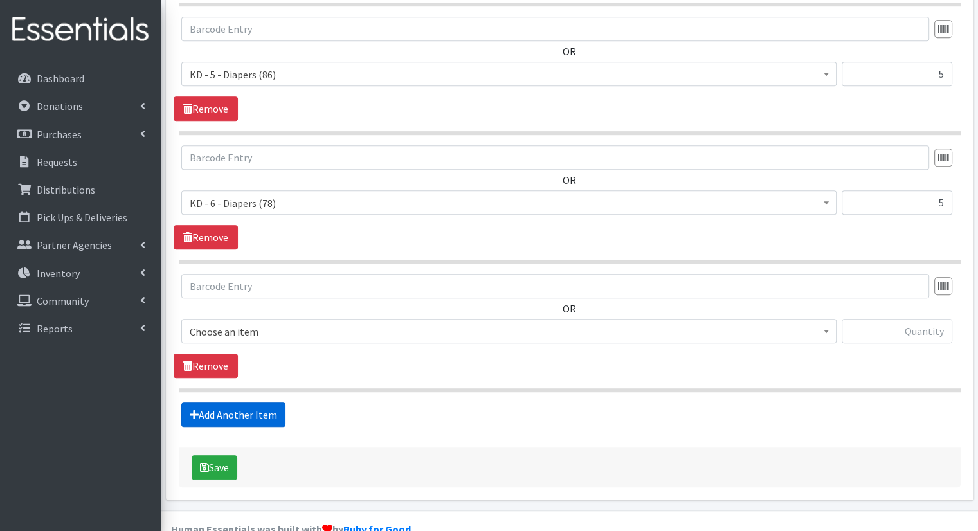
scroll to position [795, 0]
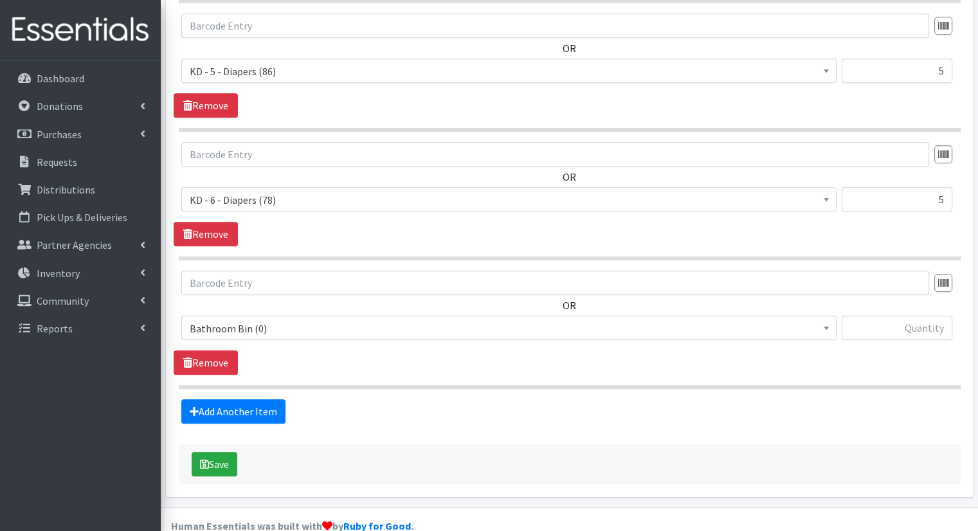
click at [298, 320] on span "Bathroom Bin (0)" at bounding box center [509, 329] width 639 height 18
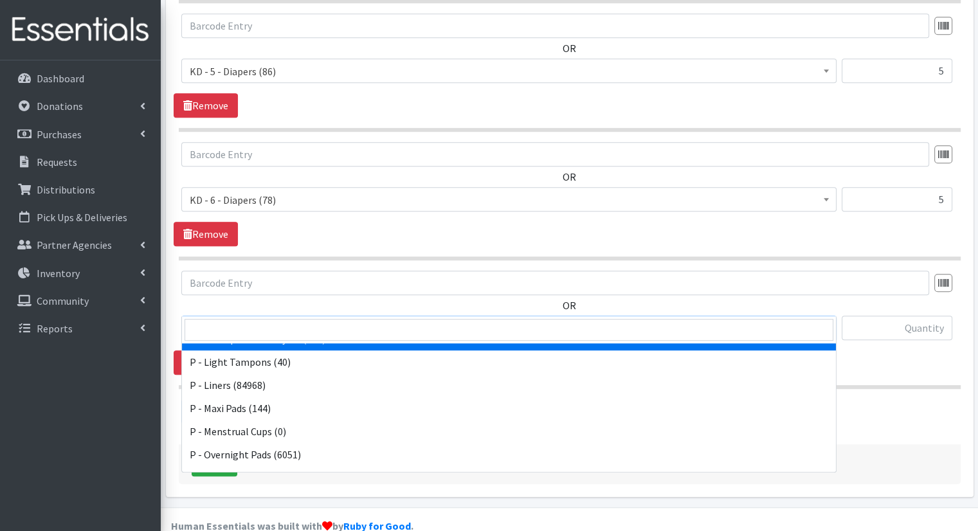
scroll to position [636, 0]
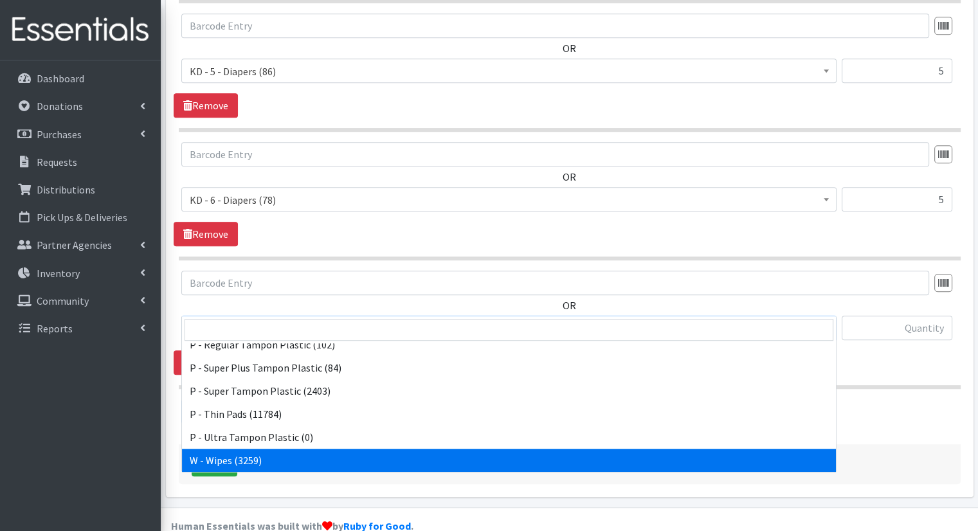
select select "15495"
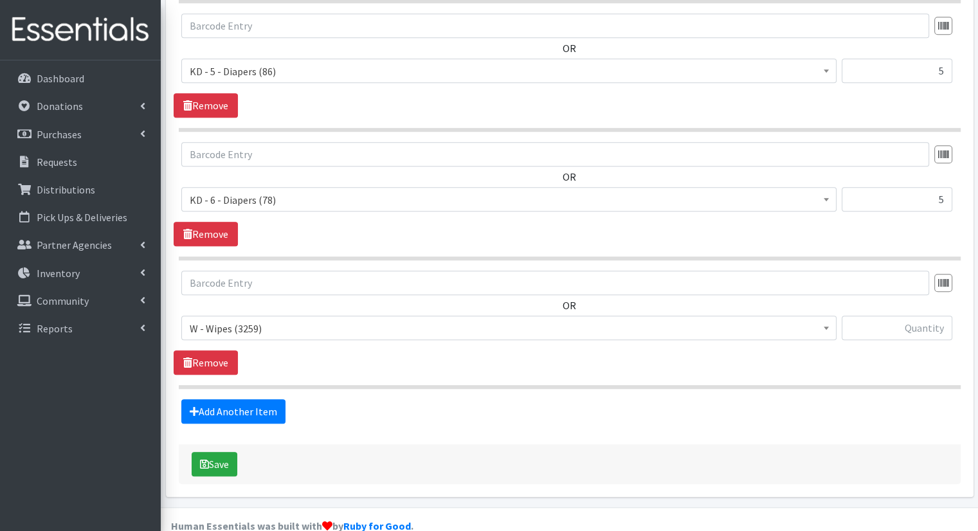
click at [944, 316] on div at bounding box center [897, 333] width 111 height 35
click at [930, 316] on input "text" at bounding box center [897, 328] width 111 height 24
type input "25"
click at [244, 449] on div "Save" at bounding box center [570, 464] width 782 height 40
click at [213, 452] on button "Save" at bounding box center [215, 464] width 46 height 24
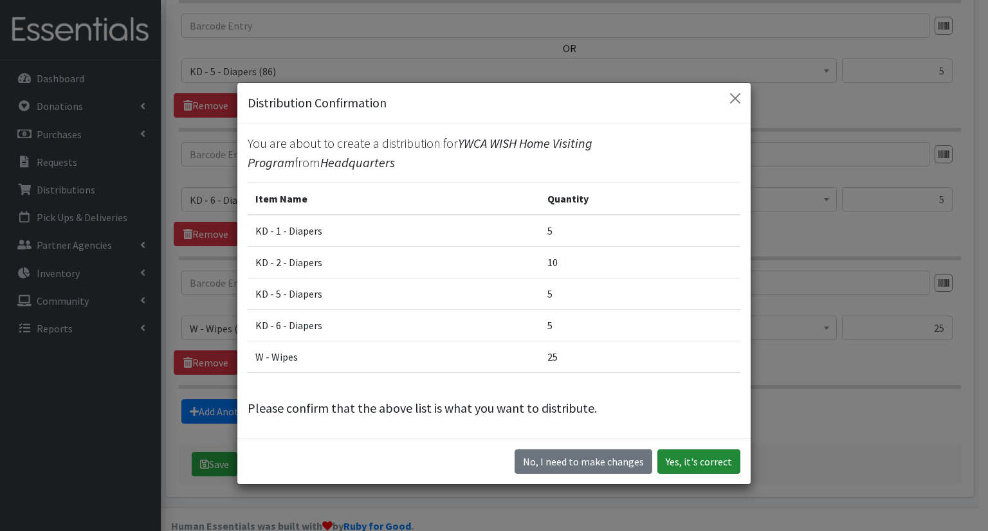
click at [677, 453] on button "Yes, it's correct" at bounding box center [698, 462] width 83 height 24
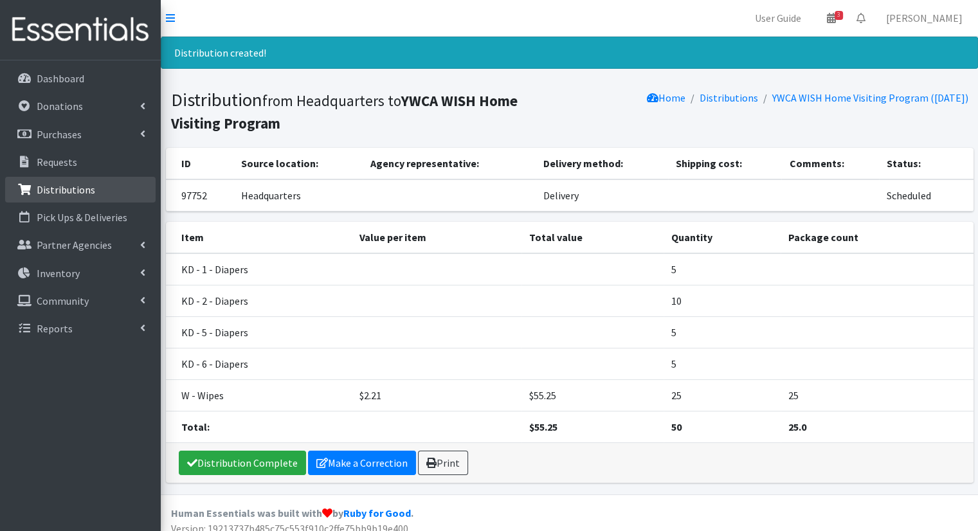
click at [57, 203] on li "Distributions" at bounding box center [80, 191] width 151 height 28
click at [62, 191] on p "Distributions" at bounding box center [66, 189] width 59 height 13
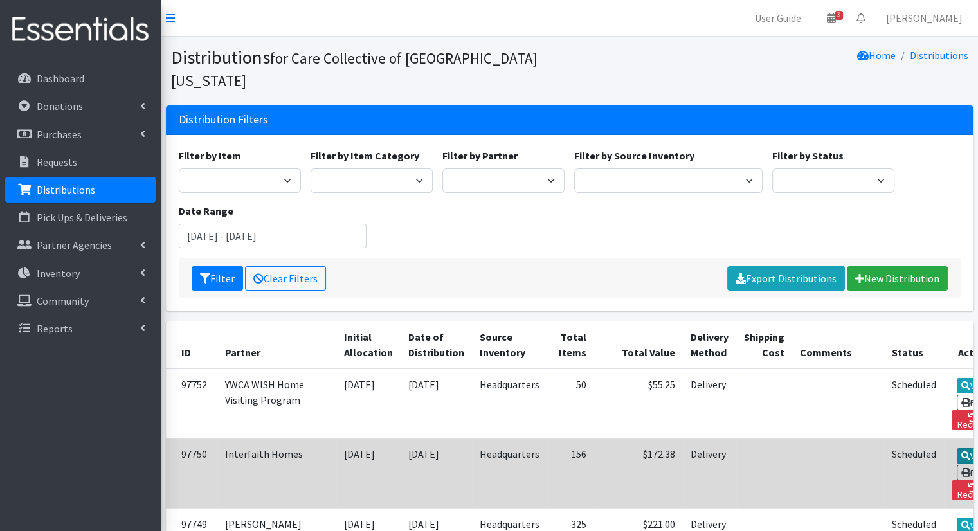
click at [957, 448] on link "View" at bounding box center [975, 455] width 37 height 15
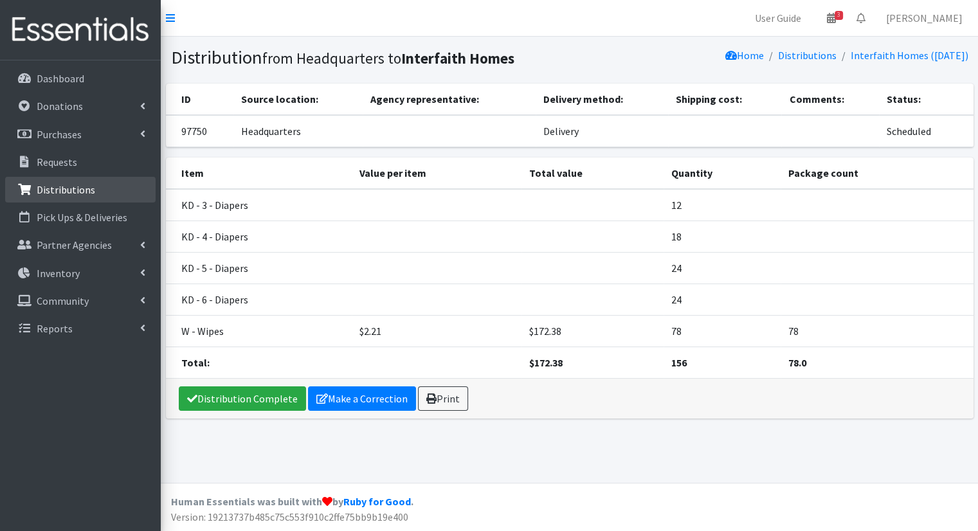
click at [44, 191] on p "Distributions" at bounding box center [66, 189] width 59 height 13
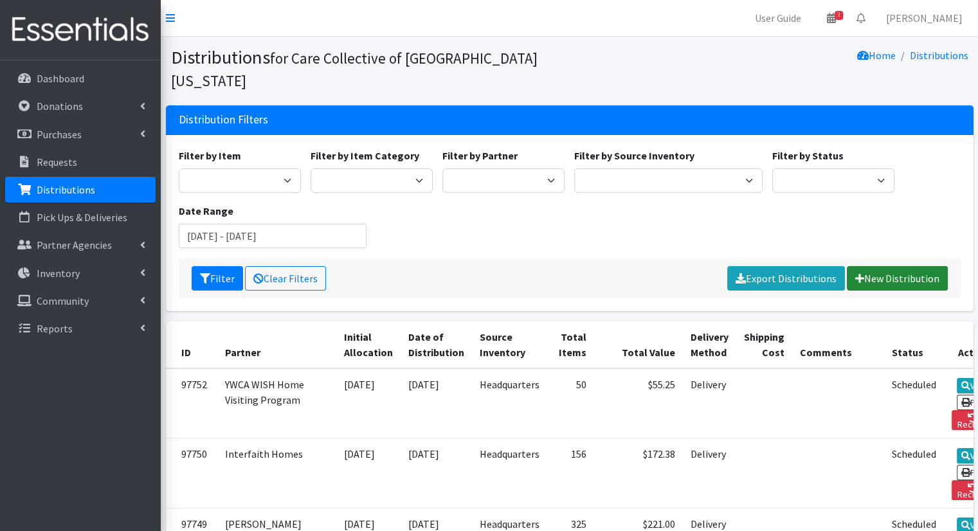
click at [880, 266] on link "New Distribution" at bounding box center [897, 278] width 101 height 24
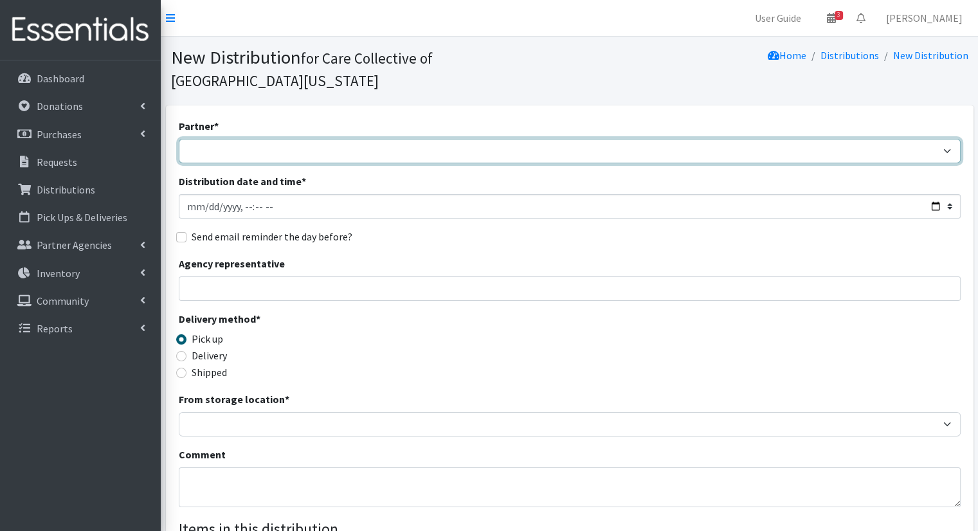
click at [324, 139] on select "African Community Kalamazoo Black Lives Matter Kzoo/[GEOGRAPHIC_DATA] Diaper Tr…" at bounding box center [570, 151] width 782 height 24
select select "7978"
click at [179, 139] on select "African Community Kalamazoo Black Lives Matter Kzoo/[GEOGRAPHIC_DATA] Diaper Tr…" at bounding box center [570, 151] width 782 height 24
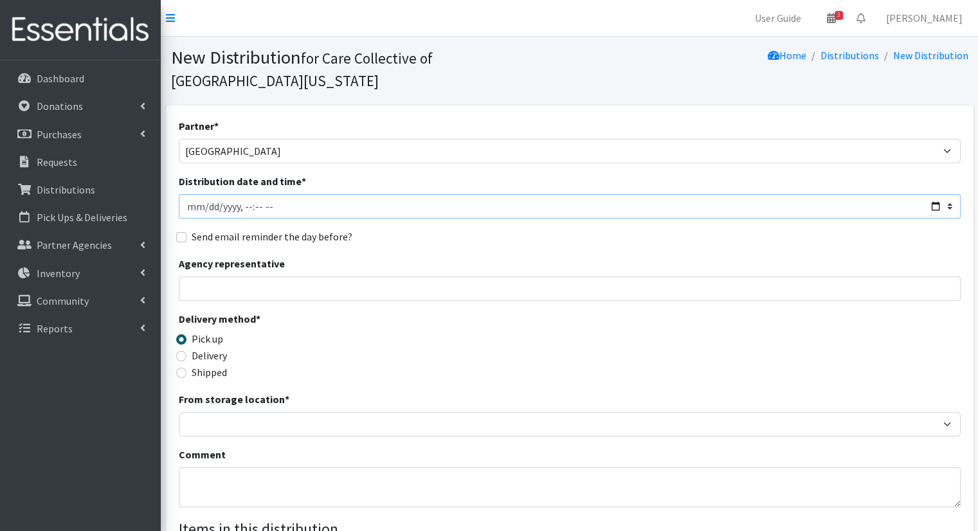
click at [938, 194] on input "Distribution date and time *" at bounding box center [570, 206] width 782 height 24
type input "[DATE]T10:00"
drag, startPoint x: 484, startPoint y: 312, endPoint x: 475, endPoint y: 308, distance: 9.8
click at [484, 312] on div "Delivery method * Pick up Delivery Shipped Shipping cost" at bounding box center [570, 351] width 782 height 80
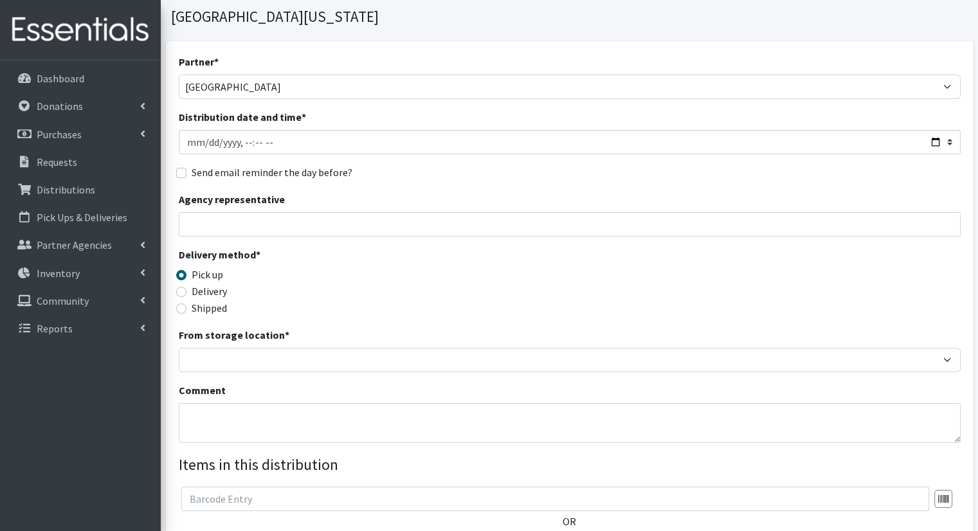
click at [196, 284] on label "Delivery" at bounding box center [209, 291] width 35 height 15
click at [187, 287] on input "Delivery" at bounding box center [181, 292] width 10 height 10
radio input "true"
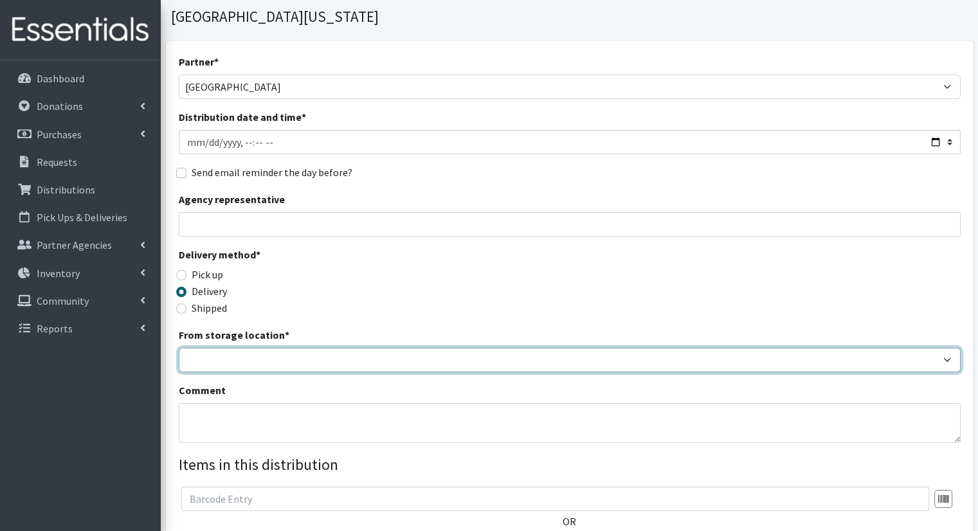
drag, startPoint x: 362, startPoint y: 339, endPoint x: 356, endPoint y: 349, distance: 11.3
click at [362, 348] on select "Headquarters" at bounding box center [570, 360] width 782 height 24
select select "491"
click at [179, 348] on select "Headquarters" at bounding box center [570, 360] width 782 height 24
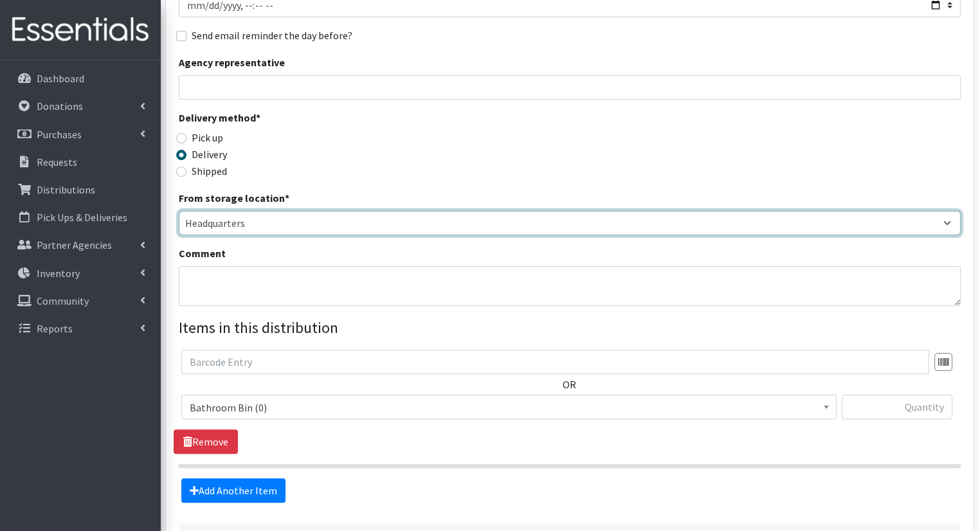
scroll to position [282, 0]
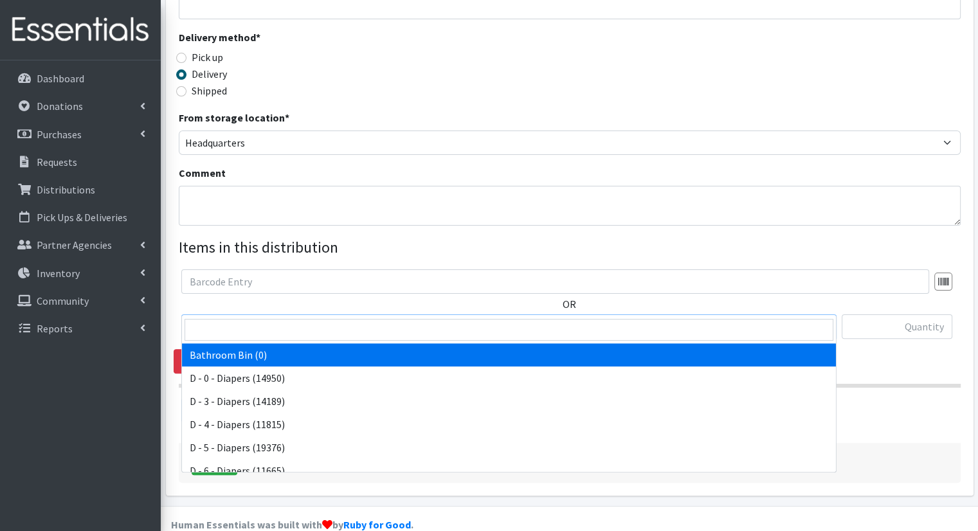
drag, startPoint x: 334, startPoint y: 295, endPoint x: 316, endPoint y: 354, distance: 62.3
click at [334, 318] on span "Bathroom Bin (0)" at bounding box center [509, 327] width 639 height 18
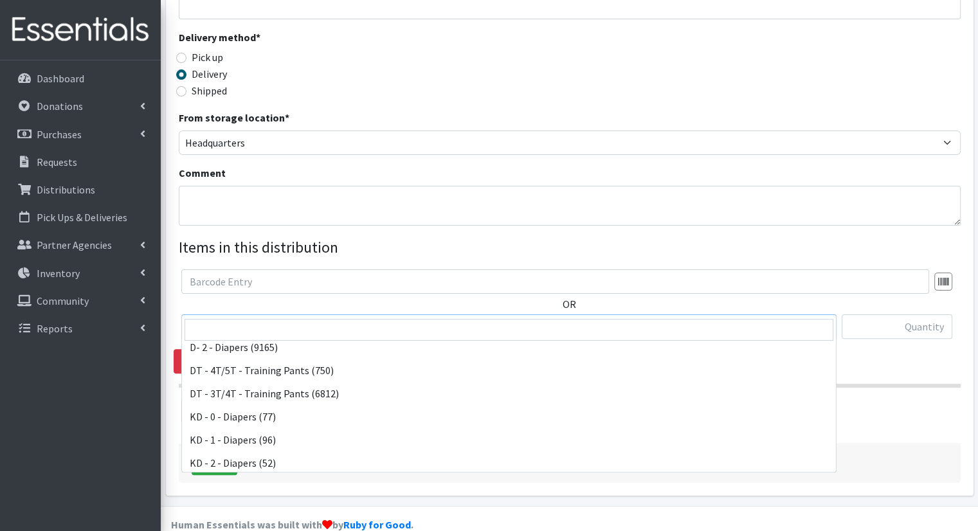
scroll to position [257, 0]
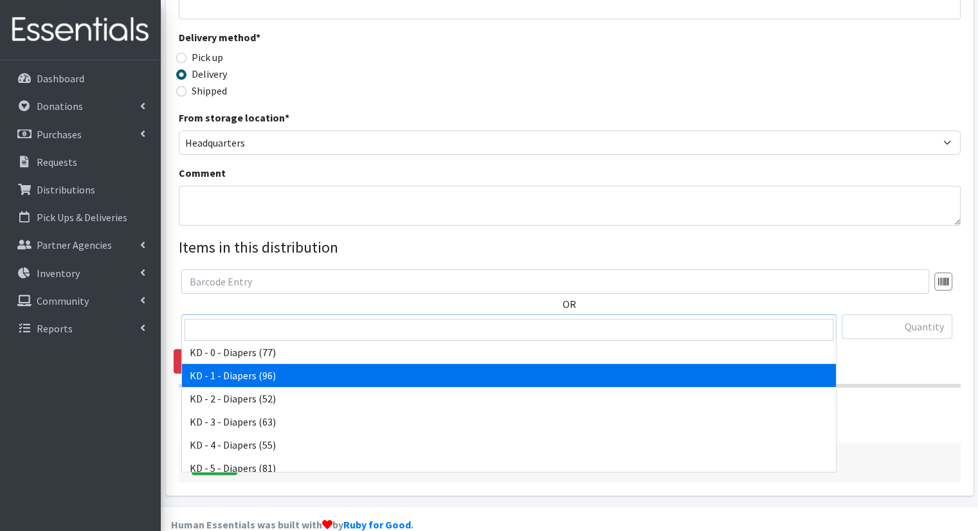
select select "15497"
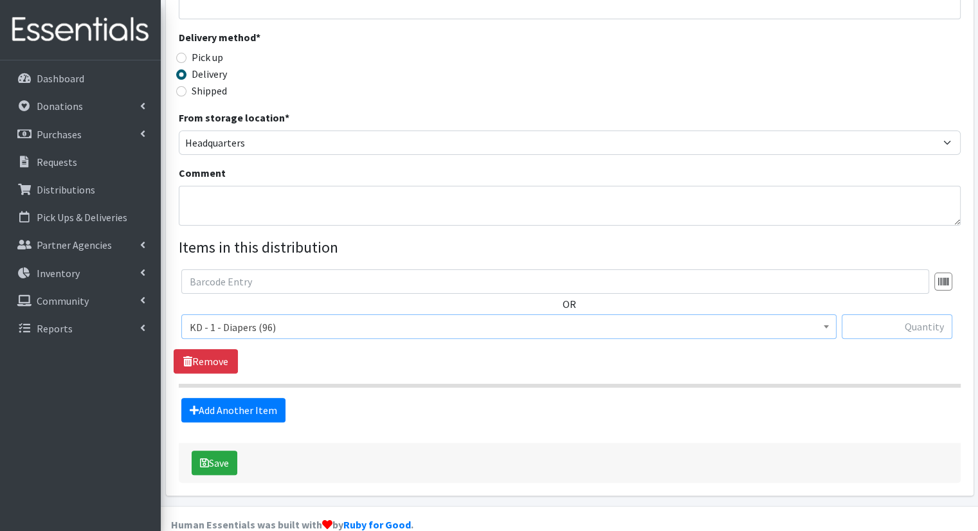
click at [862, 315] on input "text" at bounding box center [897, 327] width 111 height 24
type input "2"
click at [229, 398] on link "Add Another Item" at bounding box center [233, 410] width 104 height 24
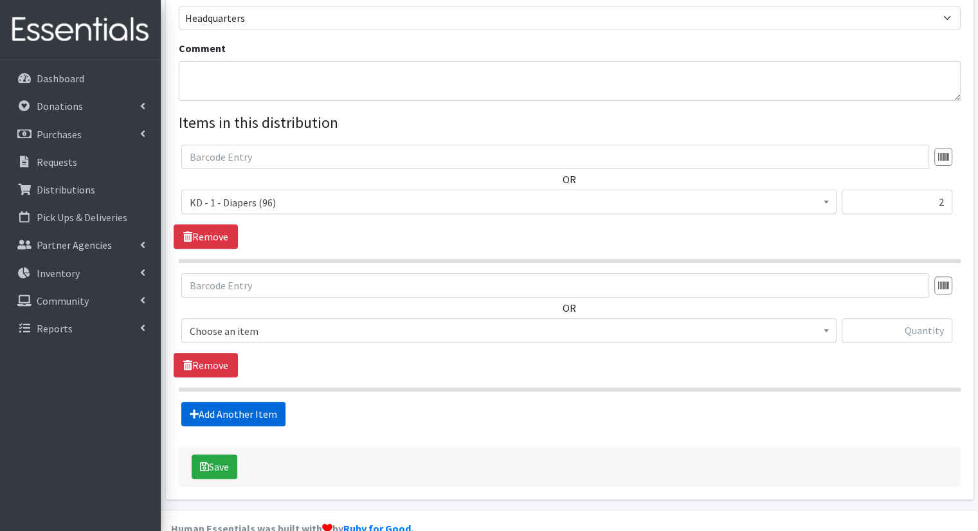
scroll to position [410, 0]
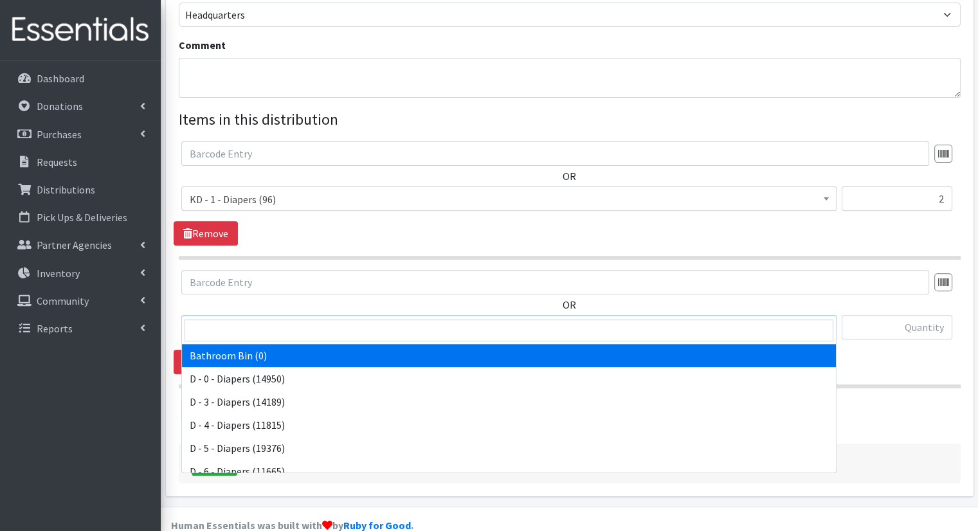
click at [301, 319] on span "Bathroom Bin (0)" at bounding box center [509, 328] width 639 height 18
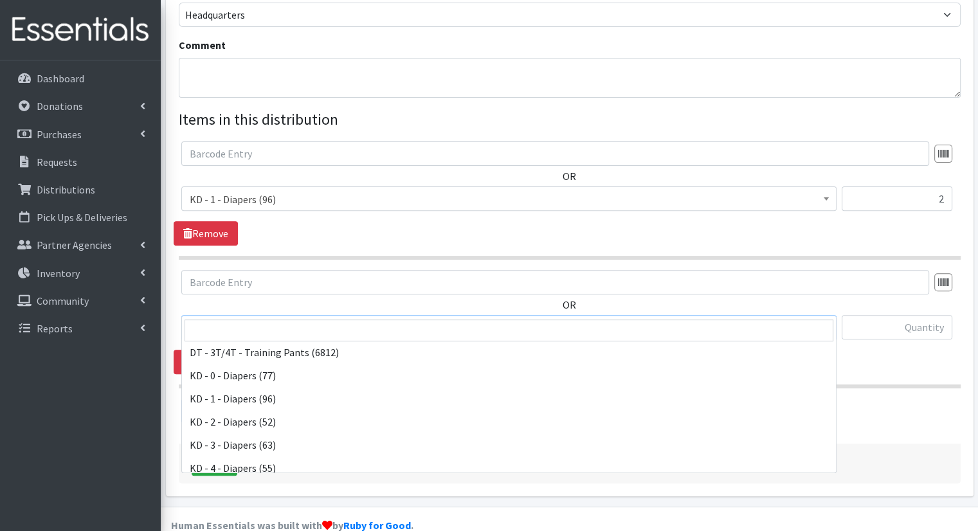
scroll to position [257, 0]
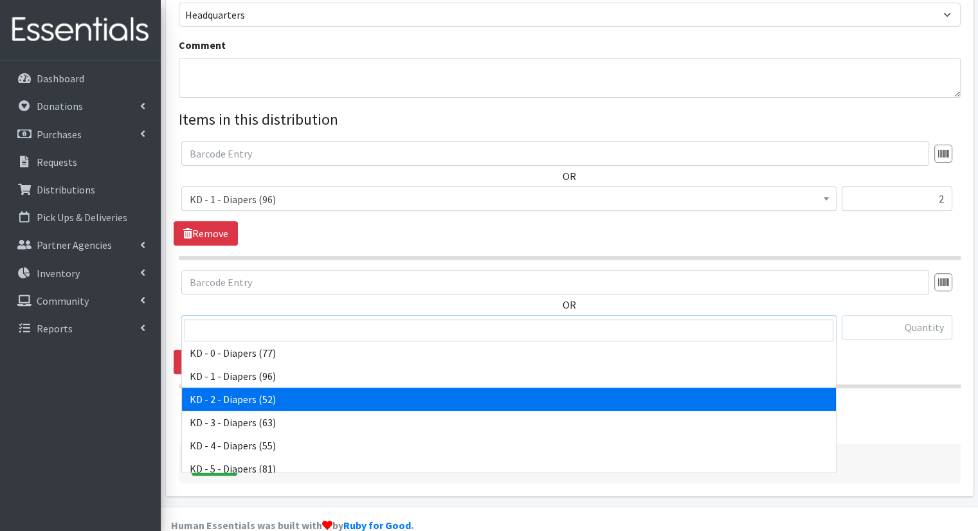
select select "15498"
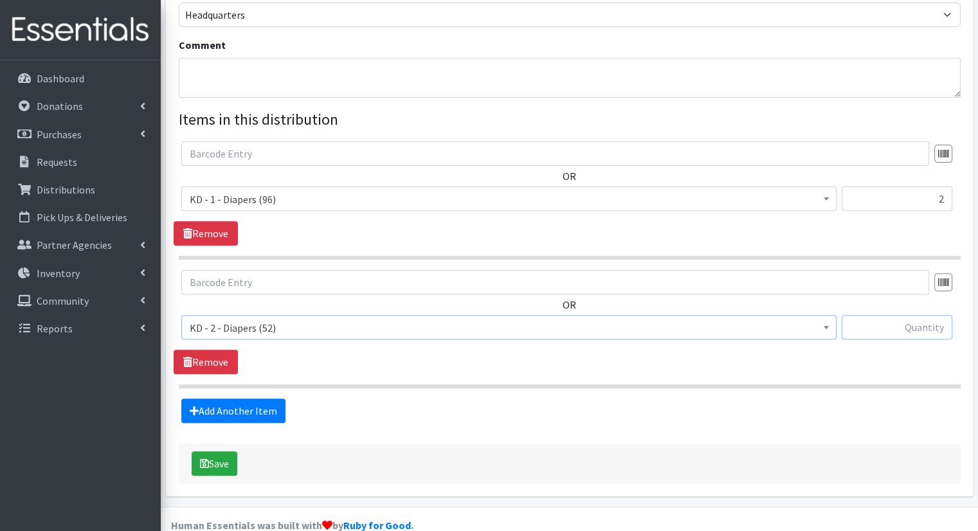
click at [924, 315] on input "text" at bounding box center [897, 327] width 111 height 24
type input "2"
click at [242, 374] on fieldset "Items in this distribution OR Bathroom Bin (0) D - 0 - Diapers (14950) D - 3 - …" at bounding box center [570, 265] width 782 height 315
click at [239, 399] on link "Add Another Item" at bounding box center [233, 411] width 104 height 24
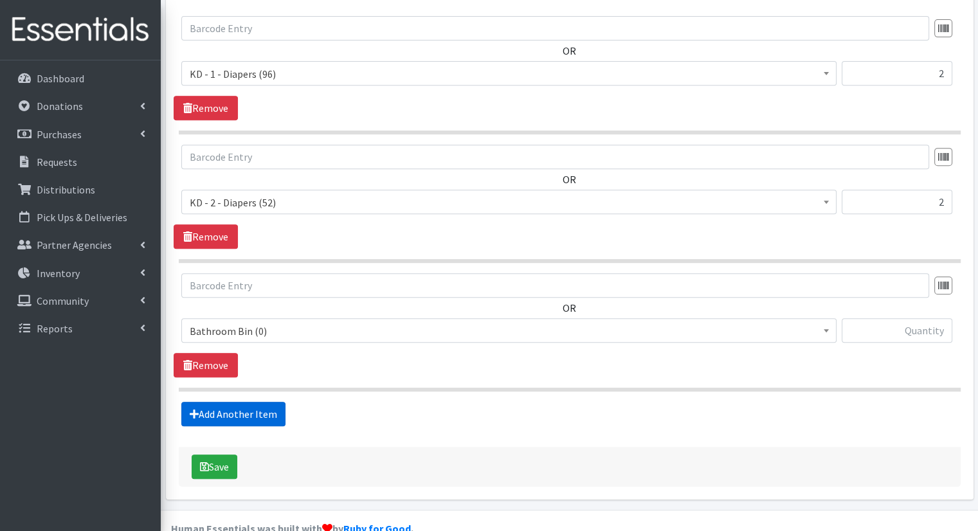
scroll to position [538, 0]
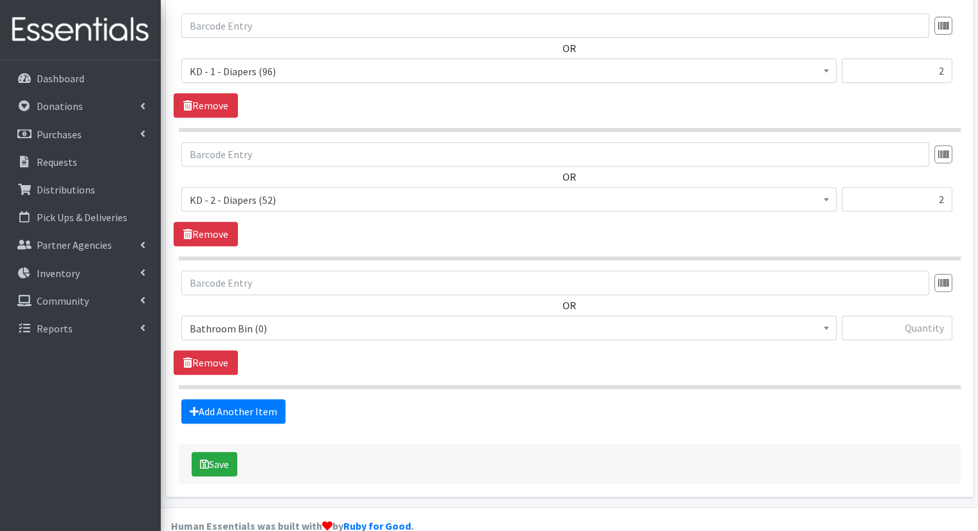
click at [293, 320] on span "Bathroom Bin (0)" at bounding box center [509, 329] width 639 height 18
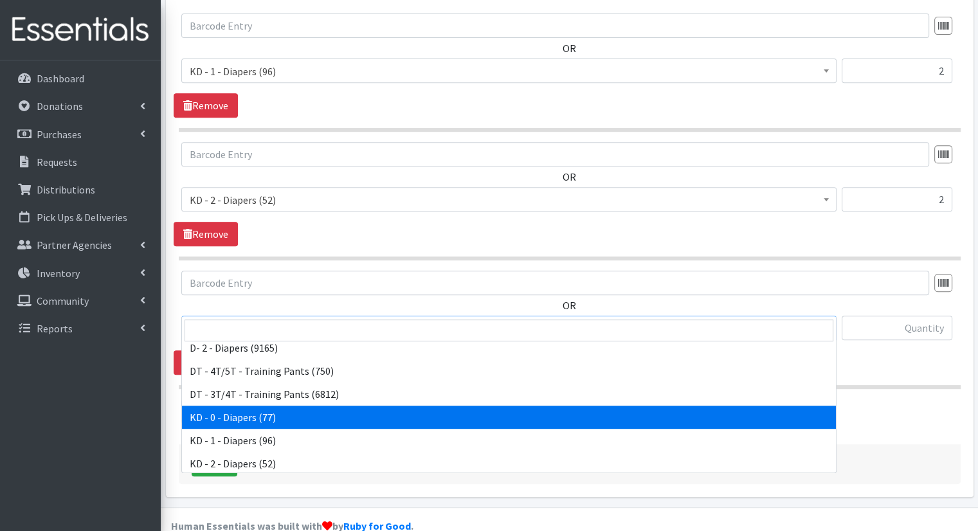
scroll to position [322, 0]
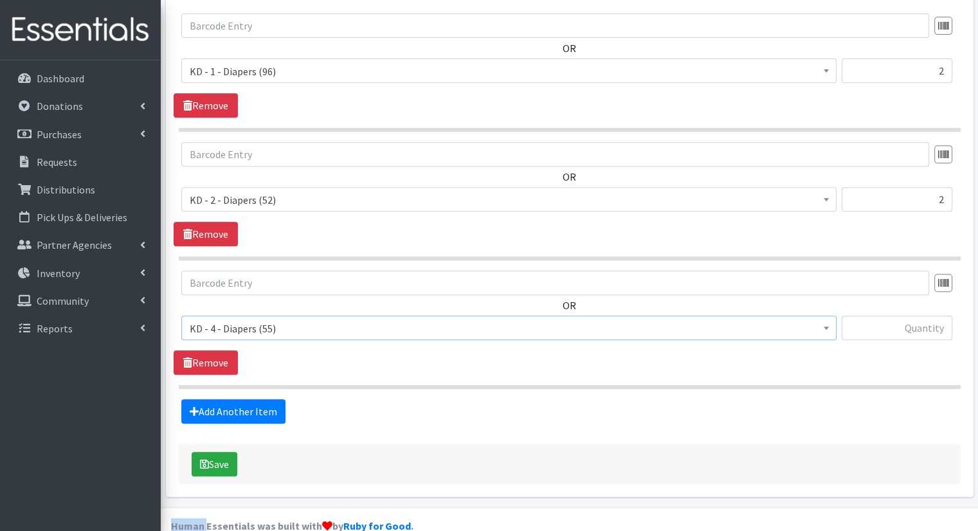
drag, startPoint x: 283, startPoint y: 369, endPoint x: 288, endPoint y: 364, distance: 6.8
click at [284, 369] on fieldset "Items in this distribution OR Bathroom Bin (0) D - 0 - Diapers (14950) D - 3 - …" at bounding box center [570, 202] width 782 height 444
click at [328, 316] on span "KD - 4 - Diapers (55)" at bounding box center [508, 328] width 655 height 24
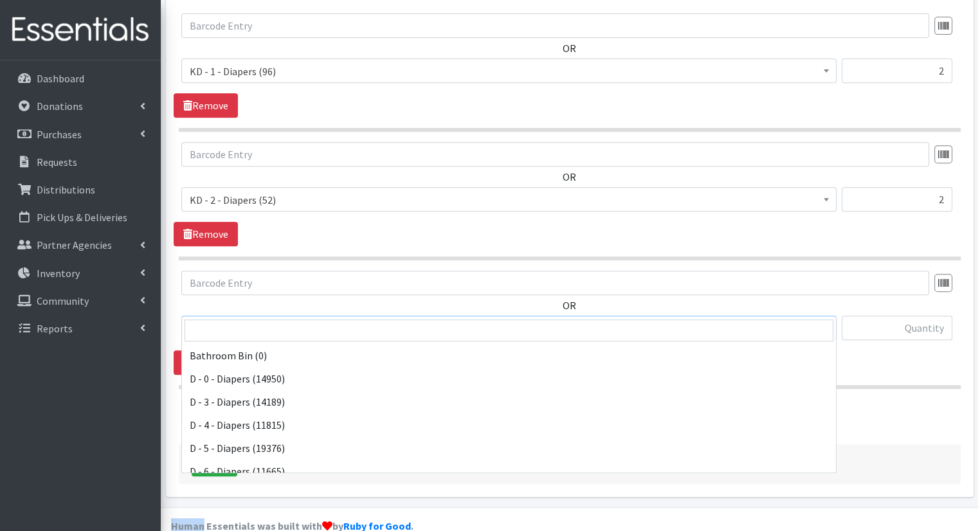
scroll to position [324, 0]
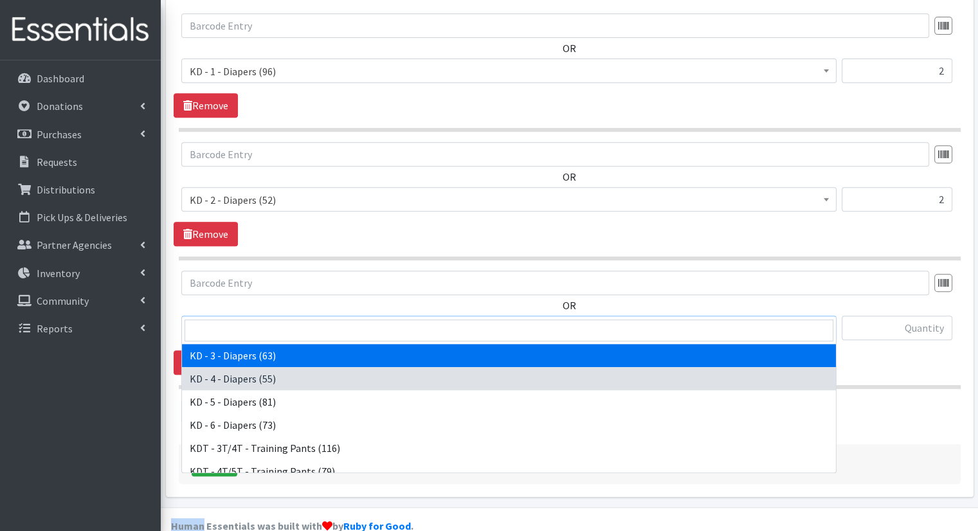
select select "15499"
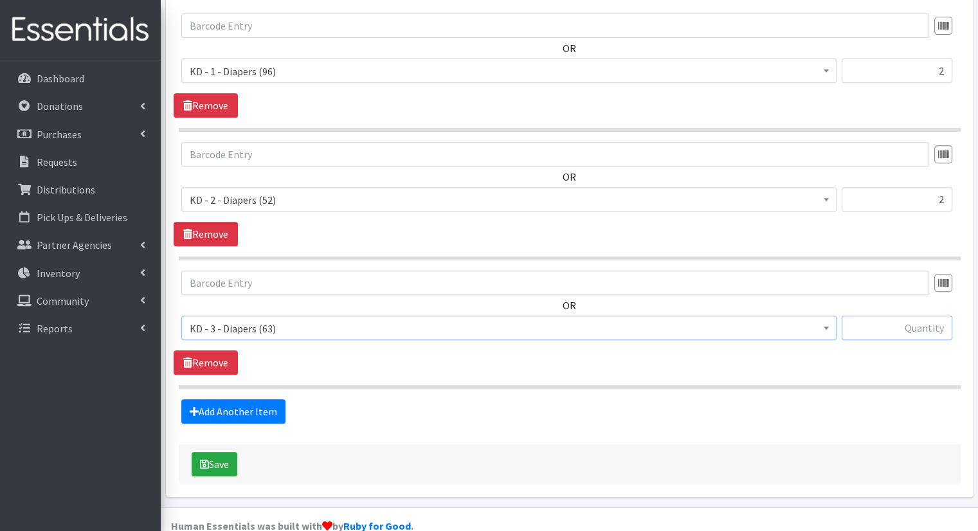
click at [911, 316] on input "text" at bounding box center [897, 328] width 111 height 24
type input "2"
click at [184, 399] on link "Add Another Item" at bounding box center [233, 411] width 104 height 24
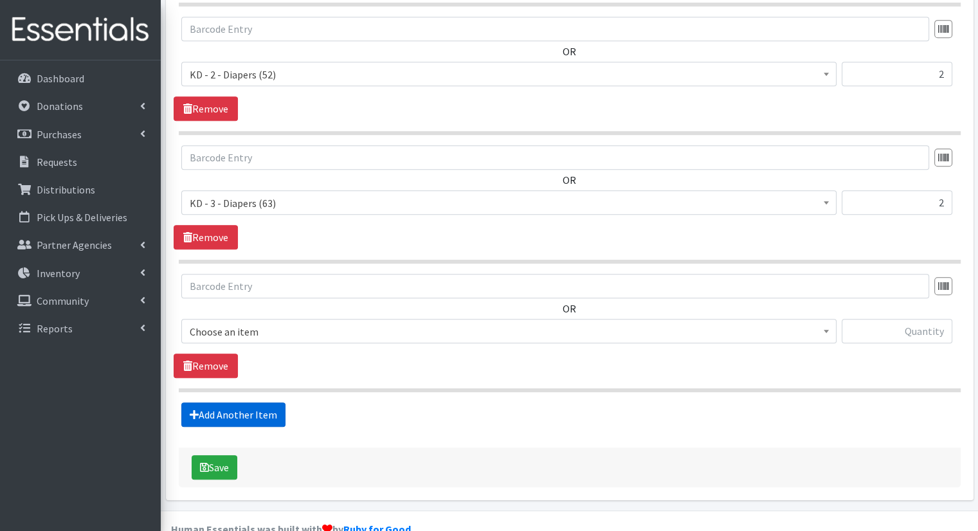
scroll to position [666, 0]
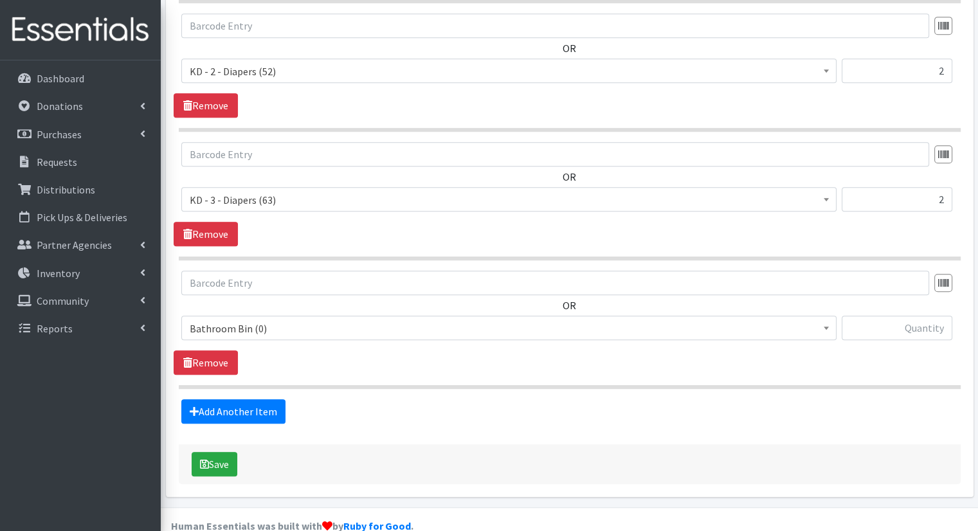
click at [246, 320] on span "Bathroom Bin (0)" at bounding box center [509, 329] width 639 height 18
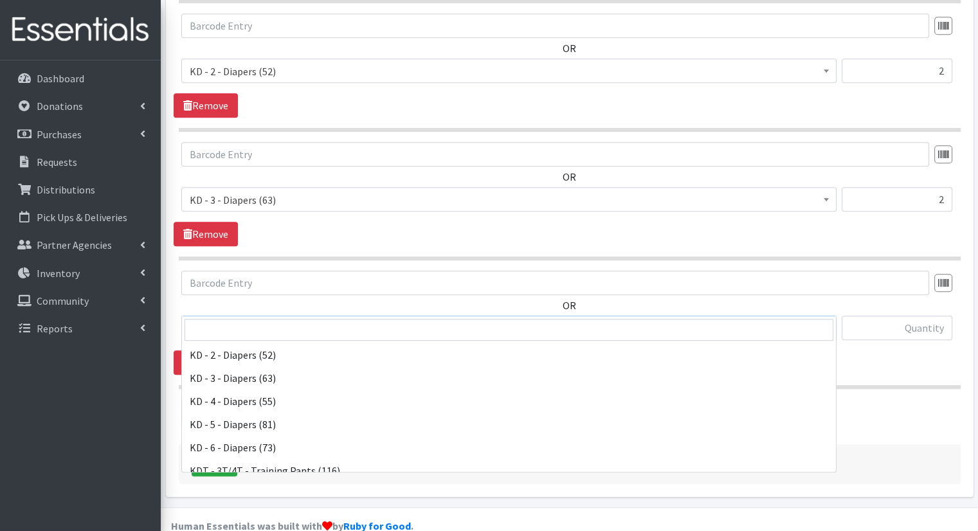
scroll to position [322, 0]
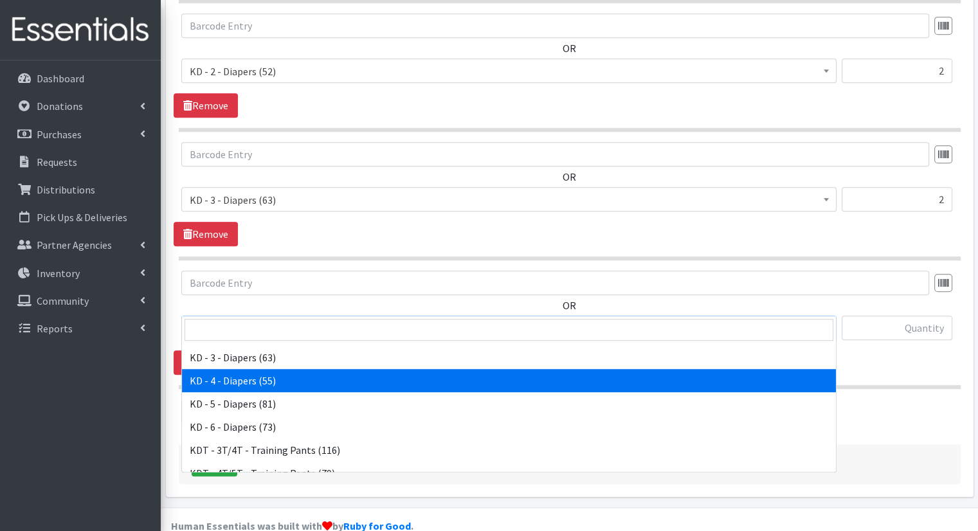
select select "15500"
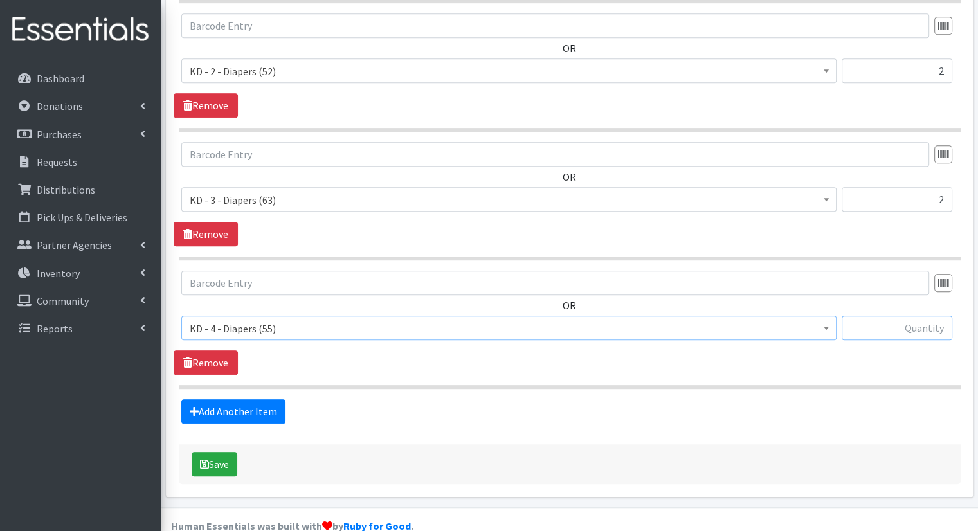
click at [924, 316] on input "text" at bounding box center [897, 328] width 111 height 24
type input "4"
click at [211, 399] on link "Add Another Item" at bounding box center [233, 411] width 104 height 24
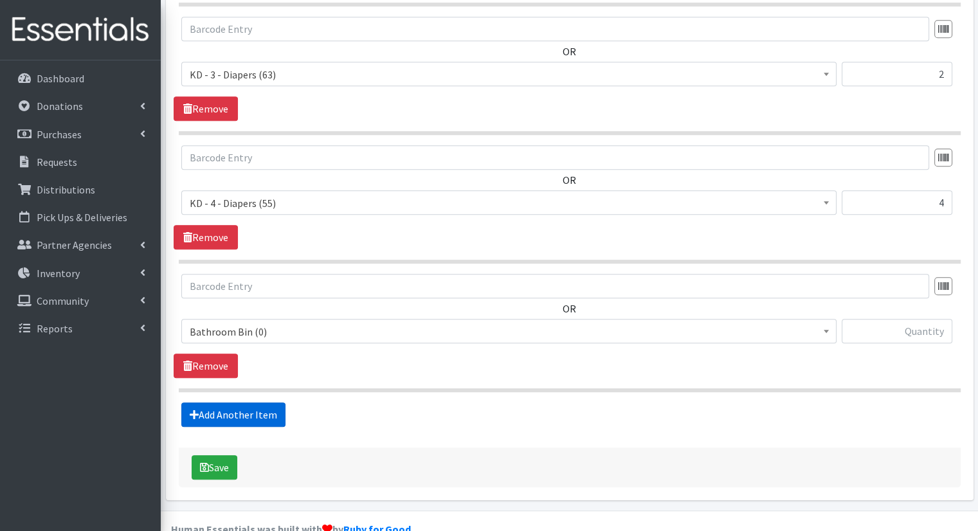
scroll to position [795, 0]
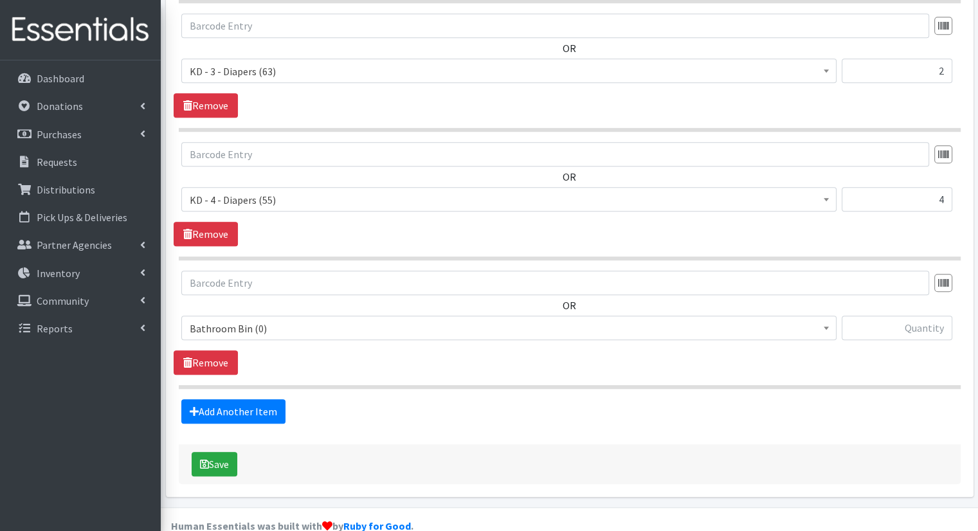
click at [316, 320] on span "Bathroom Bin (0)" at bounding box center [509, 329] width 639 height 18
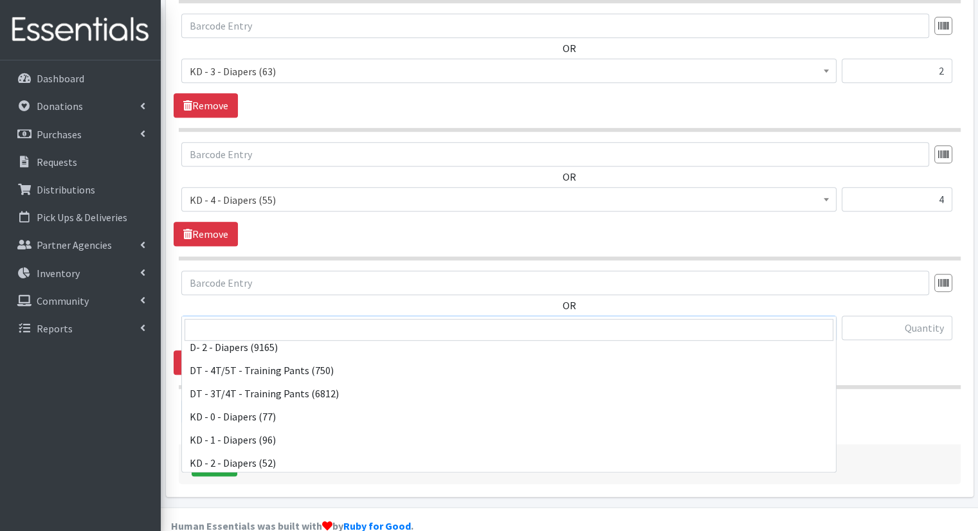
scroll to position [322, 0]
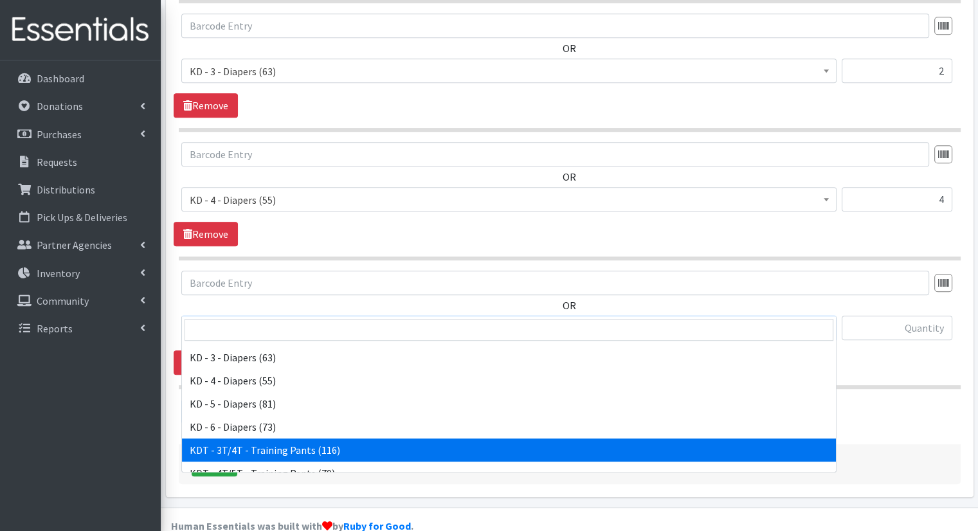
select select "15506"
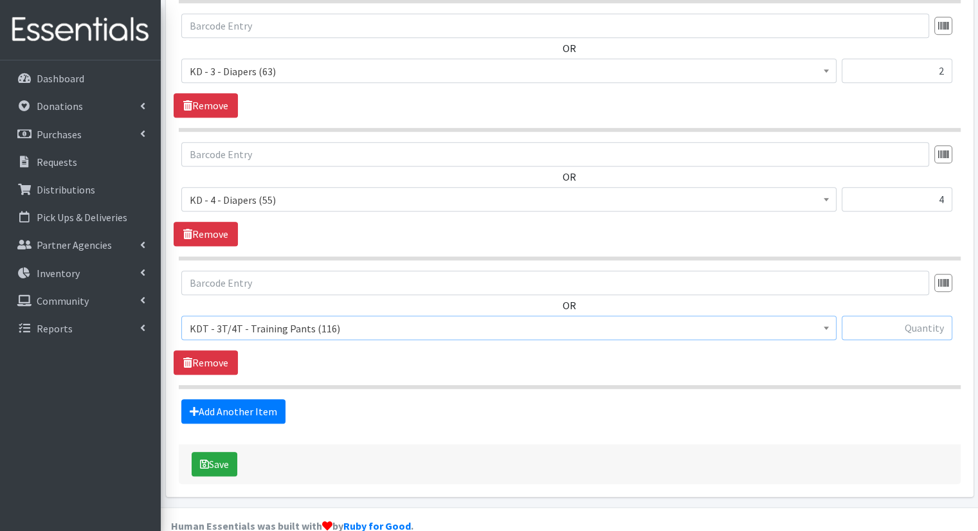
click at [916, 316] on input "text" at bounding box center [897, 328] width 111 height 24
type input "3"
click at [215, 399] on link "Add Another Item" at bounding box center [233, 411] width 104 height 24
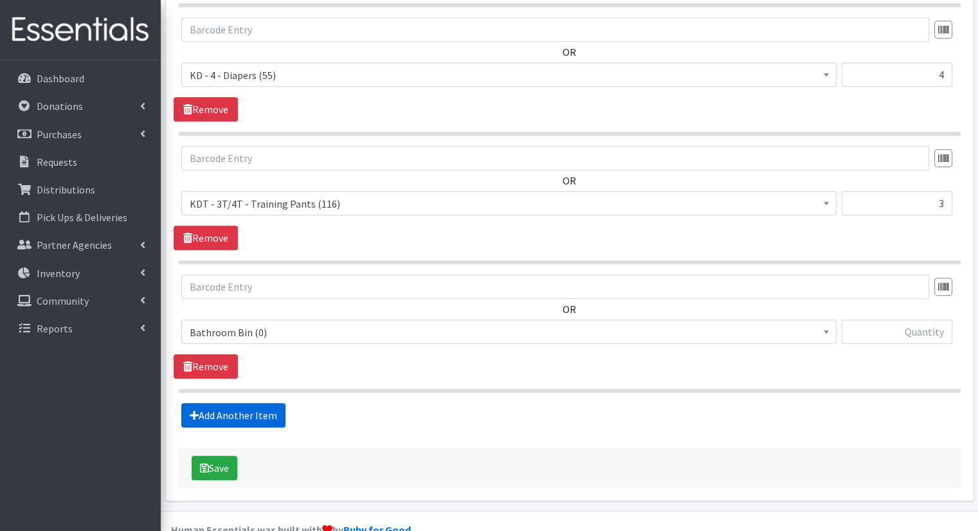
scroll to position [923, 0]
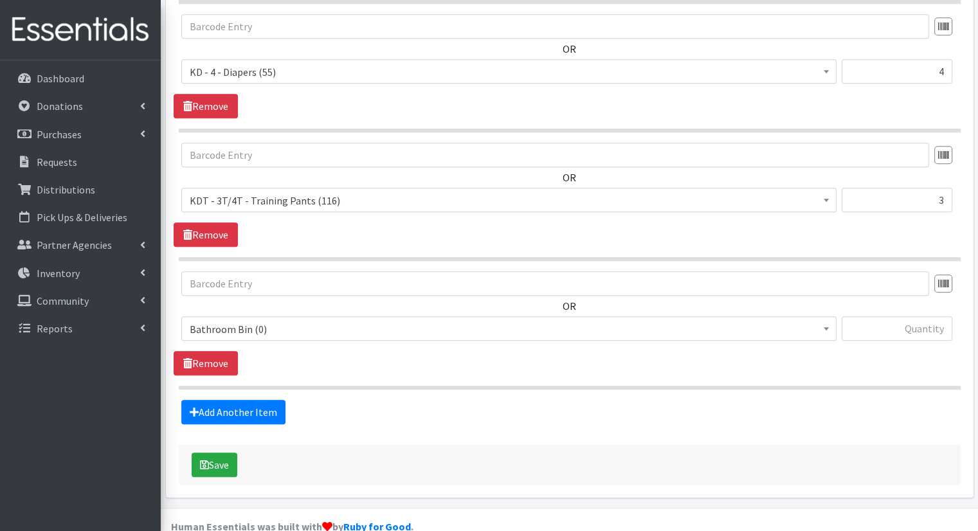
click at [293, 290] on div "OR Bathroom Bin (0) D - 0 - Diapers (14950) D - 3 - Diapers (14189) D - 4 - Dia…" at bounding box center [570, 311] width 792 height 80
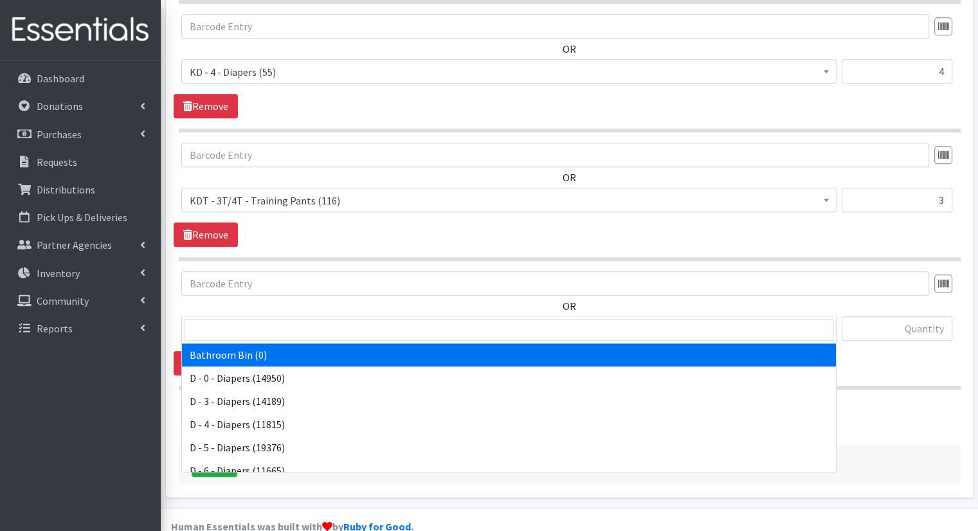
click at [291, 320] on span "Bathroom Bin (0)" at bounding box center [509, 329] width 639 height 18
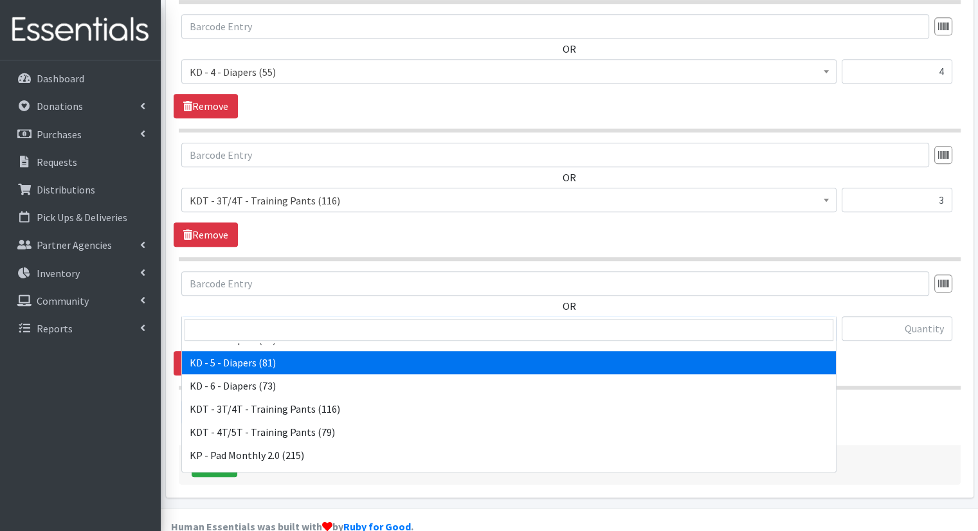
scroll to position [386, 0]
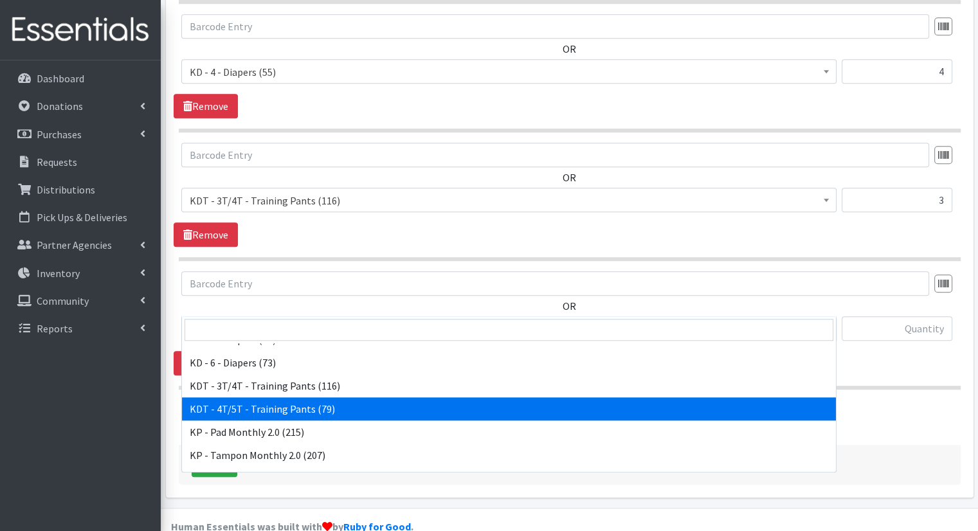
select select "15507"
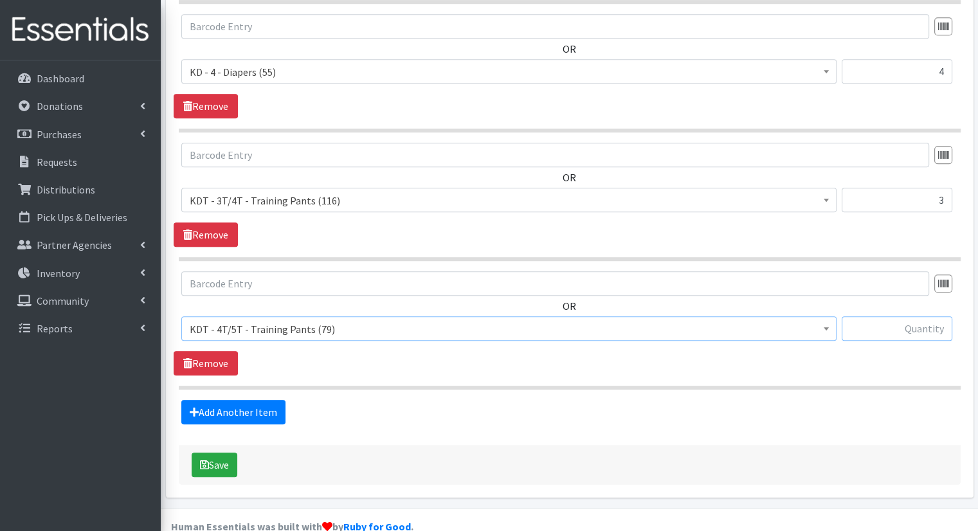
click at [931, 316] on input "text" at bounding box center [897, 328] width 111 height 24
type input "3"
click at [232, 400] on link "Add Another Item" at bounding box center [233, 412] width 104 height 24
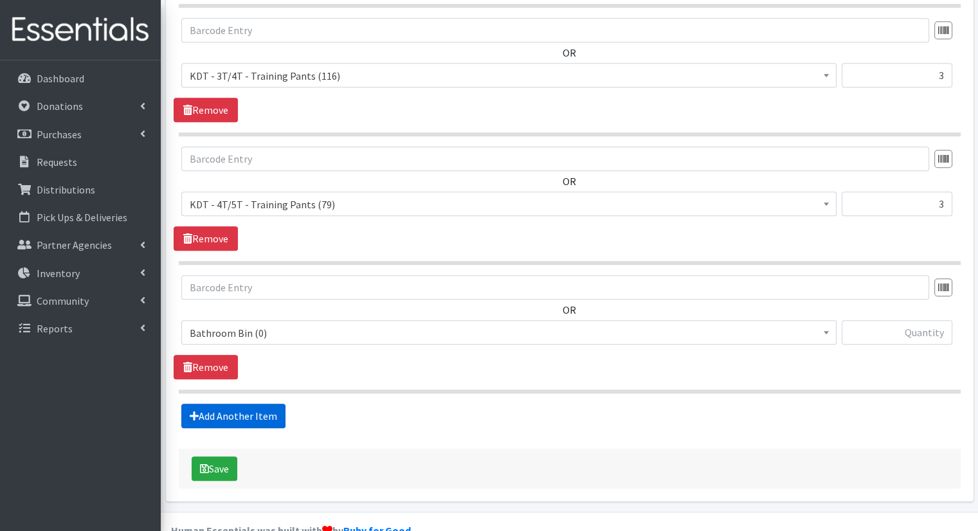
scroll to position [1051, 0]
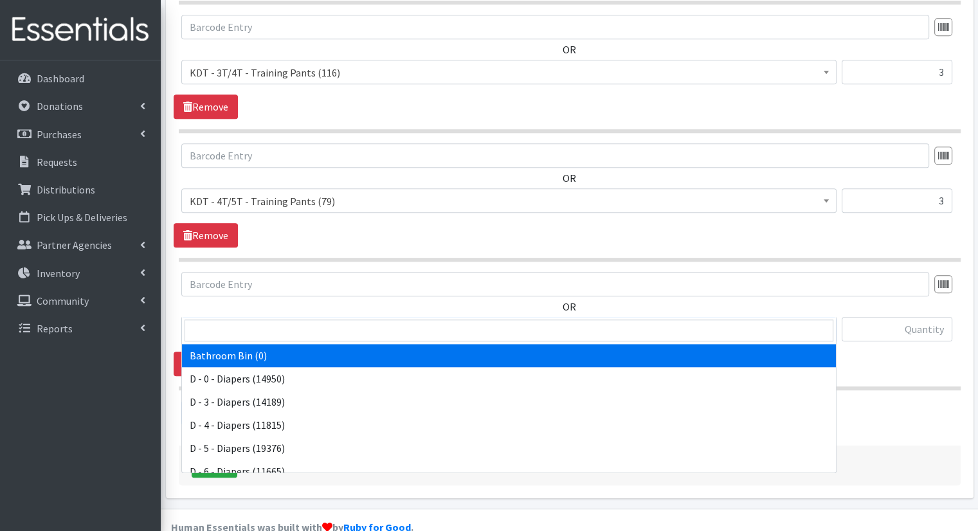
click at [405, 321] on span "Bathroom Bin (0)" at bounding box center [509, 330] width 639 height 18
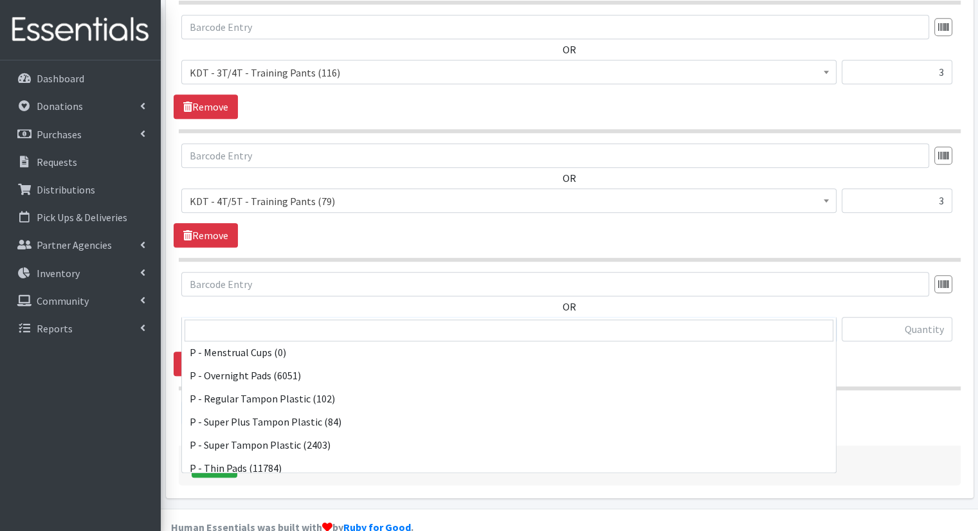
scroll to position [636, 0]
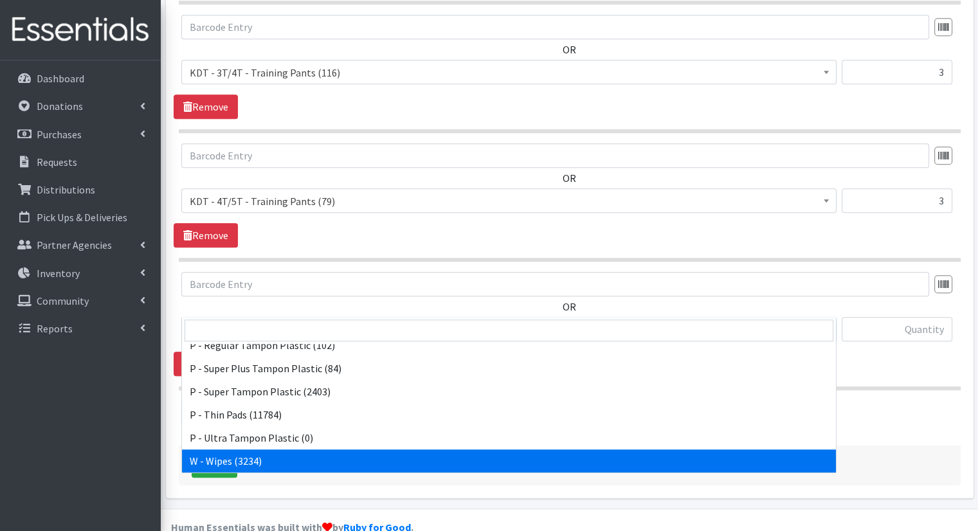
select select "15495"
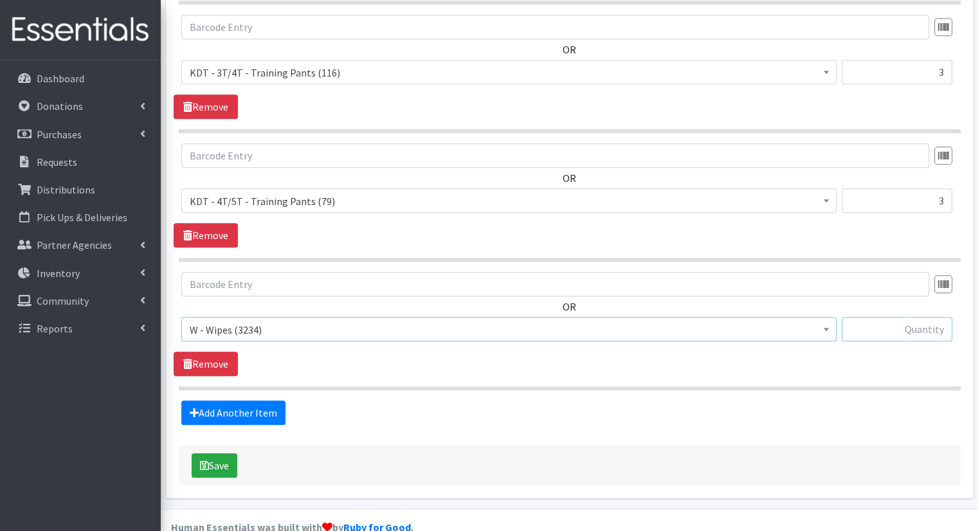
click at [870, 317] on input "text" at bounding box center [897, 329] width 111 height 24
type input "2"
type input "18"
click at [828, 352] on section "OR Bathroom Bin (0) D - 0 - Diapers (14950) D - 3 - Diapers (14189) D - 4 - Dia…" at bounding box center [570, 331] width 782 height 118
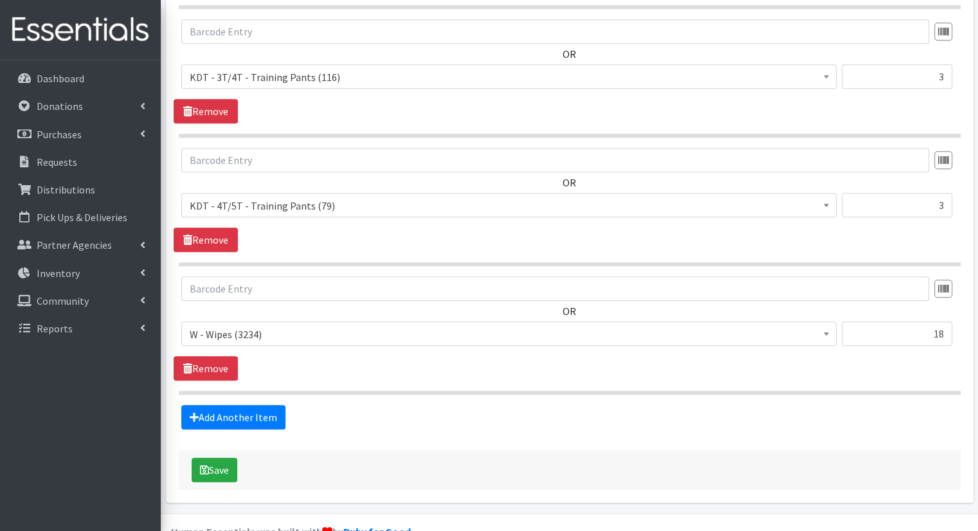
scroll to position [1051, 0]
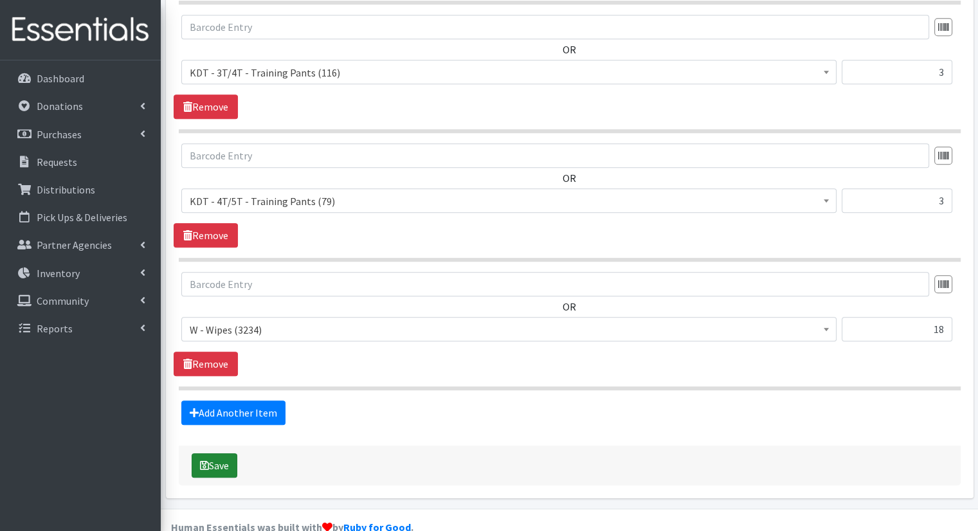
click at [221, 453] on button "Save" at bounding box center [215, 465] width 46 height 24
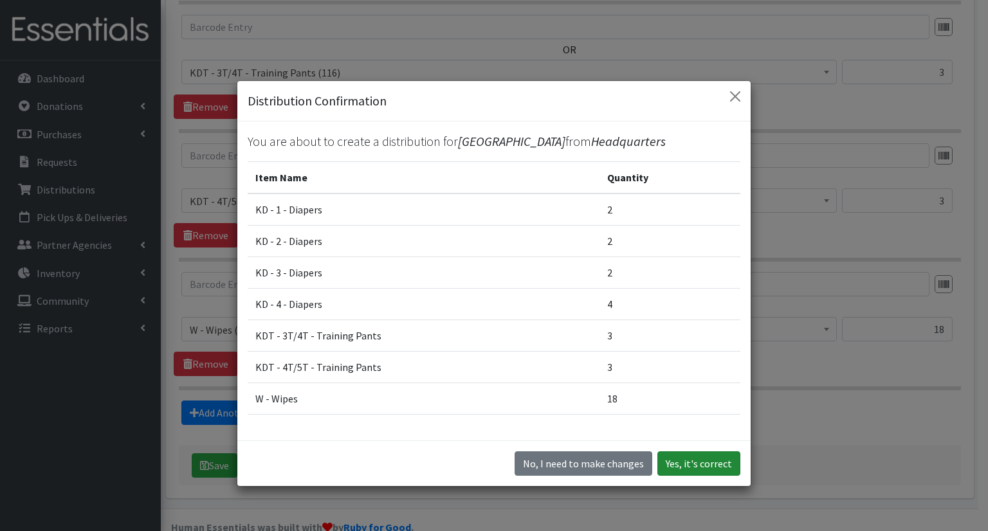
click at [718, 474] on button "Yes, it's correct" at bounding box center [698, 464] width 83 height 24
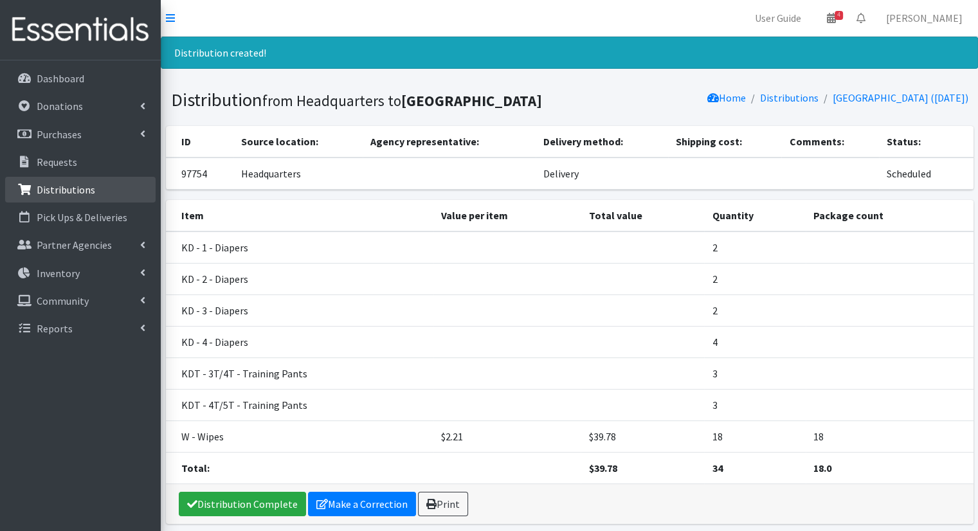
click at [78, 200] on link "Distributions" at bounding box center [80, 190] width 151 height 26
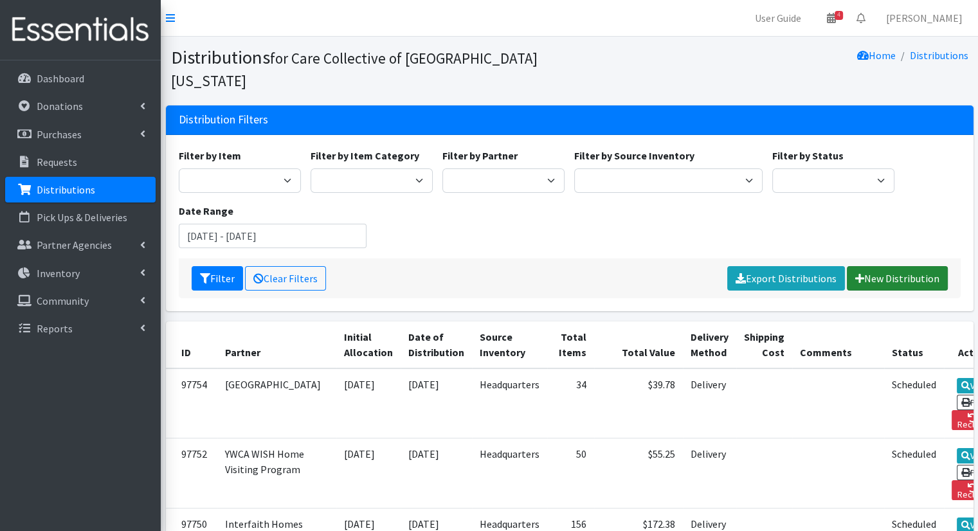
click at [890, 266] on link "New Distribution" at bounding box center [897, 278] width 101 height 24
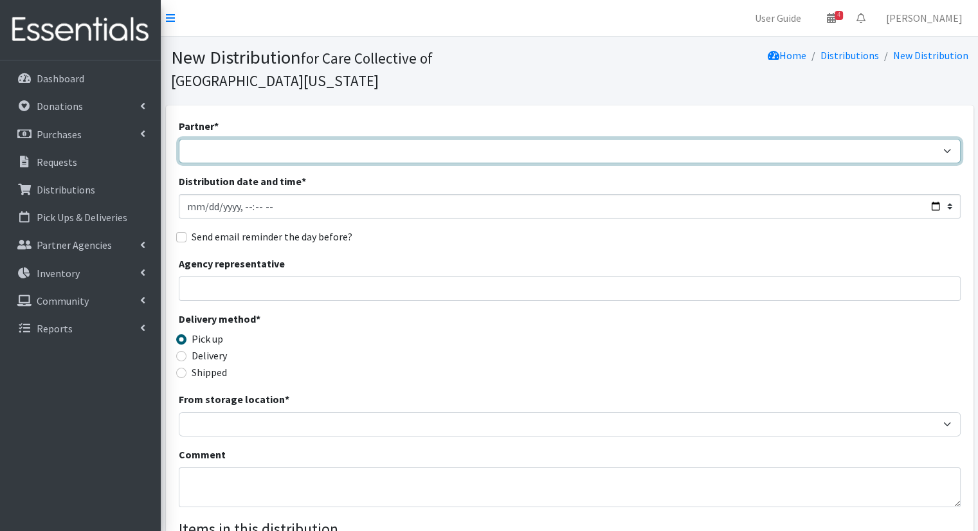
click at [318, 139] on select "African Community Kalamazoo Black Lives Matter Kzoo/[GEOGRAPHIC_DATA] Diaper Tr…" at bounding box center [570, 151] width 782 height 24
select select "7965"
click at [179, 139] on select "African Community Kalamazoo Black Lives Matter Kzoo/[GEOGRAPHIC_DATA] Diaper Tr…" at bounding box center [570, 151] width 782 height 24
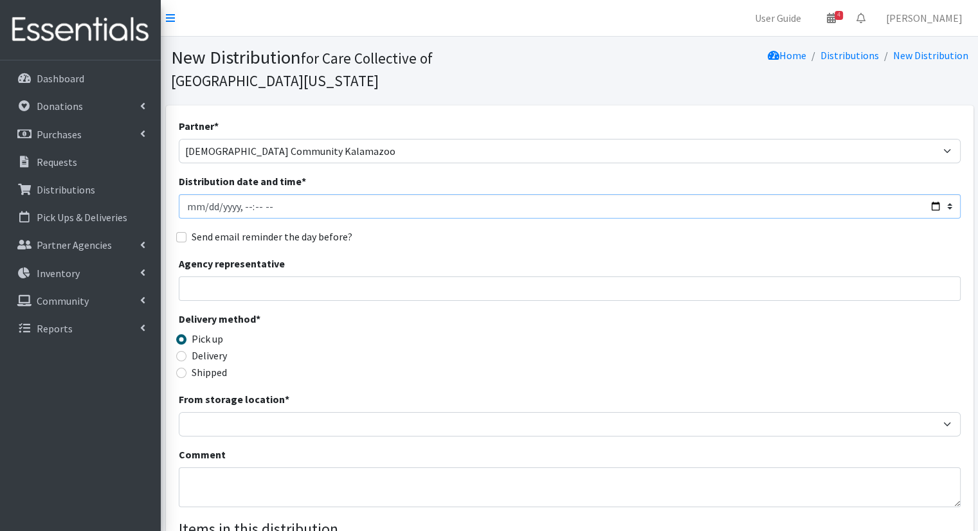
click at [934, 194] on input "Distribution date and time *" at bounding box center [570, 206] width 782 height 24
type input "[DATE]T10:00"
click at [534, 277] on input "Agency representative" at bounding box center [570, 289] width 782 height 24
click at [215, 348] on label "Delivery" at bounding box center [209, 355] width 35 height 15
click at [187, 351] on input "Delivery" at bounding box center [181, 356] width 10 height 10
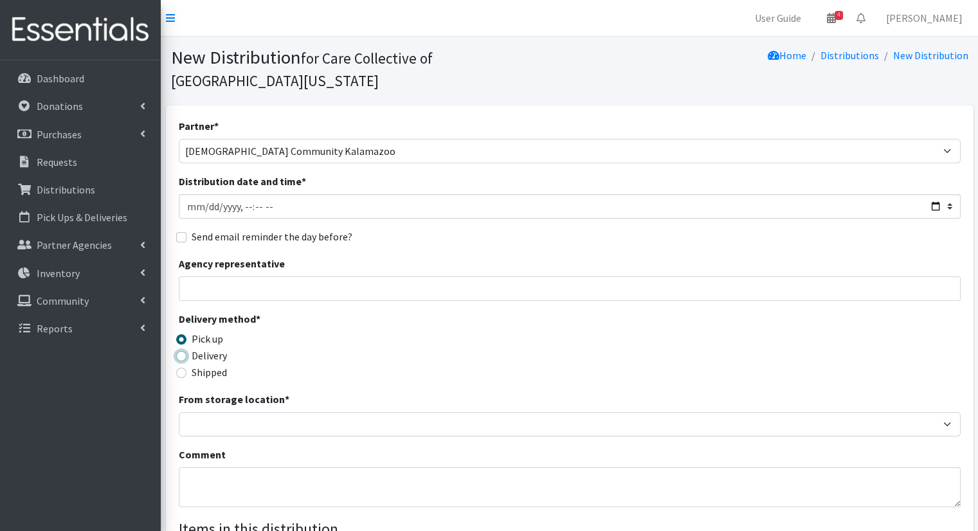
radio input "true"
click at [233, 392] on div "From storage location * Headquarters" at bounding box center [570, 414] width 782 height 45
drag, startPoint x: 233, startPoint y: 385, endPoint x: 233, endPoint y: 392, distance: 7.1
click at [233, 392] on div "From storage location * Headquarters" at bounding box center [570, 414] width 782 height 45
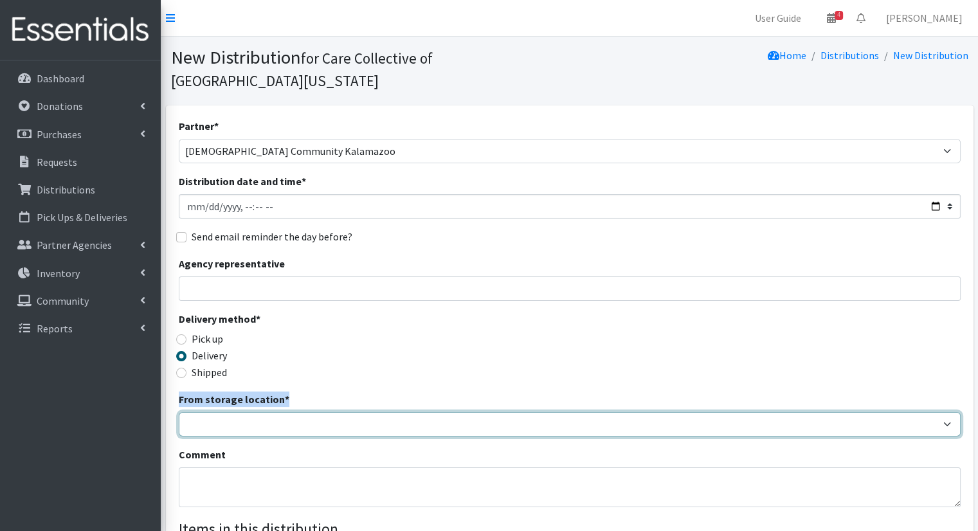
click at [228, 412] on select "Headquarters" at bounding box center [570, 424] width 782 height 24
select select "491"
click at [179, 412] on select "Headquarters" at bounding box center [570, 424] width 782 height 24
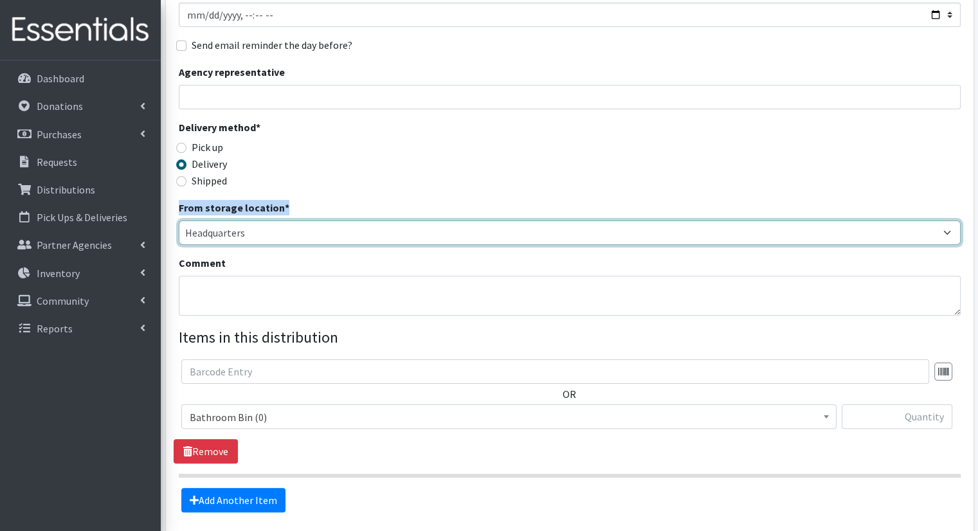
scroll to position [257, 0]
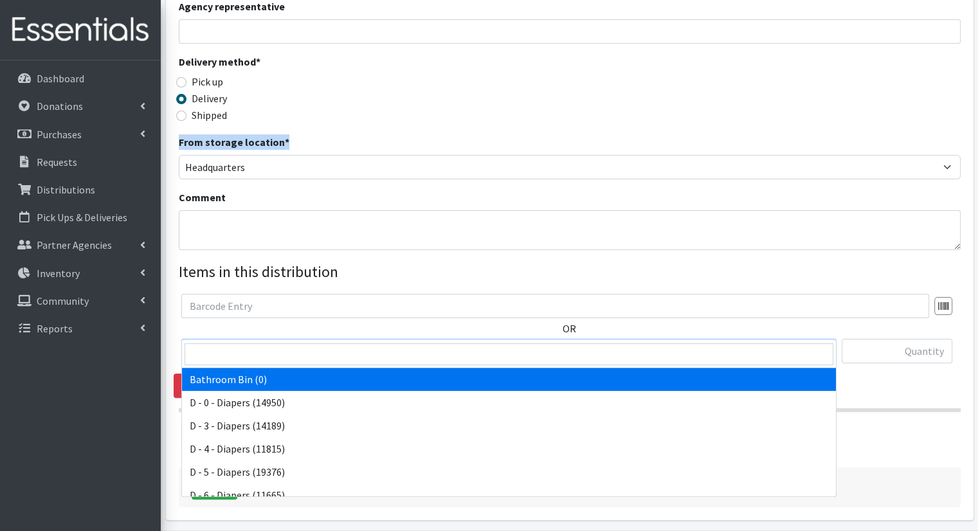
click at [345, 339] on span "Bathroom Bin (0)" at bounding box center [508, 351] width 655 height 24
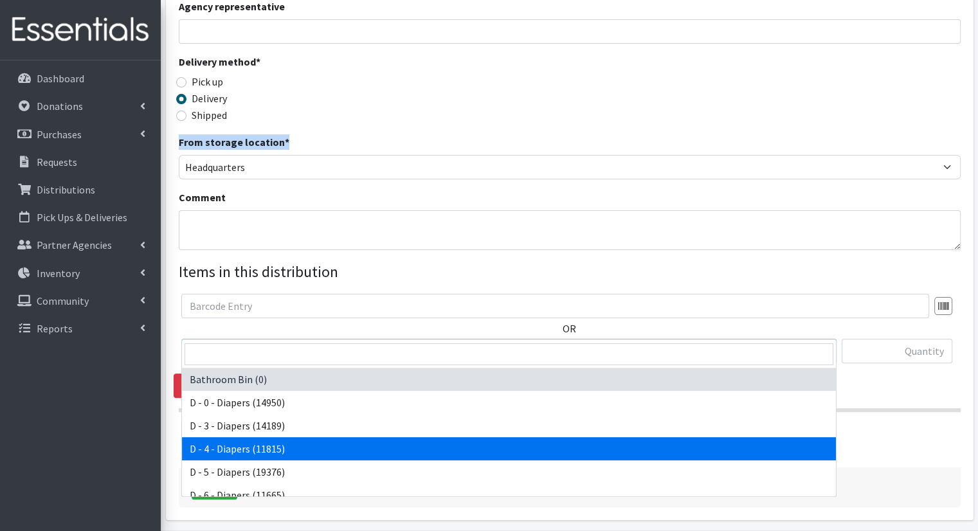
scroll to position [193, 0]
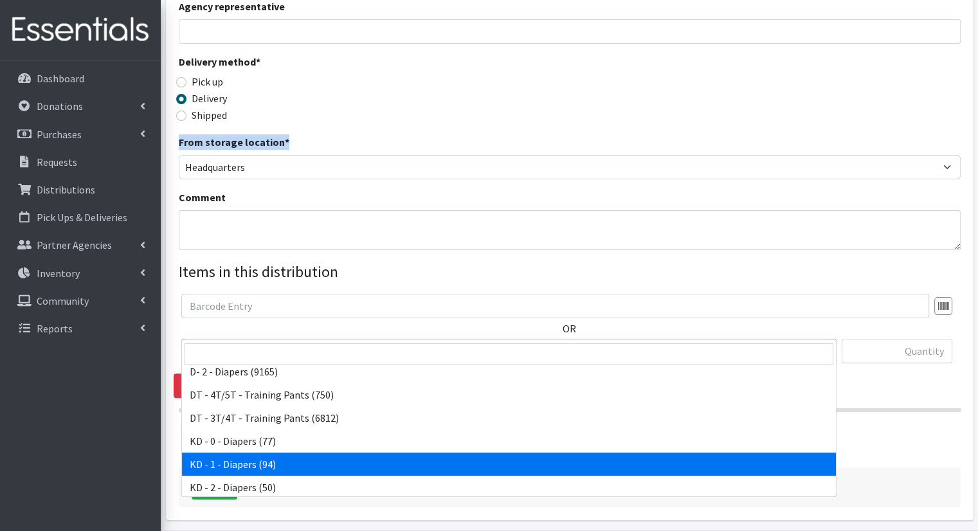
select select "15497"
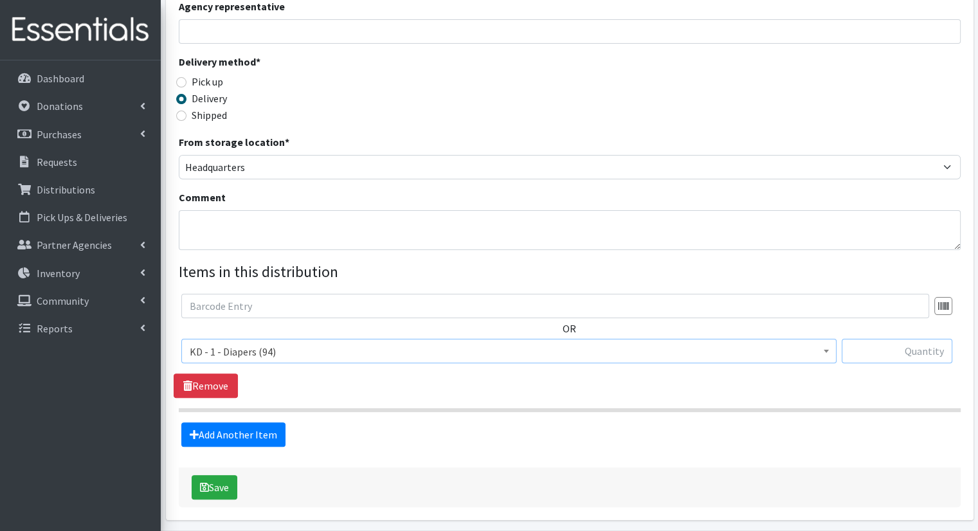
click at [916, 339] on input "text" at bounding box center [897, 351] width 111 height 24
type input "2"
click at [224, 423] on link "Add Another Item" at bounding box center [233, 435] width 104 height 24
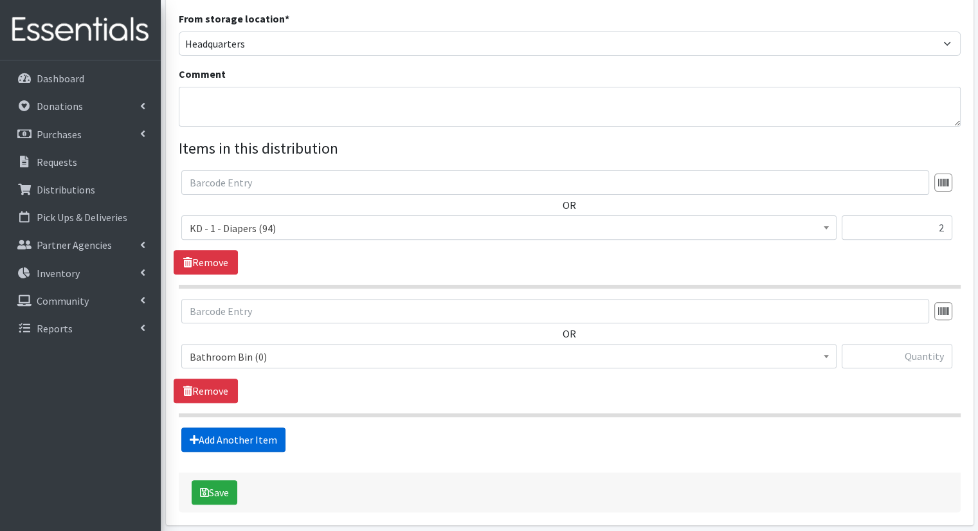
scroll to position [410, 0]
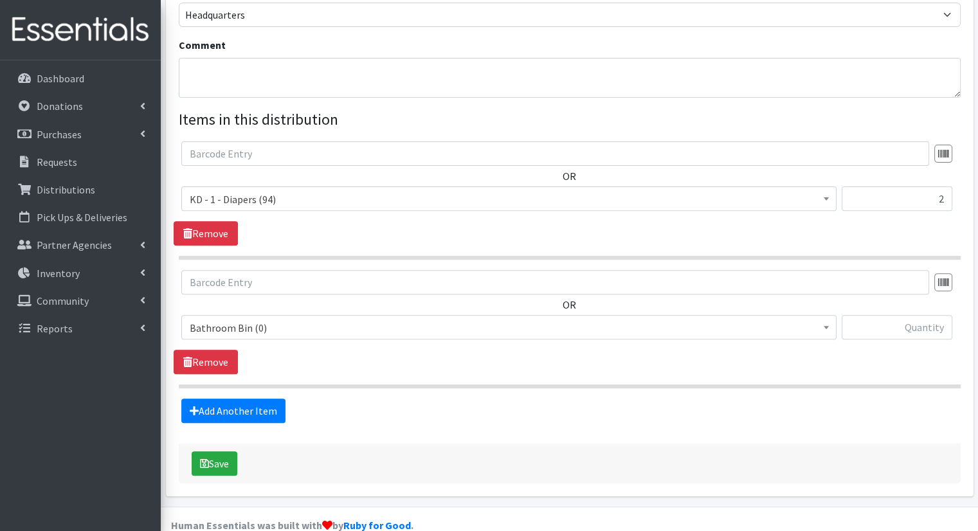
click at [280, 320] on span "Bathroom Bin (0) D - 0 - Diapers (14950) D - 3 - Diapers (14189) D - 4 - Diaper…" at bounding box center [508, 332] width 655 height 35
click at [286, 315] on span "Bathroom Bin (0)" at bounding box center [508, 327] width 655 height 24
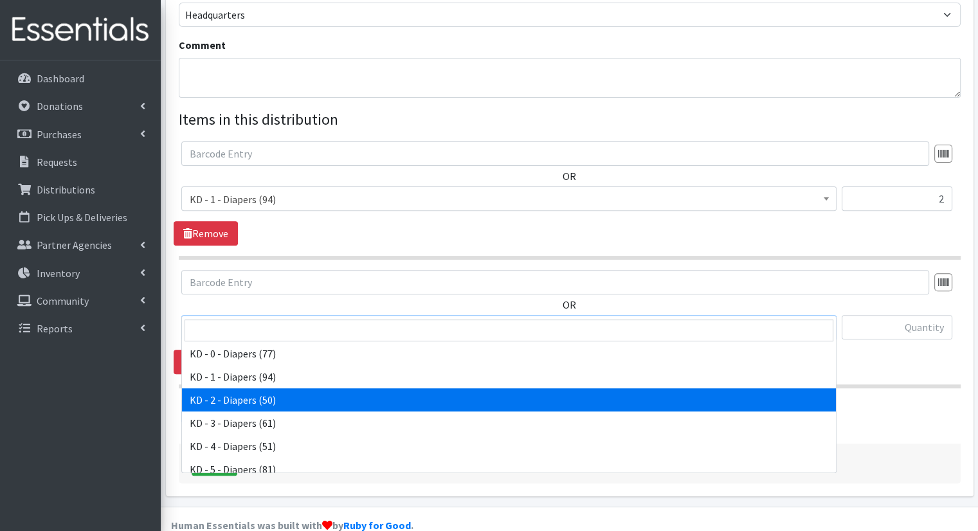
scroll to position [257, 0]
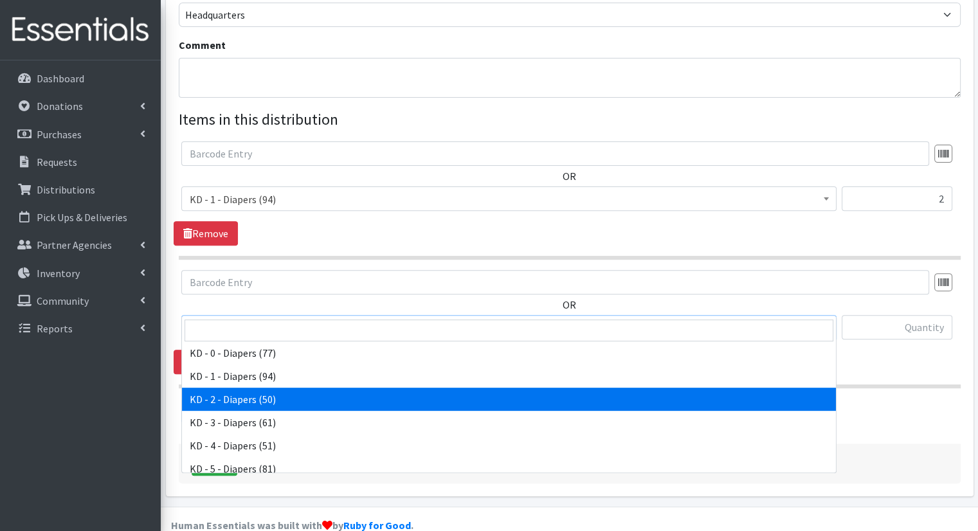
select select "15498"
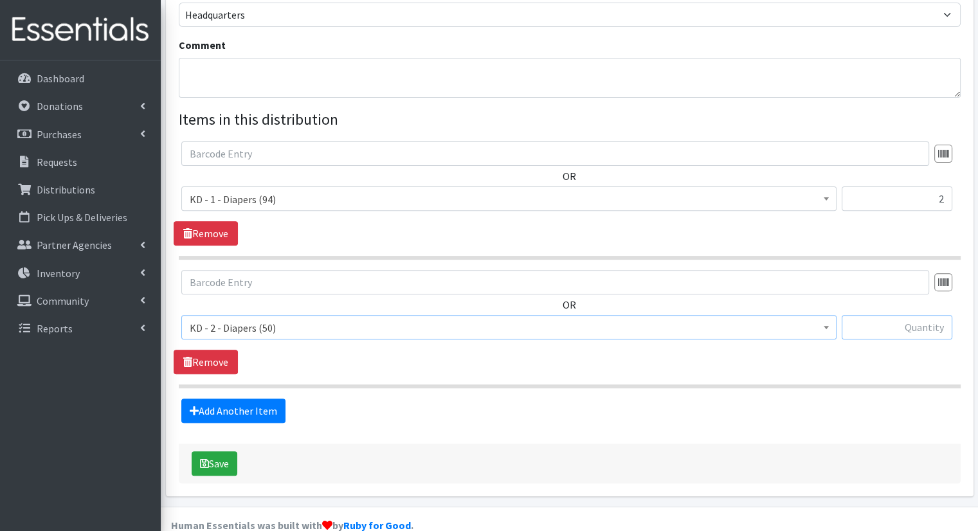
click at [875, 315] on input "text" at bounding box center [897, 327] width 111 height 24
type input "2"
click at [196, 399] on link "Add Another Item" at bounding box center [233, 411] width 104 height 24
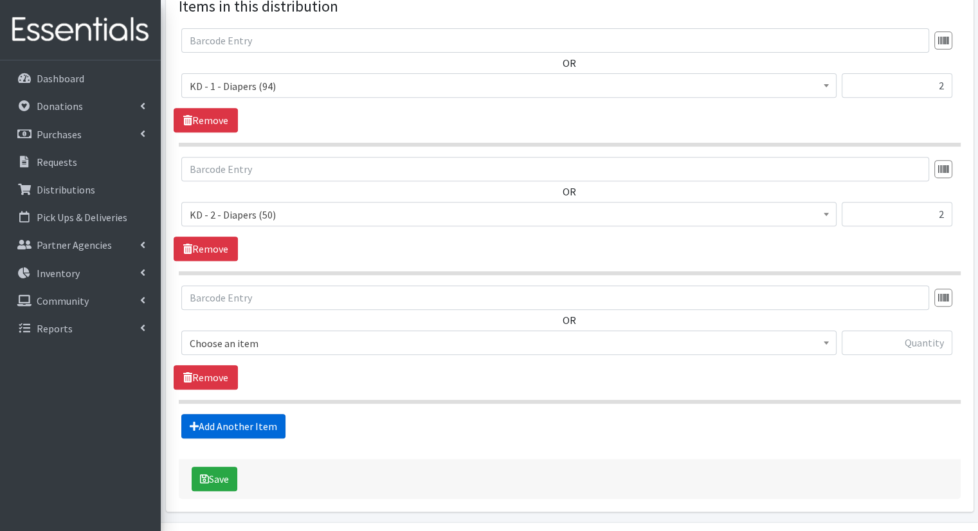
scroll to position [538, 0]
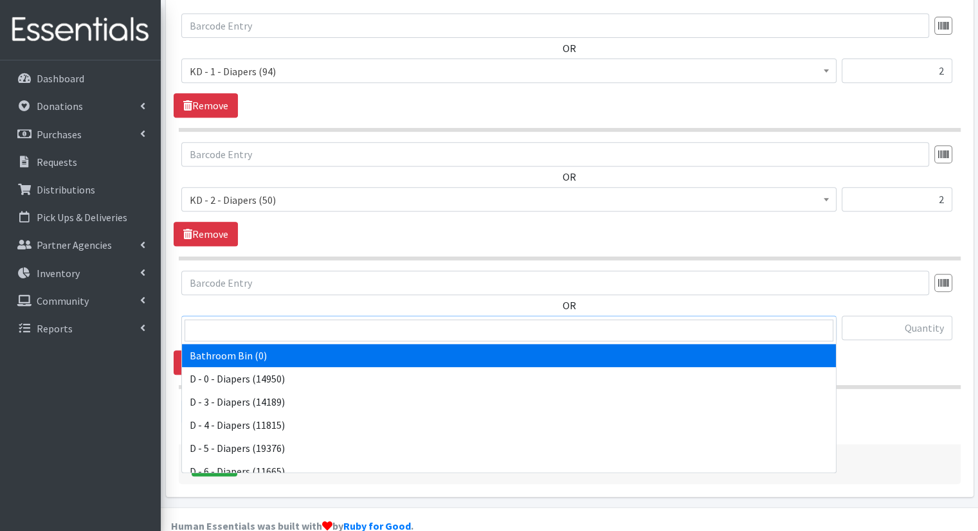
click at [282, 320] on span "Bathroom Bin (0)" at bounding box center [509, 329] width 639 height 18
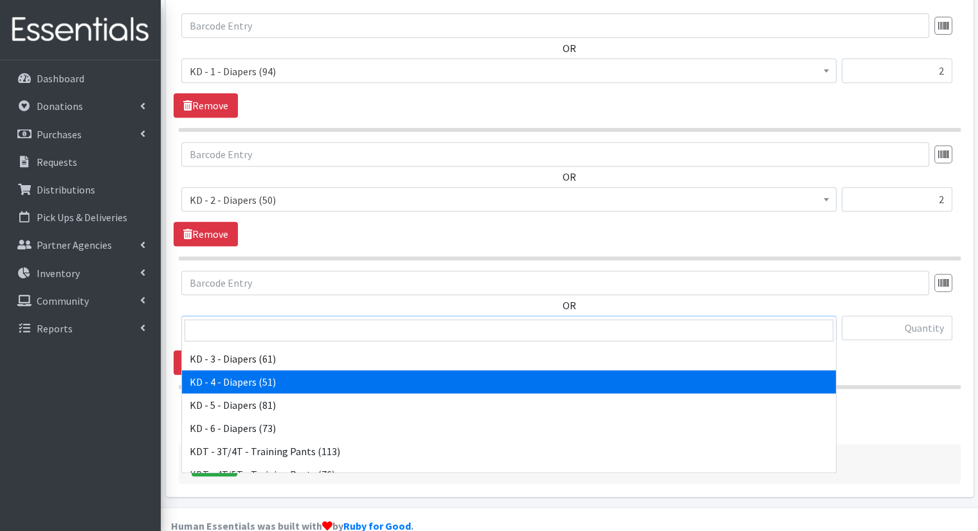
scroll to position [322, 0]
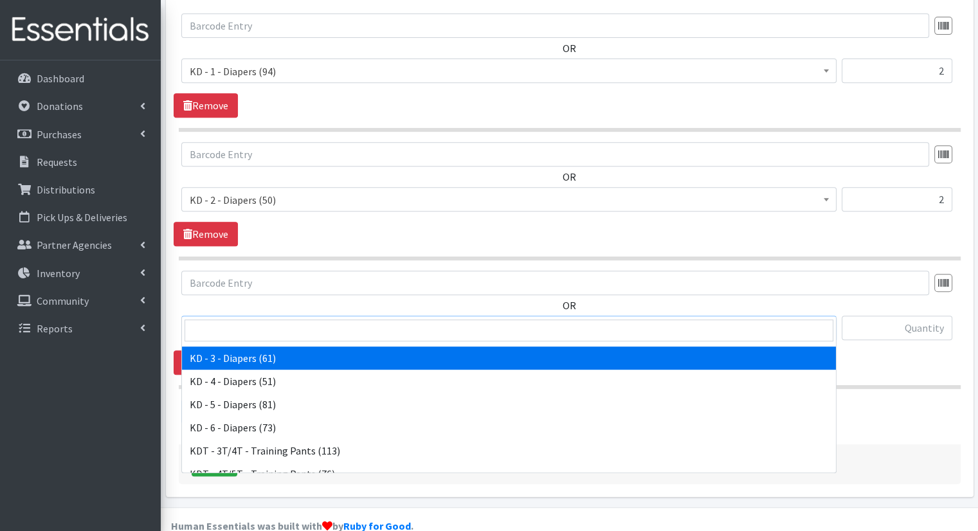
select select "15499"
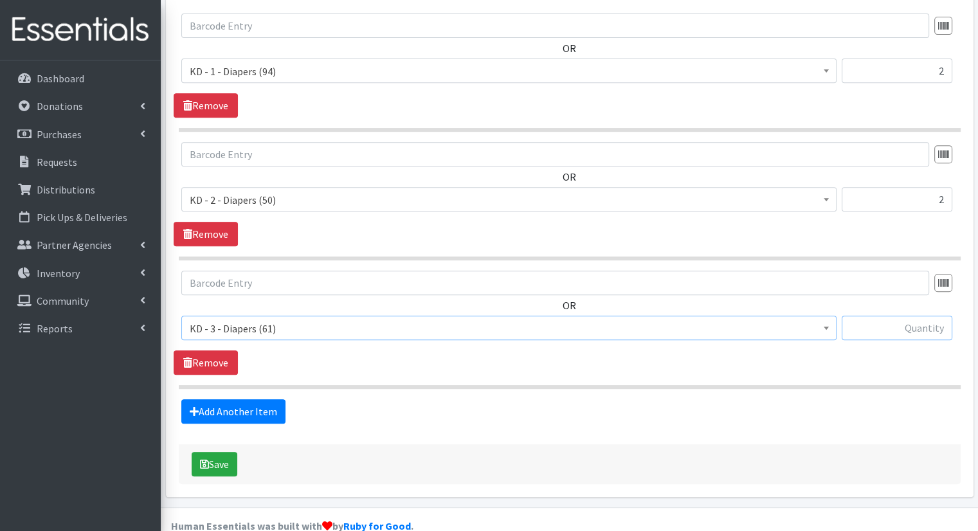
click at [889, 316] on input "text" at bounding box center [897, 328] width 111 height 24
type input "2"
click at [270, 399] on link "Add Another Item" at bounding box center [233, 411] width 104 height 24
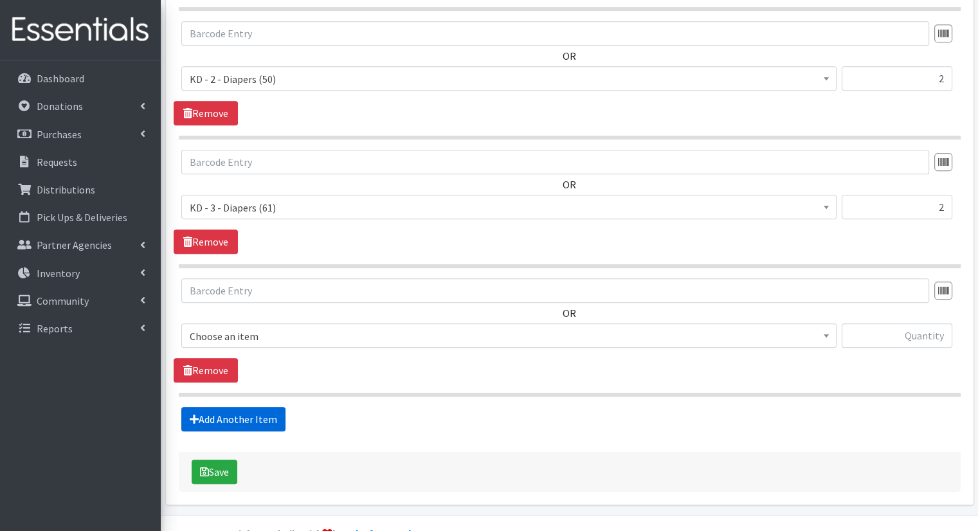
scroll to position [666, 0]
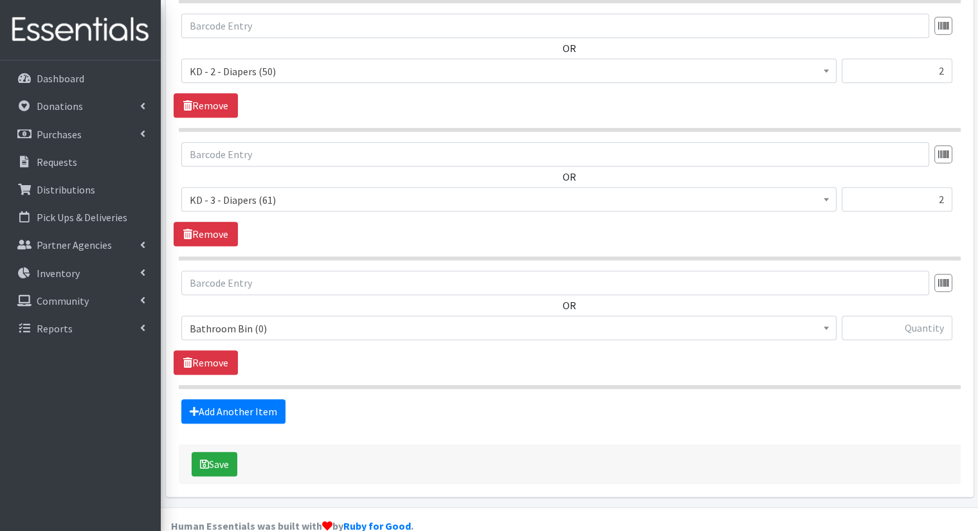
click at [302, 320] on span "Bathroom Bin (0)" at bounding box center [509, 329] width 639 height 18
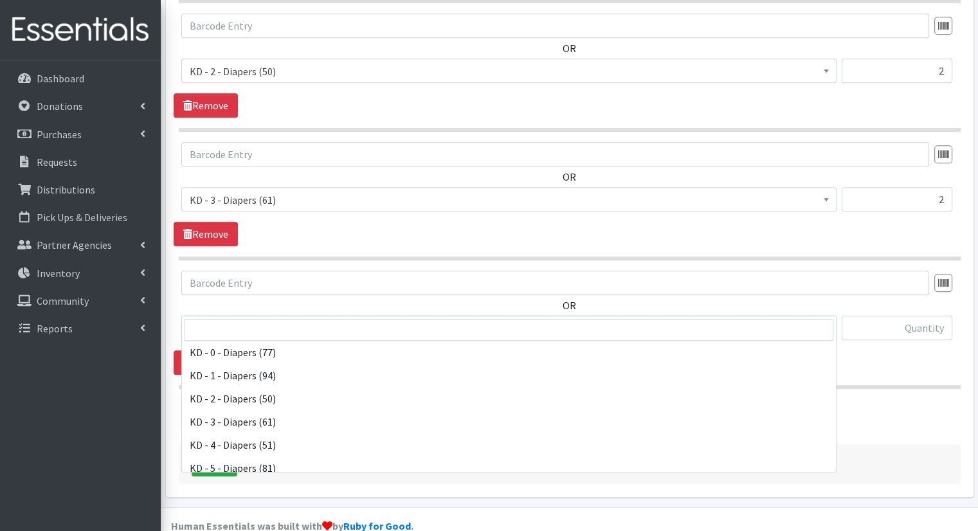
scroll to position [322, 0]
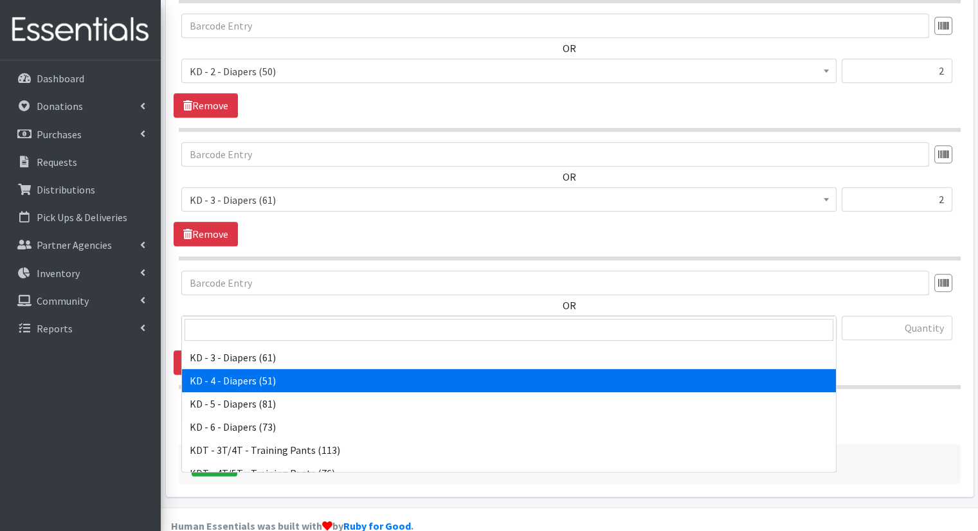
select select "15500"
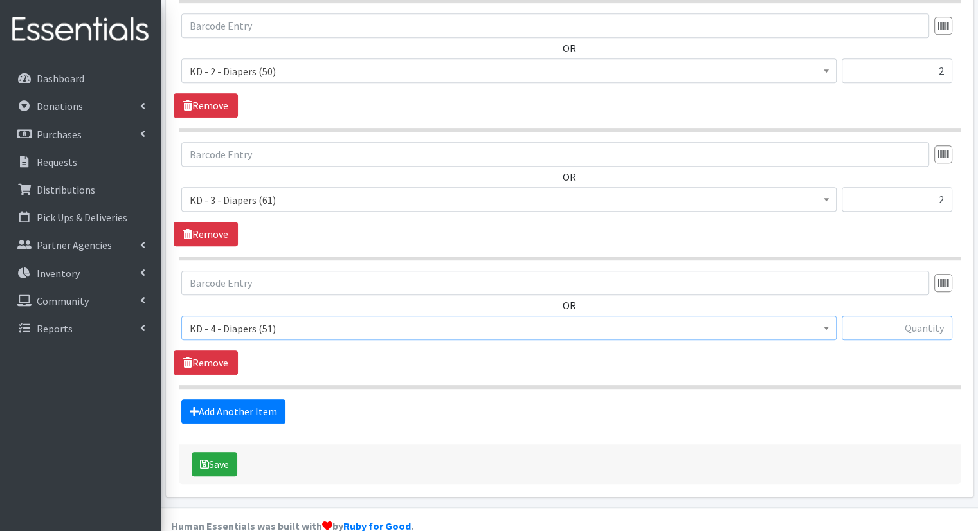
click at [924, 316] on input "text" at bounding box center [897, 328] width 111 height 24
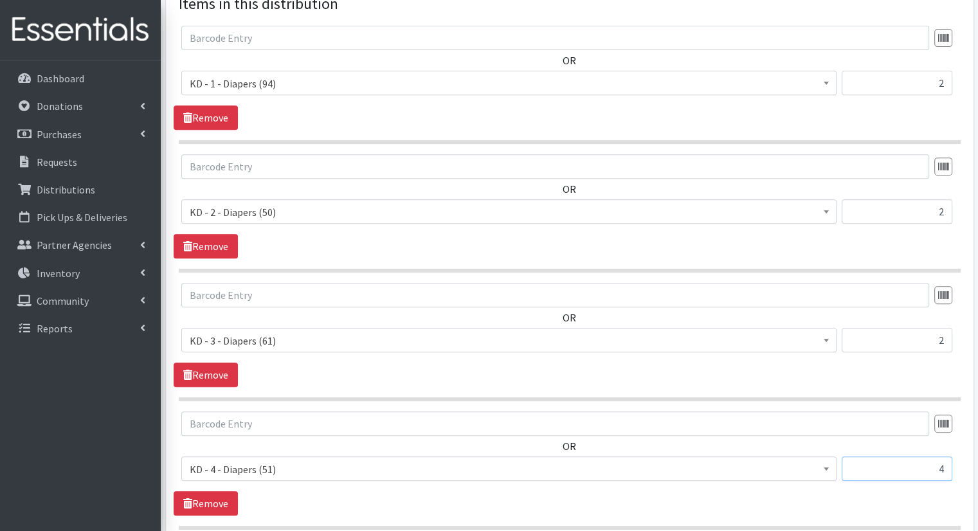
scroll to position [538, 0]
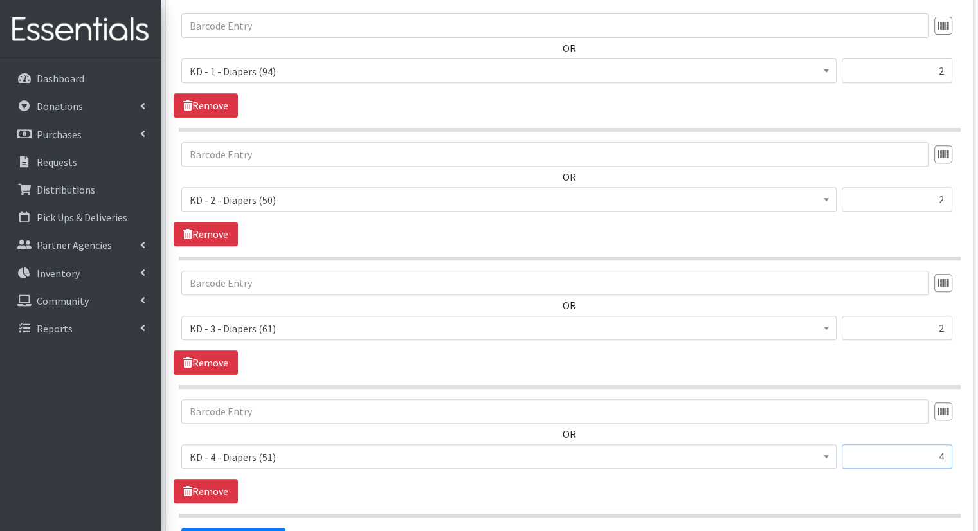
type input "4"
click at [952, 444] on input "4" at bounding box center [897, 456] width 111 height 24
type input "6"
click at [243, 528] on link "Add Another Item" at bounding box center [233, 540] width 104 height 24
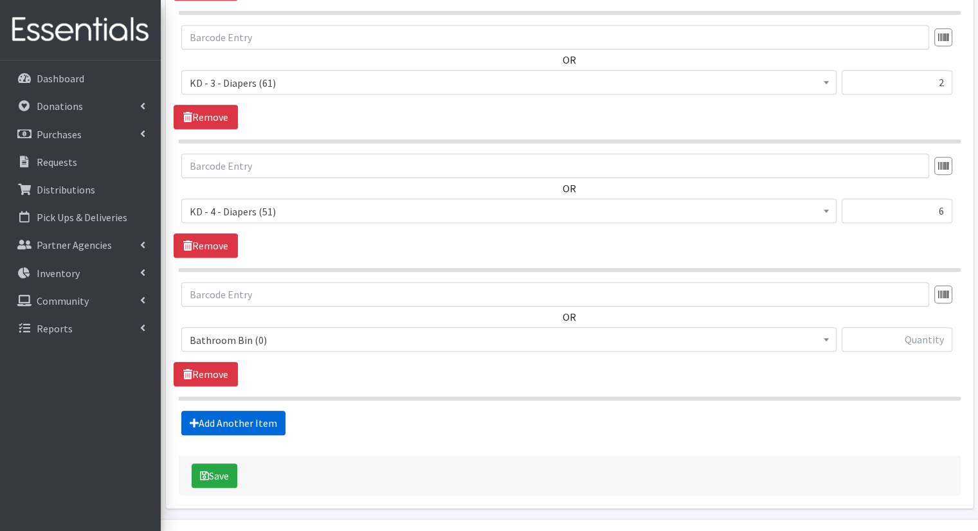
scroll to position [795, 0]
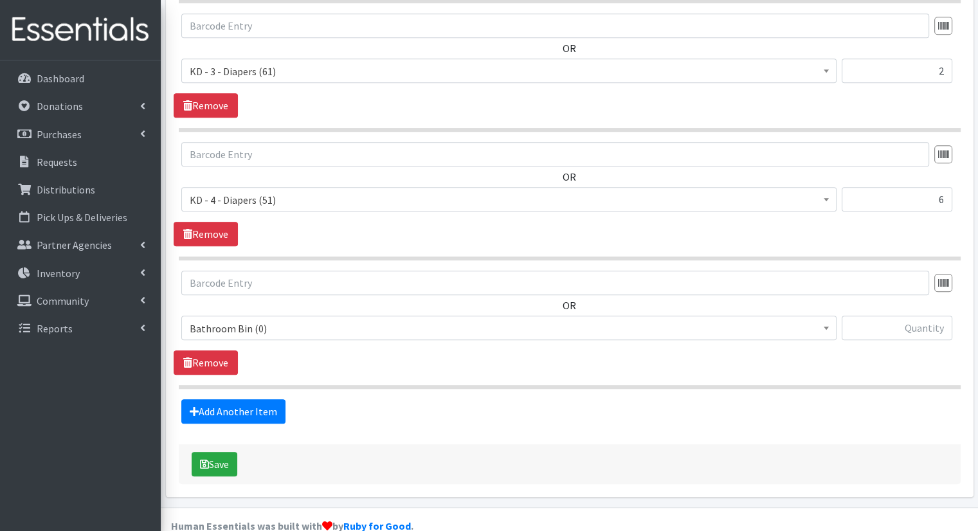
click at [295, 320] on span "Bathroom Bin (0)" at bounding box center [509, 329] width 639 height 18
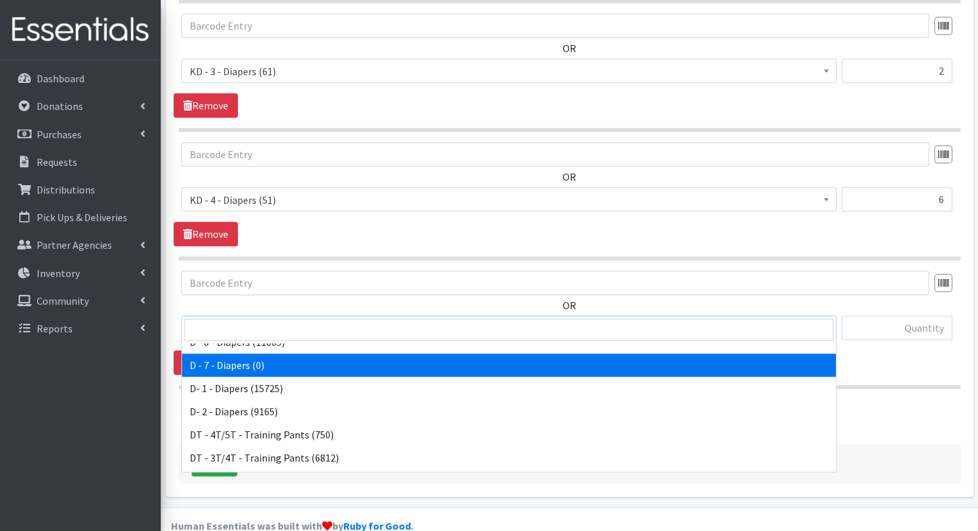
scroll to position [193, 0]
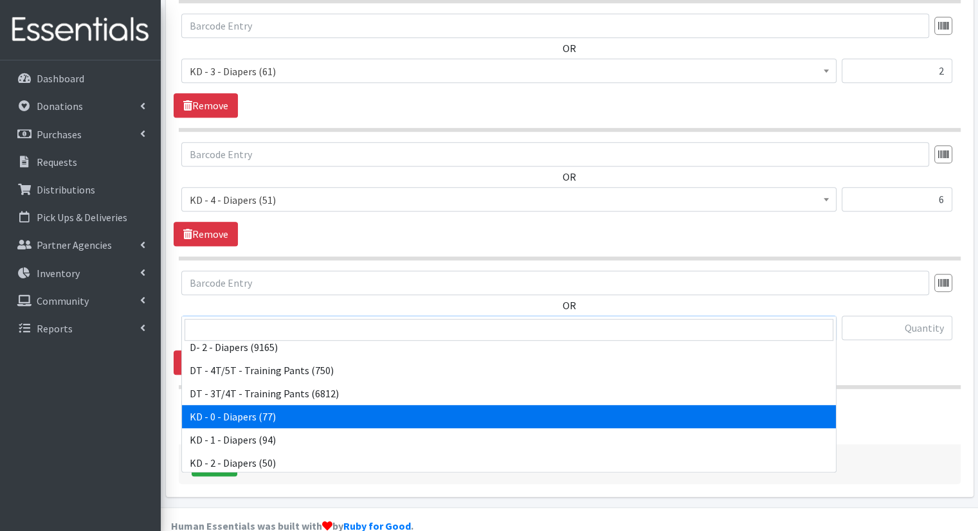
select select "15496"
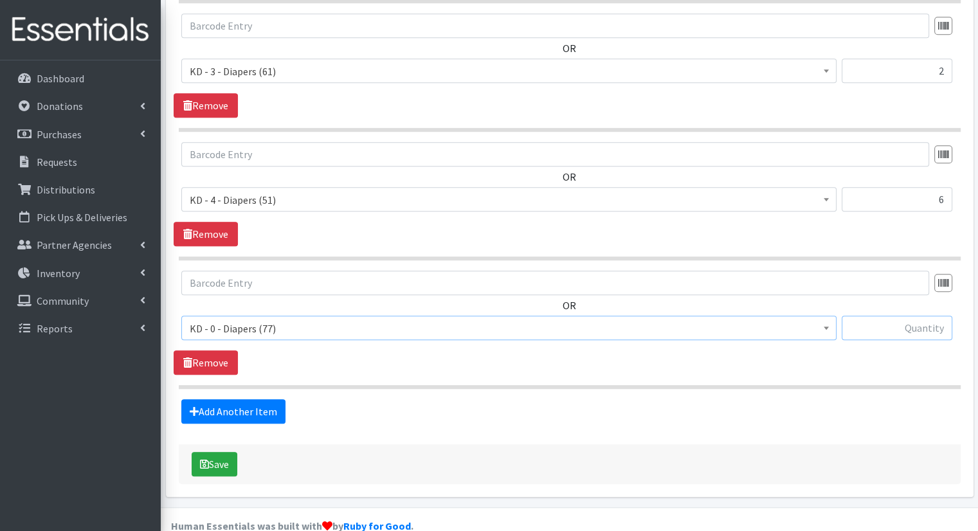
click at [906, 316] on input "text" at bounding box center [897, 328] width 111 height 24
type input "2"
click at [256, 399] on link "Add Another Item" at bounding box center [233, 411] width 104 height 24
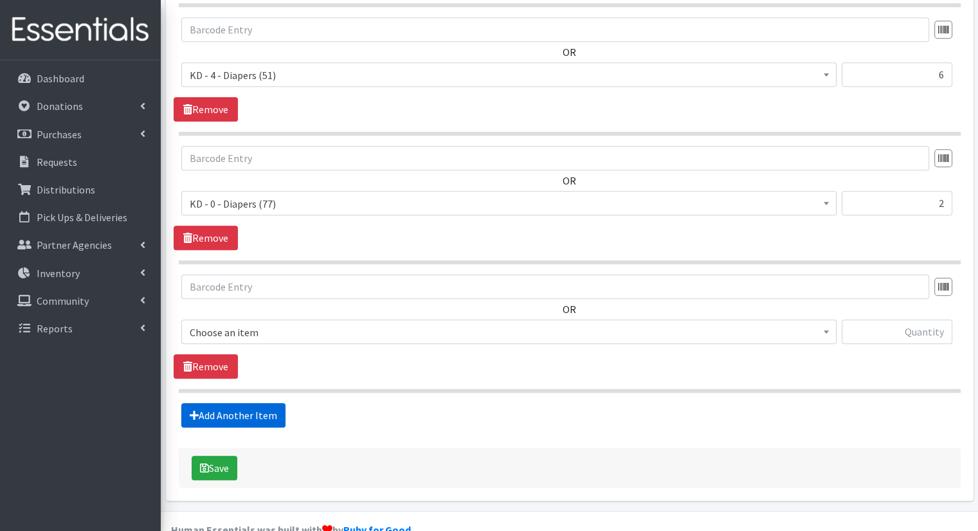
scroll to position [923, 0]
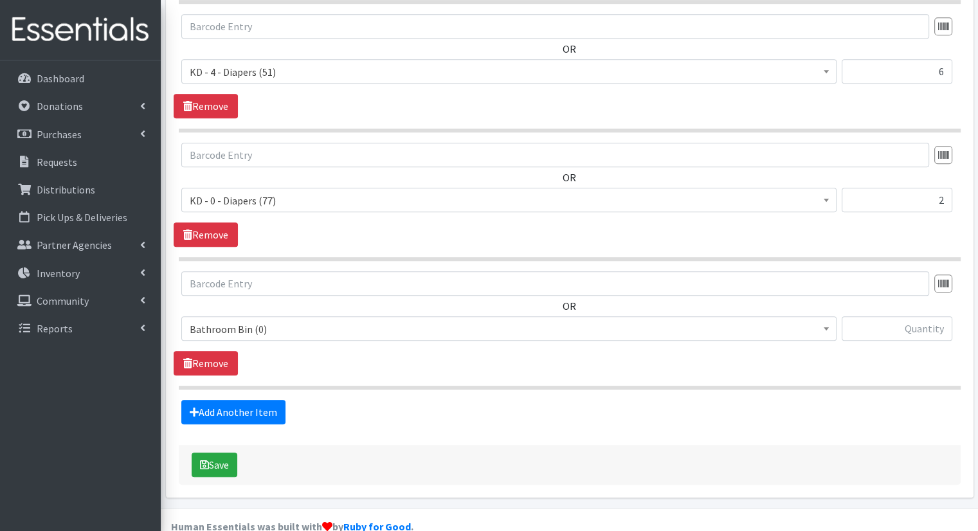
click at [296, 320] on span "Bathroom Bin (0)" at bounding box center [509, 329] width 639 height 18
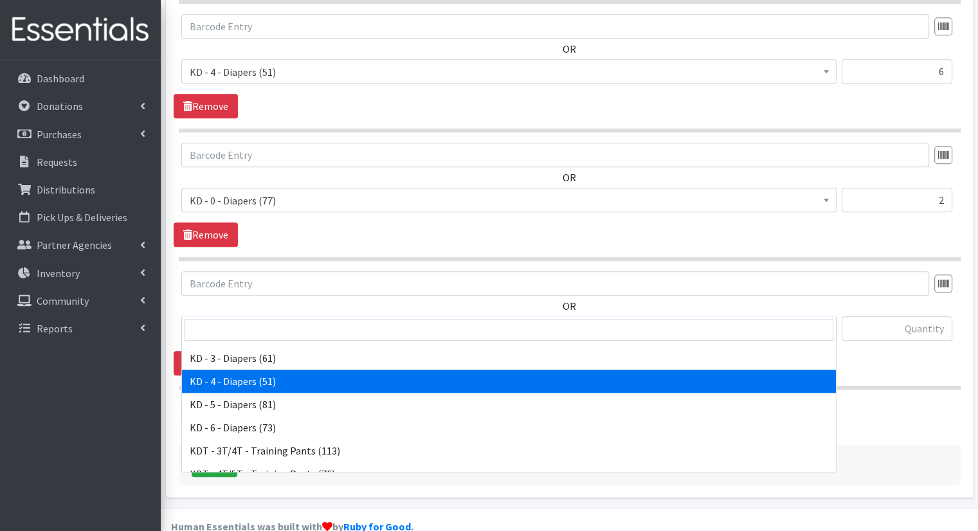
scroll to position [322, 0]
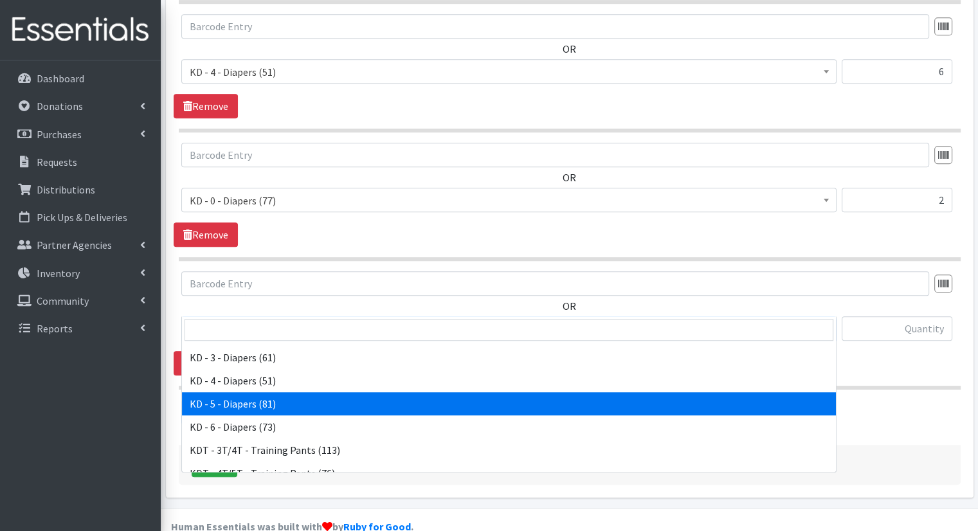
select select "15501"
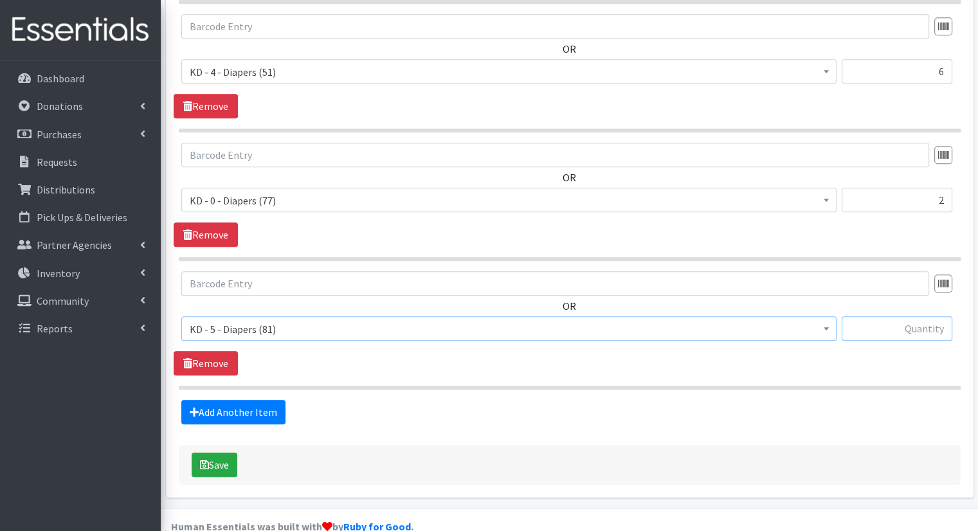
click at [902, 316] on input "text" at bounding box center [897, 328] width 111 height 24
type input "12"
click at [214, 400] on link "Add Another Item" at bounding box center [233, 412] width 104 height 24
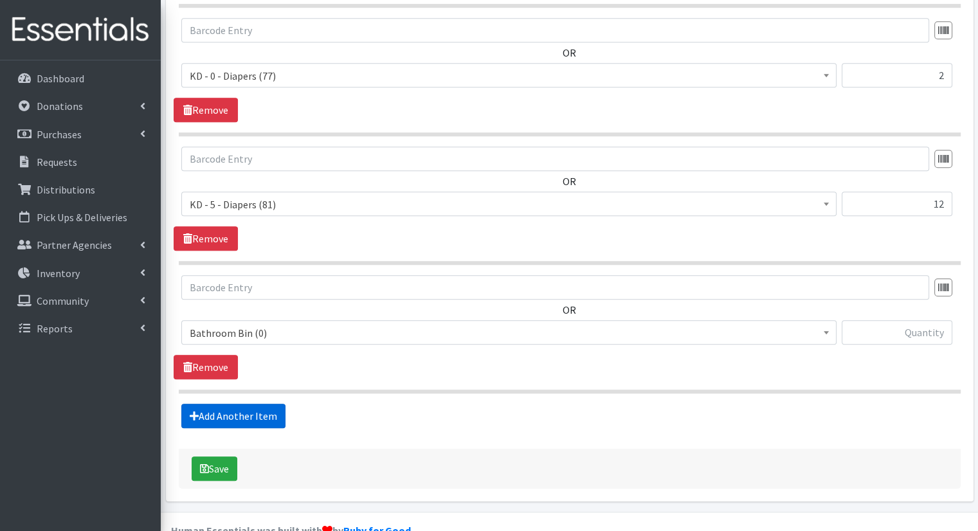
scroll to position [1051, 0]
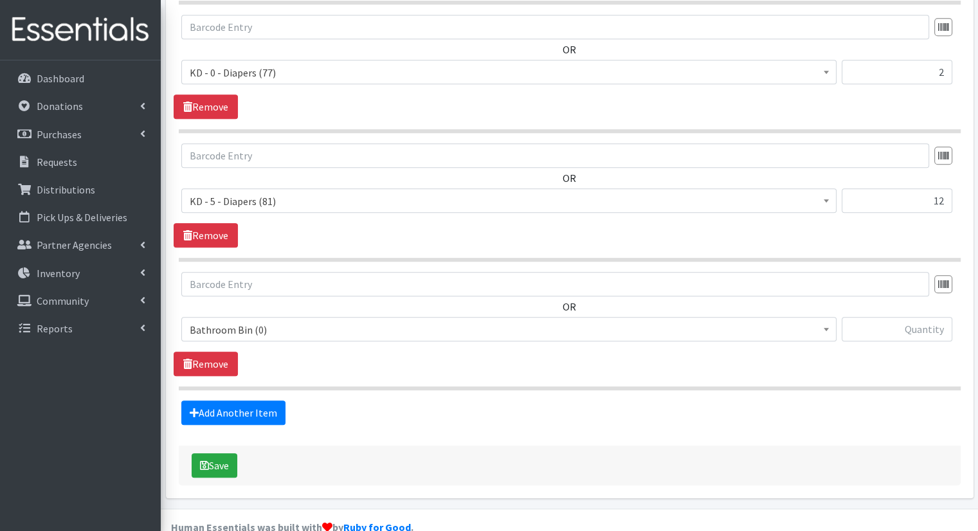
click at [304, 321] on span "Bathroom Bin (0)" at bounding box center [509, 330] width 639 height 18
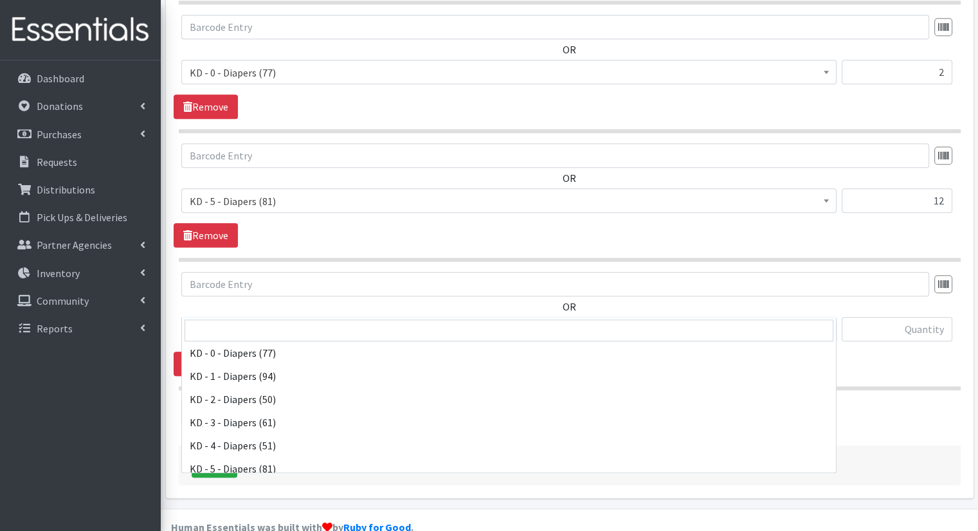
scroll to position [322, 0]
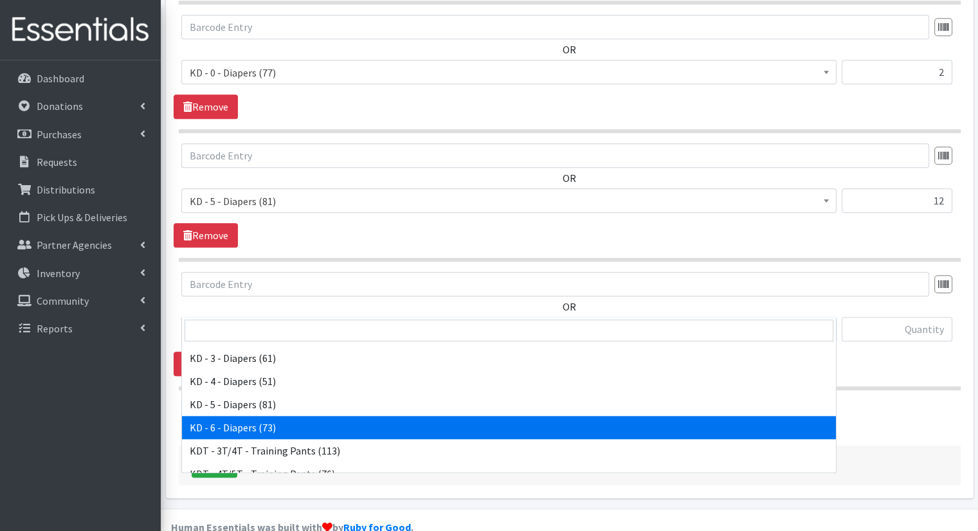
select select "15502"
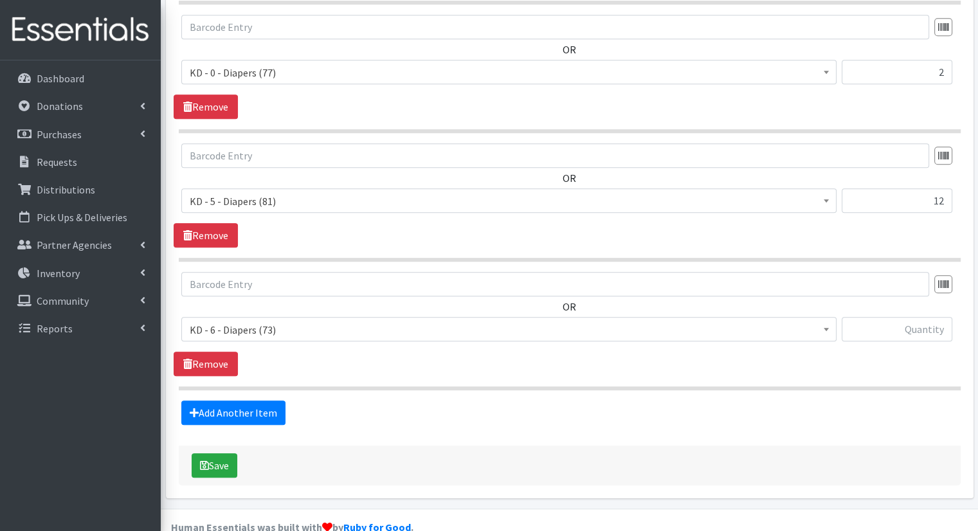
click at [955, 317] on div "Bathroom Bin (0) D - 0 - Diapers (14950) D - 3 - Diapers (14189) D - 4 - Diaper…" at bounding box center [569, 334] width 776 height 35
drag, startPoint x: 953, startPoint y: 309, endPoint x: 928, endPoint y: 308, distance: 24.5
click at [941, 317] on div "Bathroom Bin (0) D - 0 - Diapers (14950) D - 3 - Diapers (14189) D - 4 - Diaper…" at bounding box center [569, 334] width 776 height 35
click at [928, 317] on input "text" at bounding box center [897, 329] width 111 height 24
type input "12"
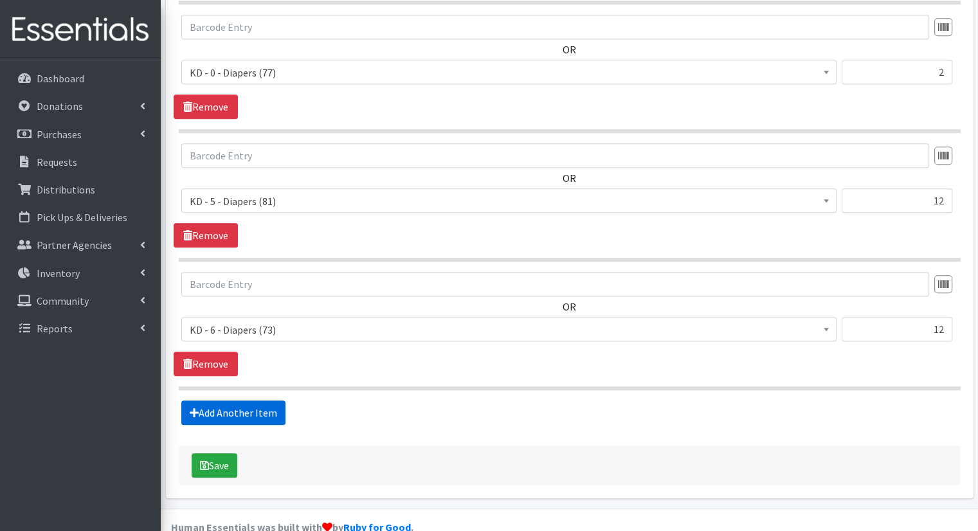
click at [265, 401] on link "Add Another Item" at bounding box center [233, 413] width 104 height 24
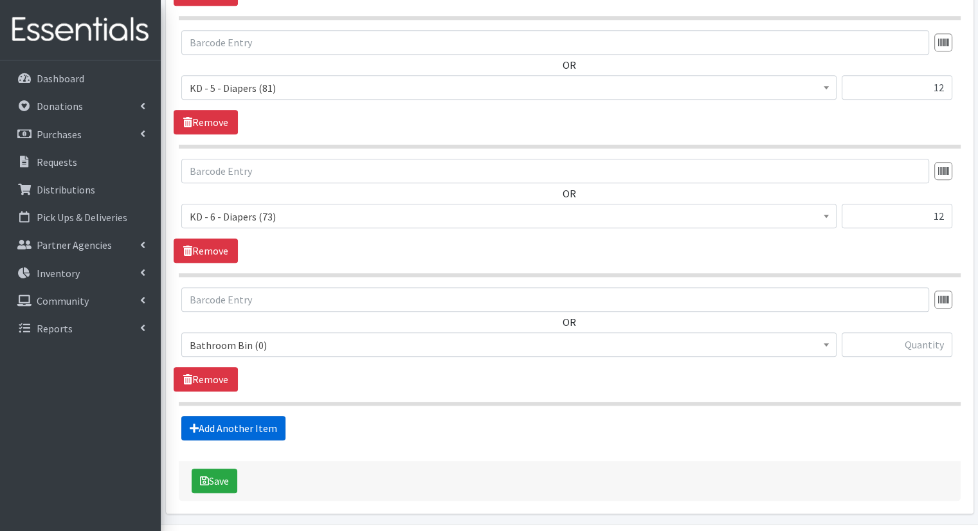
scroll to position [1179, 0]
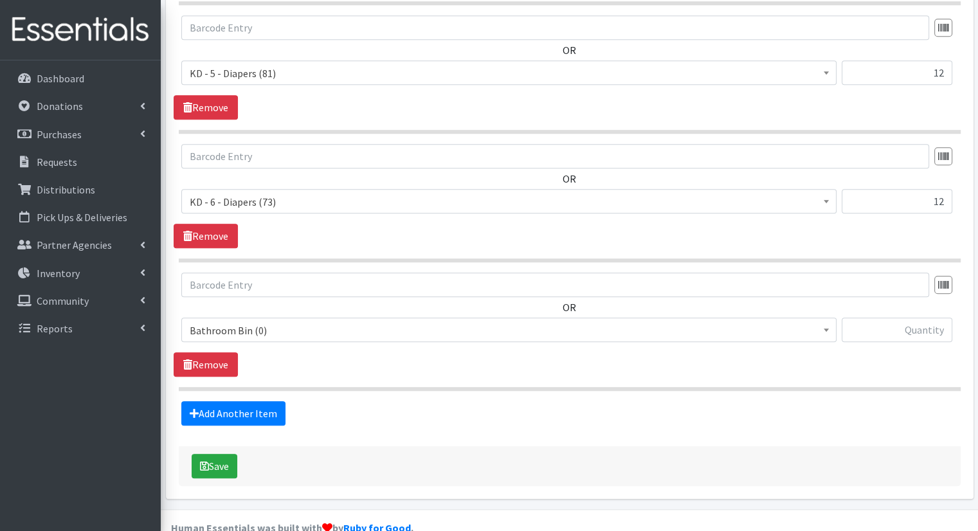
click at [262, 322] on span "Bathroom Bin (0)" at bounding box center [509, 331] width 639 height 18
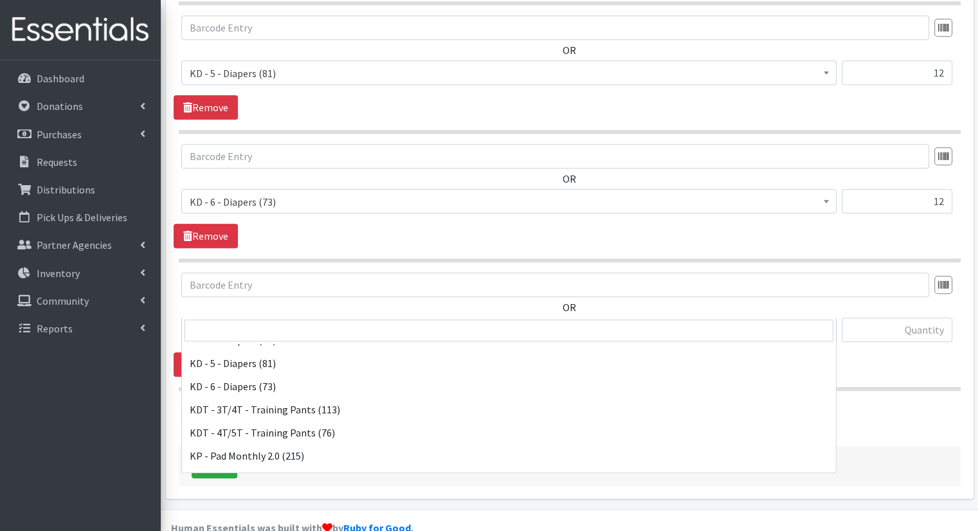
scroll to position [386, 0]
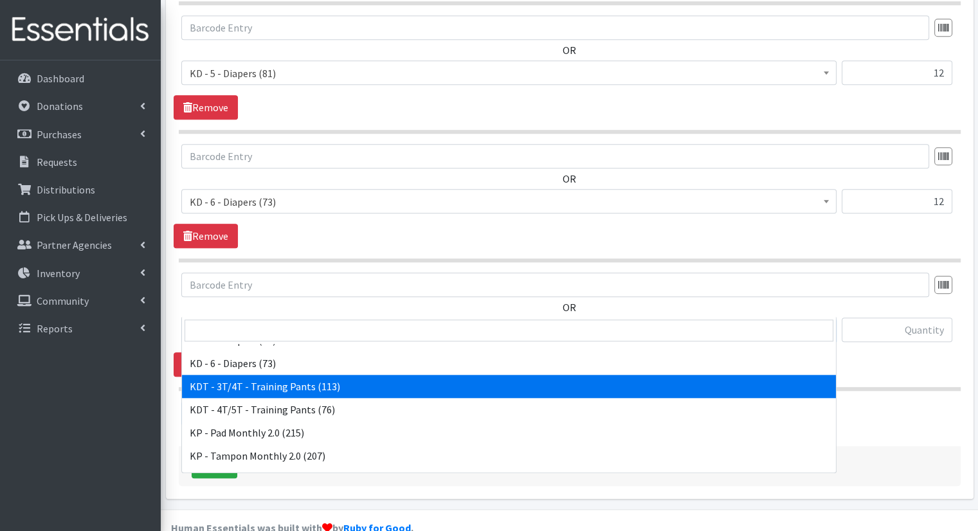
select select "15506"
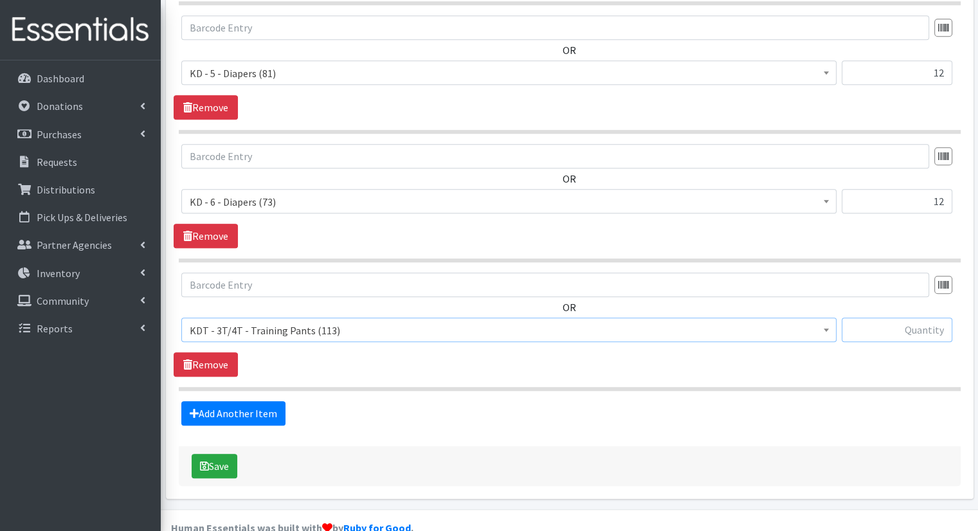
click at [870, 318] on input "text" at bounding box center [897, 330] width 111 height 24
type input "9"
click at [250, 401] on link "Add Another Item" at bounding box center [233, 413] width 104 height 24
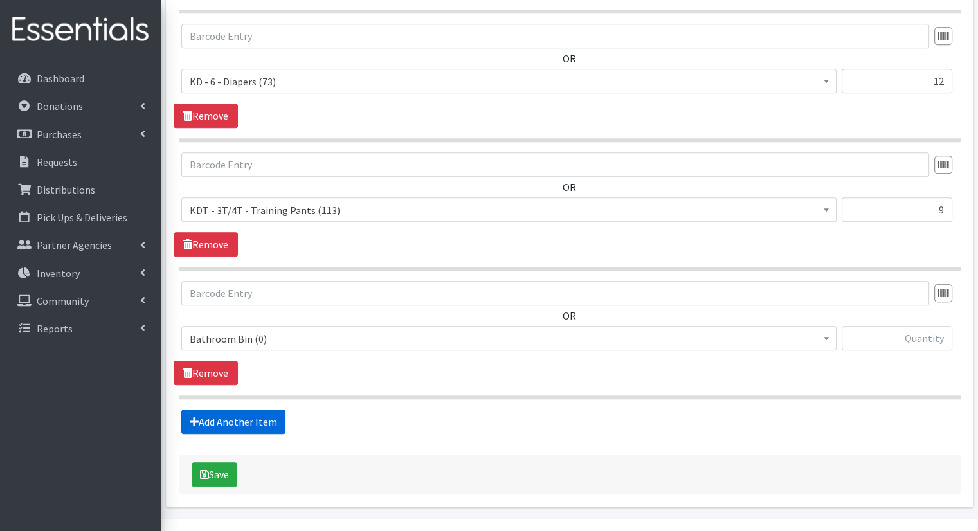
scroll to position [1308, 0]
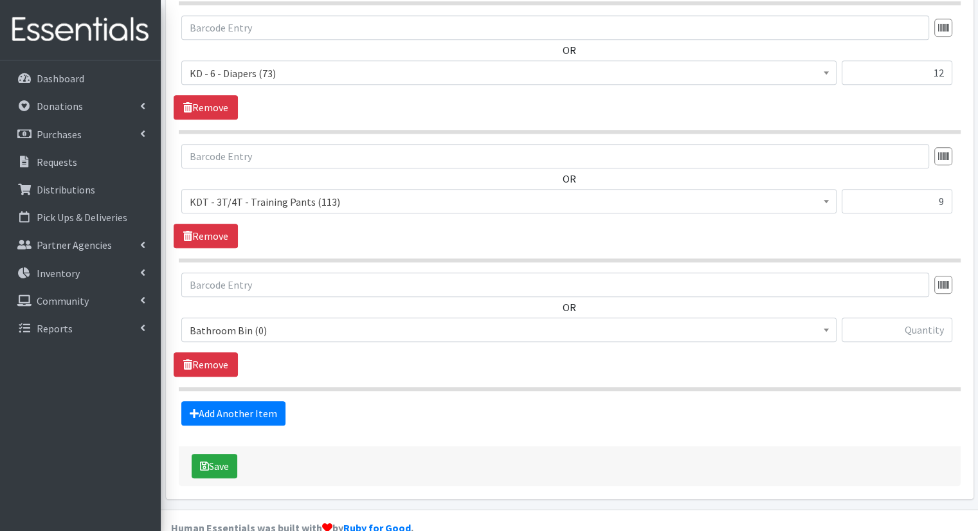
click at [288, 322] on span "Bathroom Bin (0)" at bounding box center [509, 331] width 639 height 18
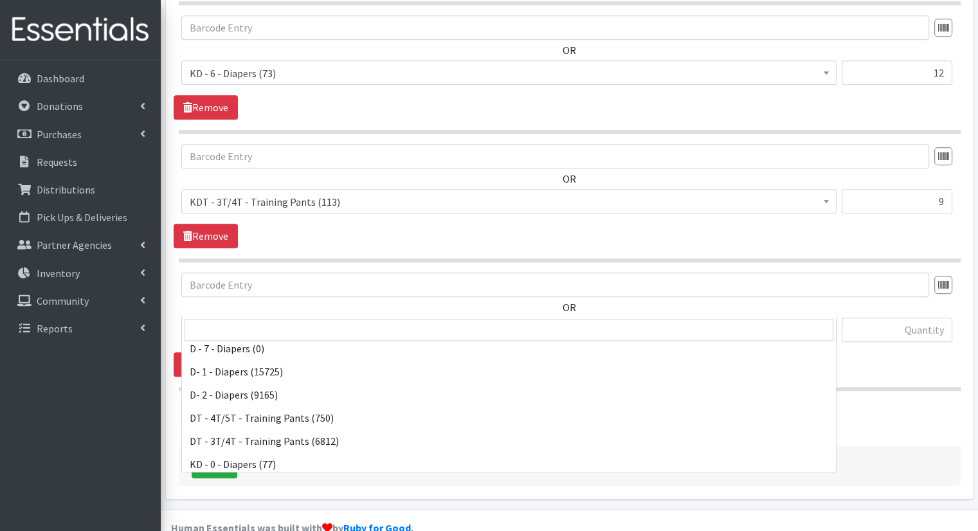
scroll to position [129, 0]
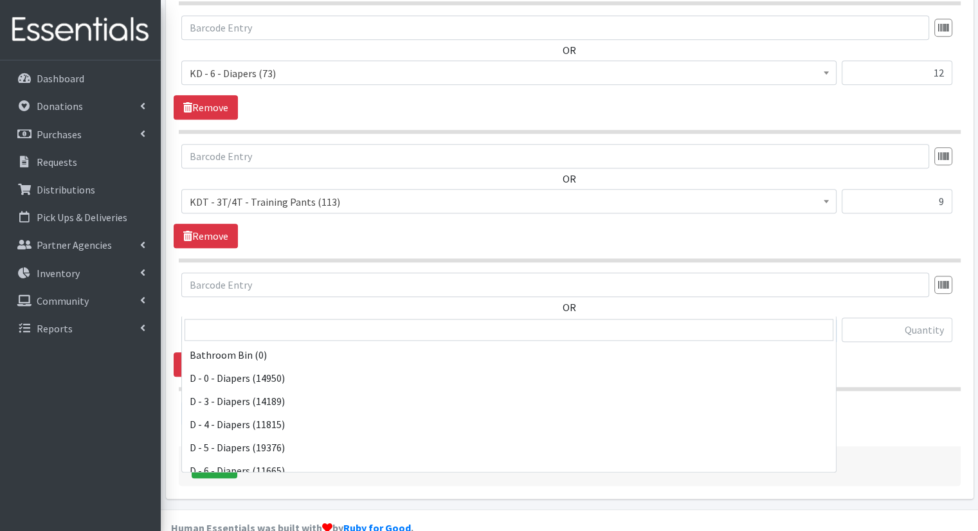
click at [321, 322] on span "DT - 4T/5T - Training Pants (750)" at bounding box center [509, 331] width 639 height 18
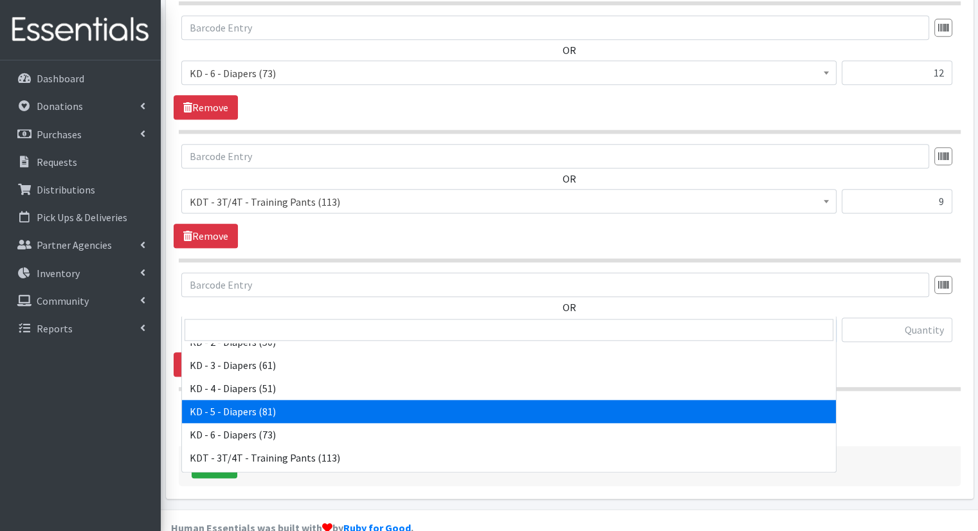
scroll to position [378, 0]
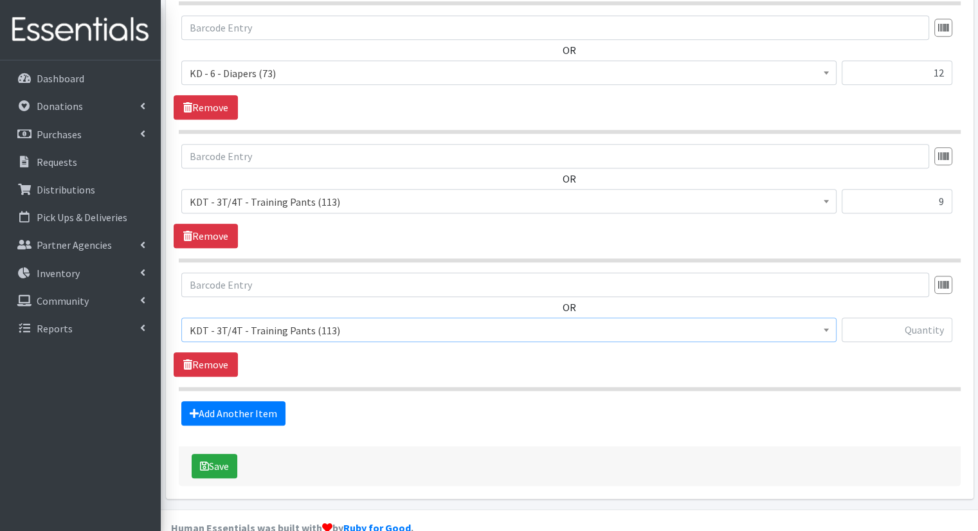
click at [352, 322] on span "KDT - 3T/4T - Training Pants (113)" at bounding box center [509, 331] width 639 height 18
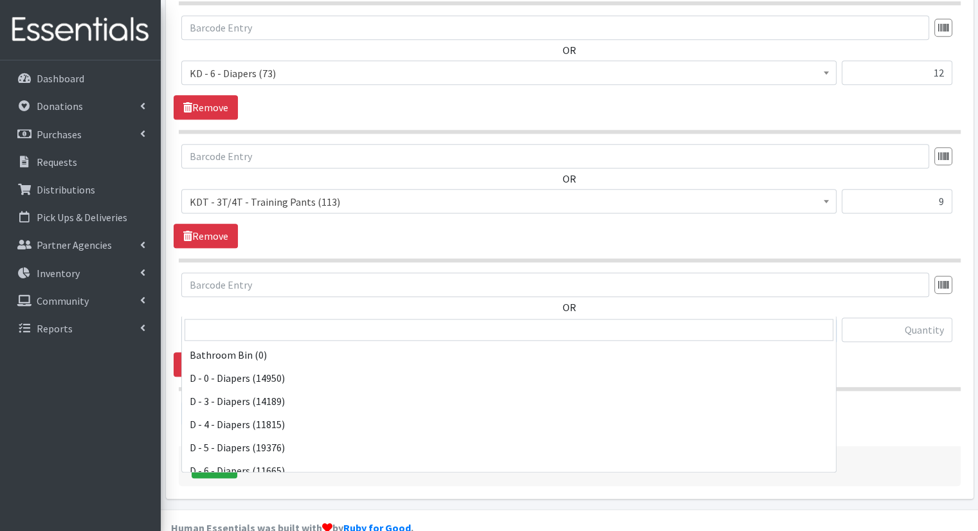
scroll to position [394, 0]
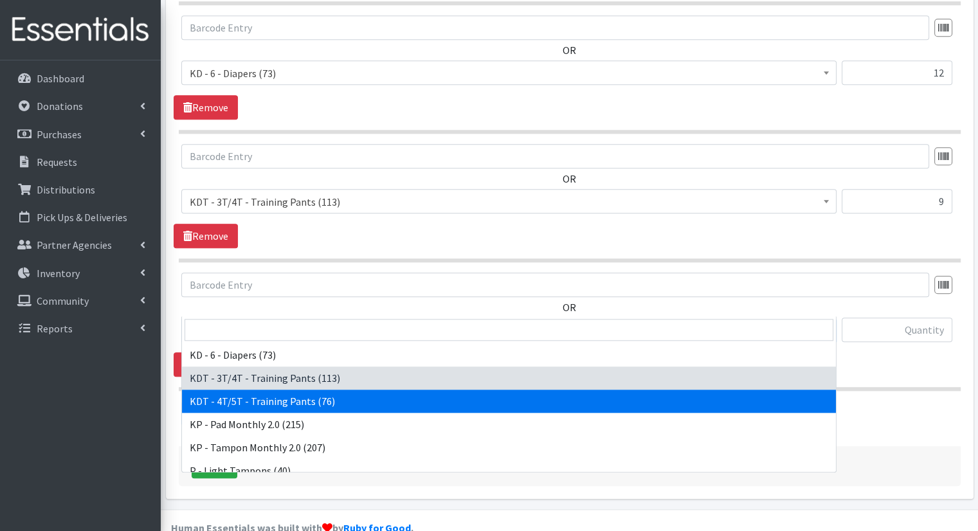
select select "15507"
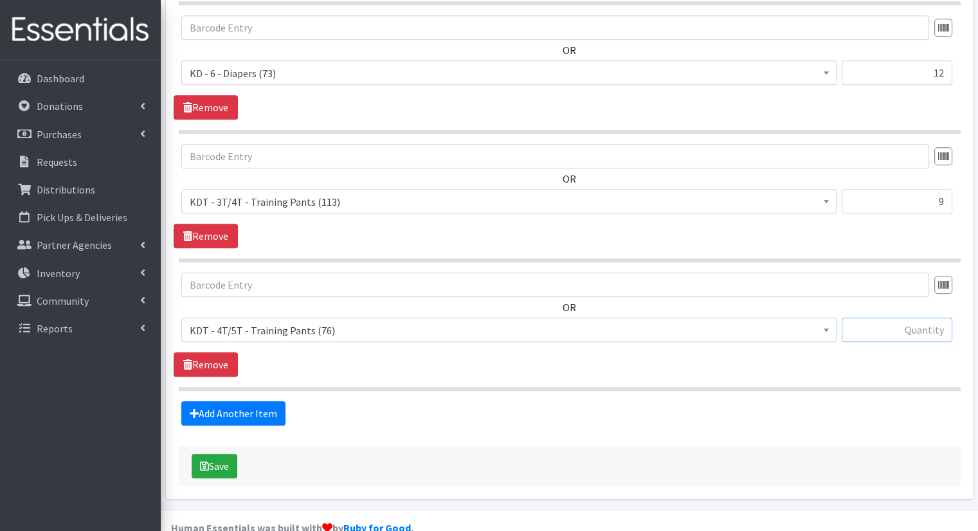
click at [902, 318] on input "text" at bounding box center [897, 330] width 111 height 24
type input "9"
click at [250, 401] on link "Add Another Item" at bounding box center [233, 413] width 104 height 24
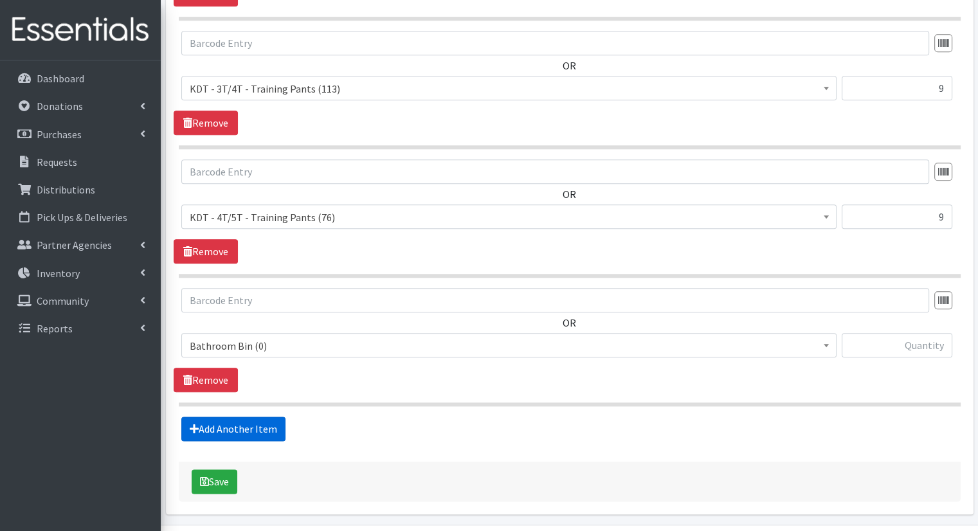
scroll to position [1436, 0]
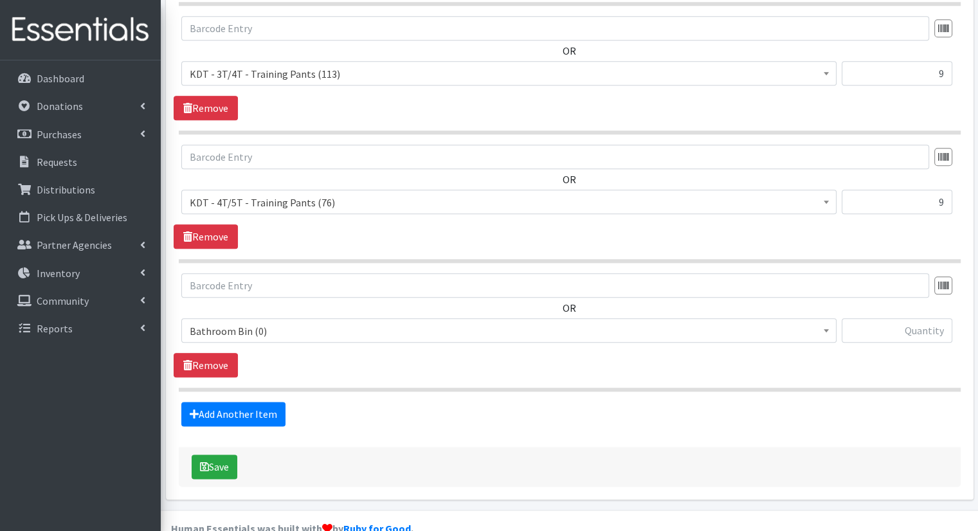
click at [293, 322] on span "Bathroom Bin (0)" at bounding box center [509, 331] width 639 height 18
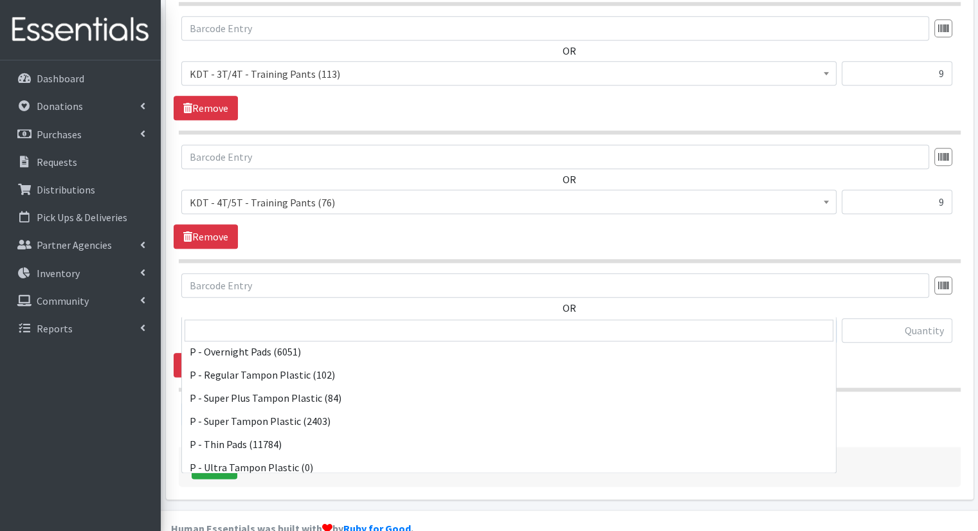
scroll to position [636, 0]
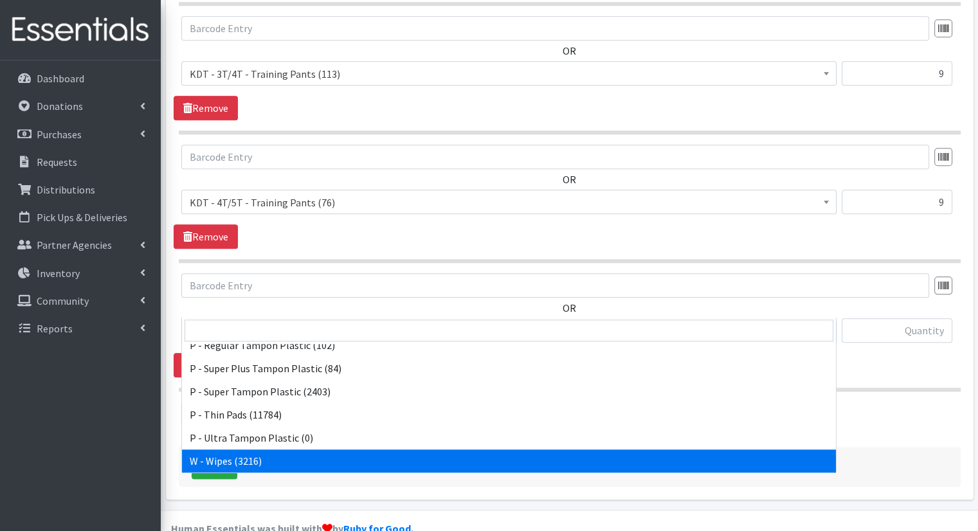
select select "15495"
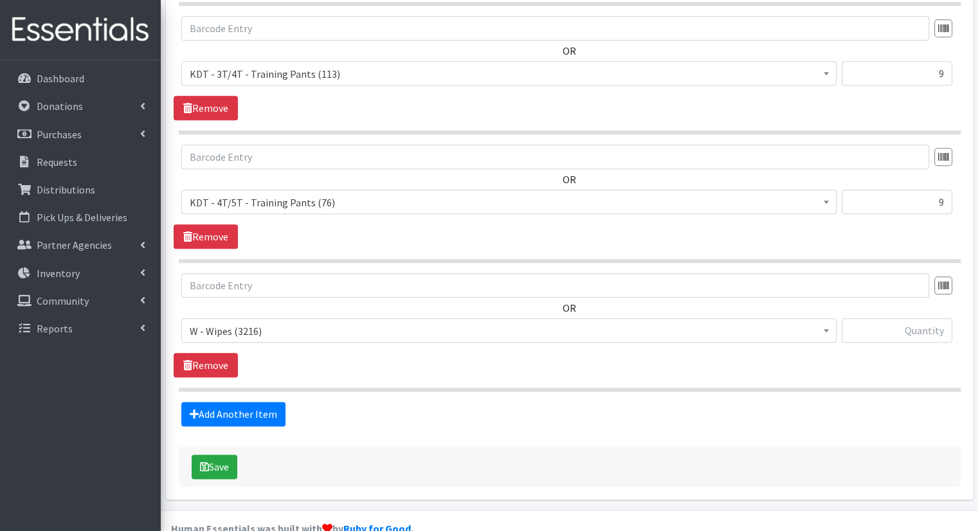
click at [865, 291] on div "OR Bathroom Bin (0) D - 0 - Diapers (14950) D - 3 - Diapers (14189) D - 4 - Dia…" at bounding box center [570, 313] width 792 height 80
click at [865, 318] on input "text" at bounding box center [897, 330] width 111 height 24
type input "56"
click at [192, 455] on button "Save" at bounding box center [215, 467] width 46 height 24
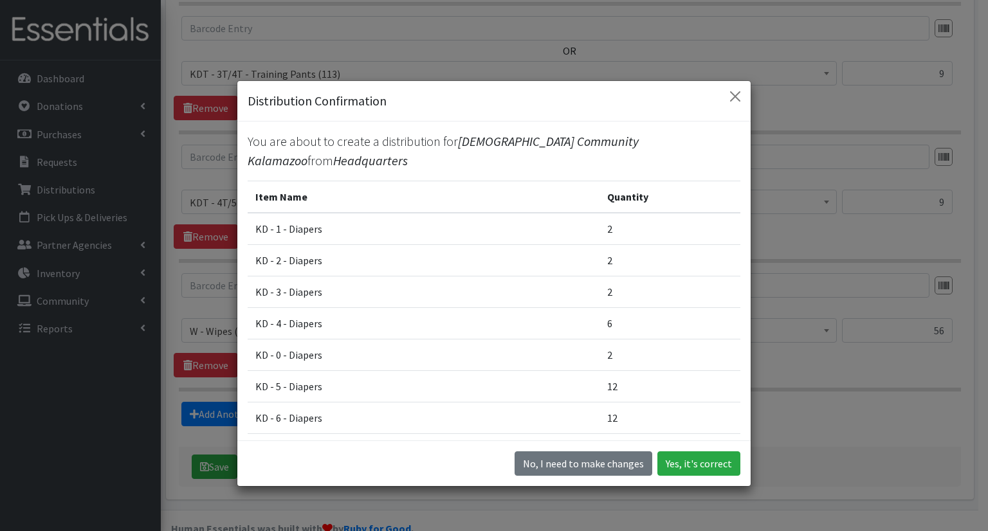
click at [706, 480] on div "No, I need to make changes Yes, it's correct" at bounding box center [493, 464] width 513 height 46
click at [713, 466] on button "Yes, it's correct" at bounding box center [698, 464] width 83 height 24
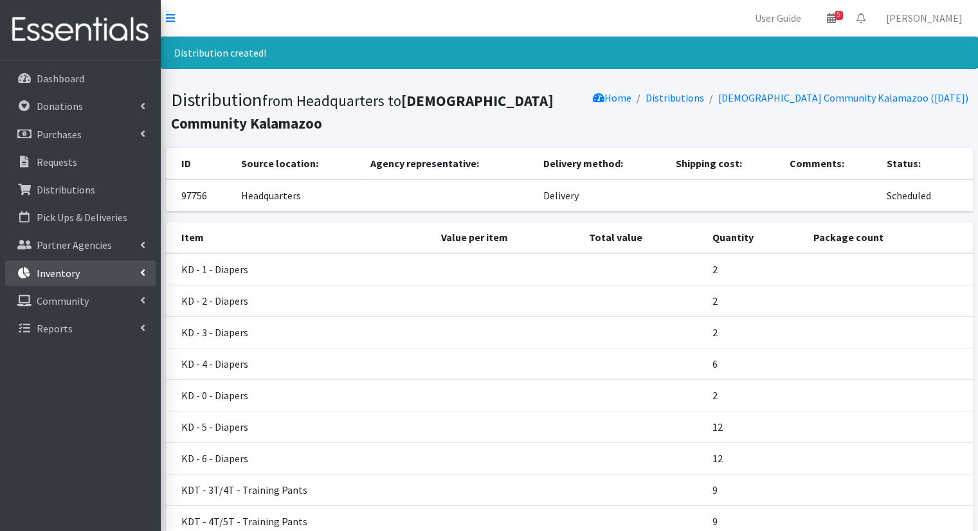
click at [84, 279] on link "Inventory" at bounding box center [80, 274] width 151 height 26
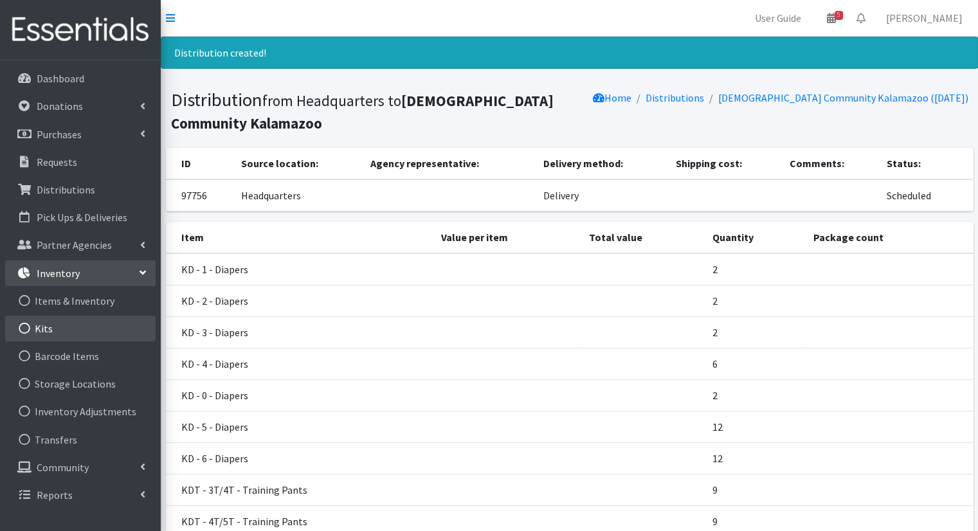
click at [94, 336] on link "Kits" at bounding box center [80, 329] width 151 height 26
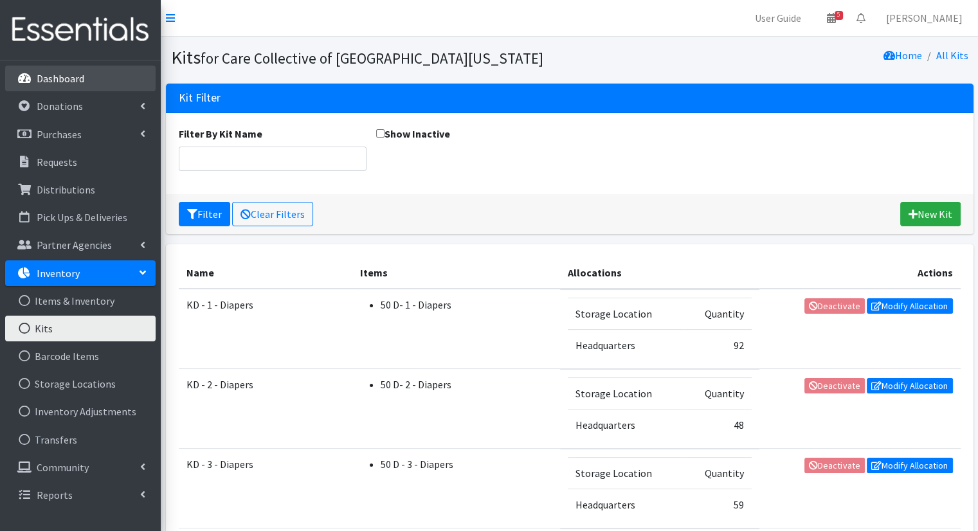
click at [67, 74] on p "Dashboard" at bounding box center [61, 78] width 48 height 13
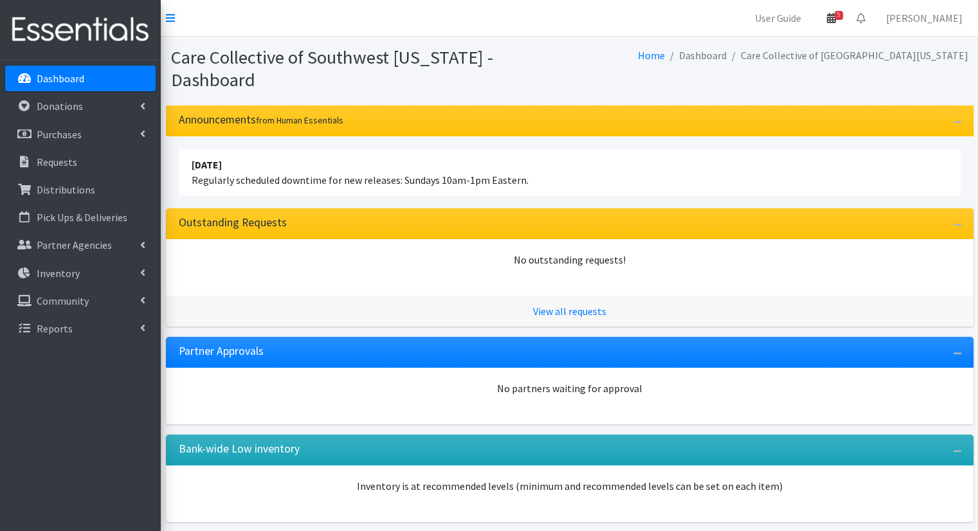
click at [846, 8] on link "5" at bounding box center [832, 18] width 30 height 26
click at [836, 15] on icon at bounding box center [831, 18] width 9 height 10
